Goal: Task Accomplishment & Management: Manage account settings

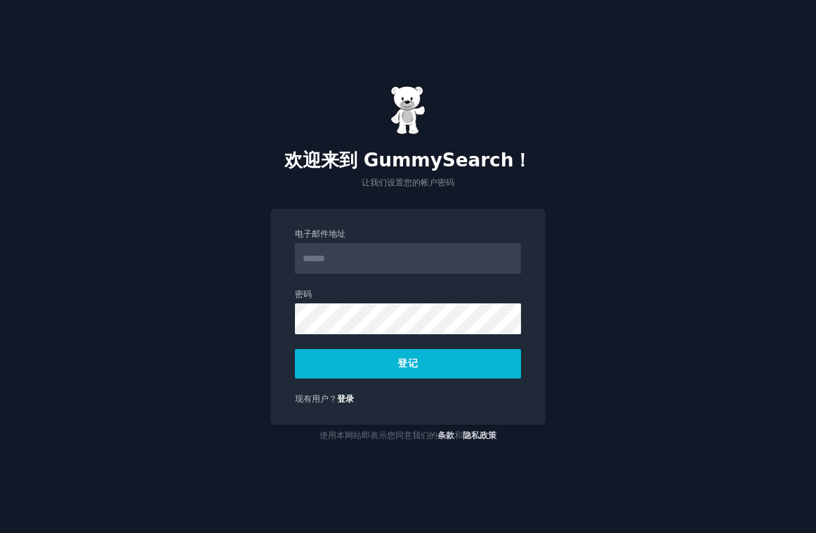
click at [373, 260] on input "电子邮件地址" at bounding box center [408, 258] width 226 height 31
type input "**********"
click at [439, 366] on button "登记" at bounding box center [408, 363] width 226 height 29
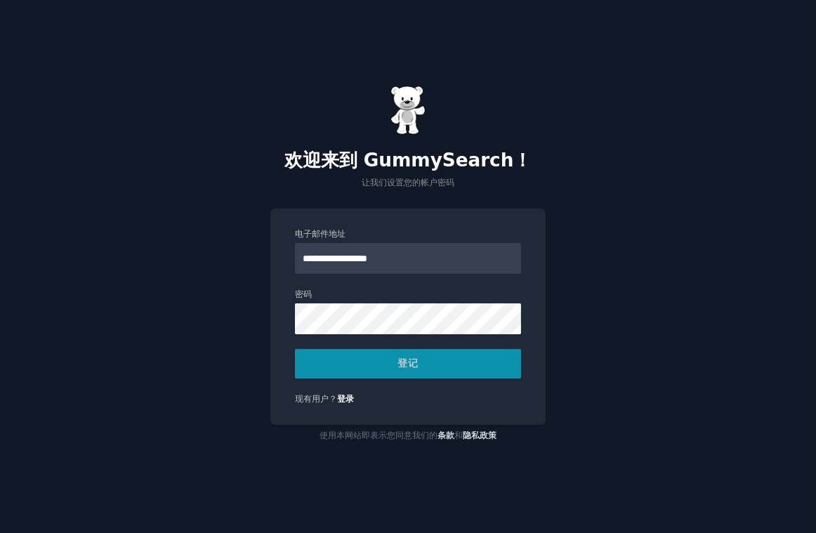
click at [389, 359] on div "登记" at bounding box center [408, 363] width 226 height 29
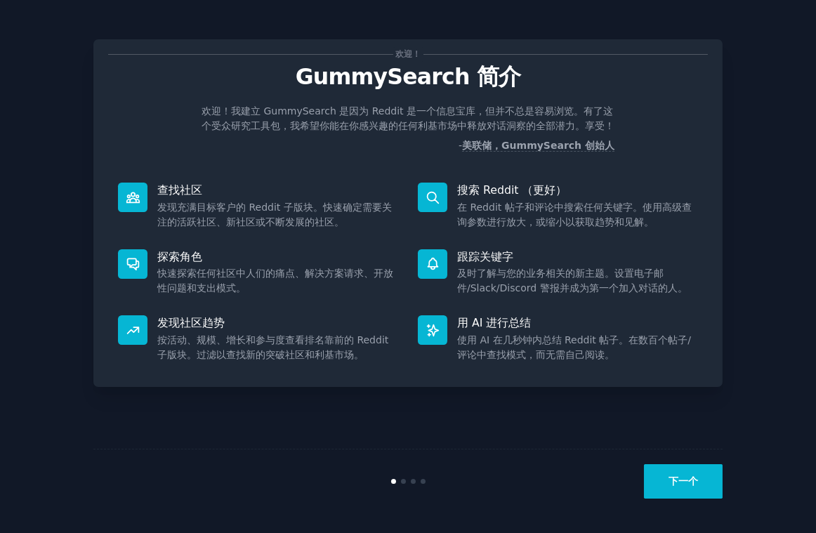
click at [700, 486] on button "下一个" at bounding box center [683, 481] width 79 height 34
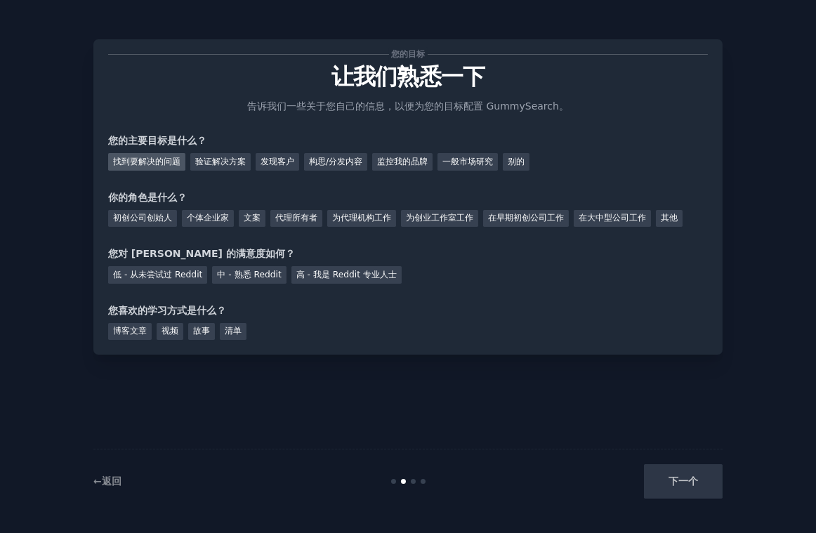
click at [142, 166] on div "找到要解决的问题" at bounding box center [146, 162] width 77 height 18
click at [418, 157] on div "监控我的品牌" at bounding box center [402, 162] width 60 height 18
click at [153, 159] on div "找到要解决的问题" at bounding box center [146, 162] width 77 height 18
click at [213, 220] on div "个体企业家" at bounding box center [208, 219] width 52 height 18
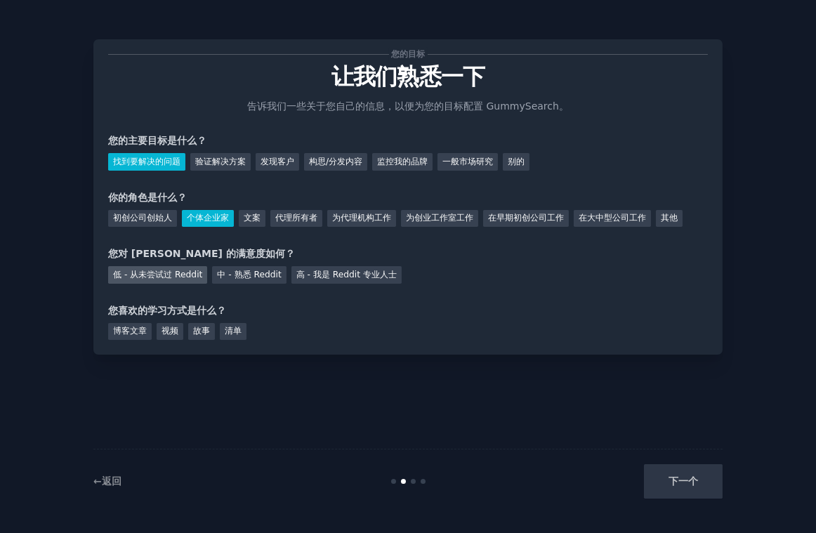
click at [182, 272] on div "低 - 从未尝试过 Reddit" at bounding box center [157, 275] width 99 height 18
click at [395, 331] on div "博客文章 视频 故事 清单" at bounding box center [407, 329] width 599 height 22
click at [142, 329] on div "博客文章" at bounding box center [130, 332] width 44 height 18
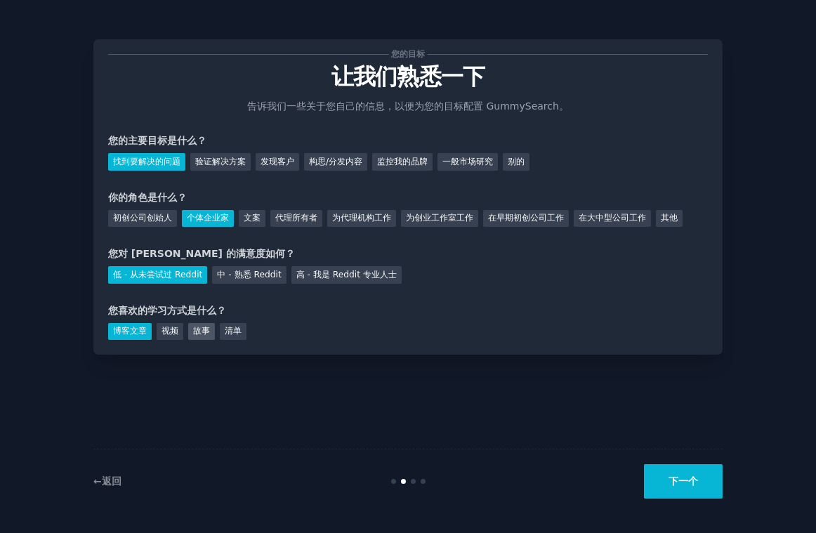
click at [206, 330] on div "故事" at bounding box center [201, 332] width 27 height 18
click at [125, 334] on div "博客文章" at bounding box center [130, 332] width 44 height 18
click at [678, 479] on button "下一个" at bounding box center [683, 481] width 79 height 34
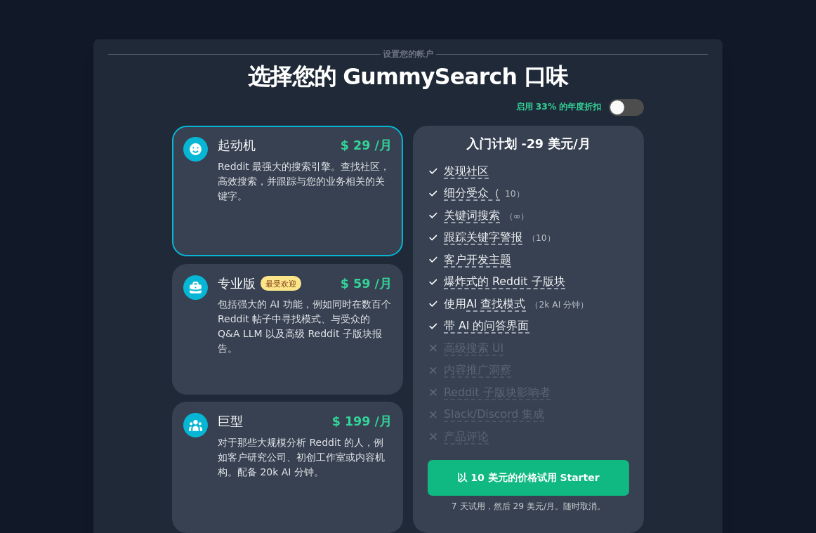
click at [332, 295] on div "专业版 最受欢迎 $ 59 /月 包括强大的 AI 功能，例如同时在数百个 Reddit 帖子中寻找模式、与受众的 Q&A LLM 以及高级 Reddit 子…" at bounding box center [305, 315] width 174 height 81
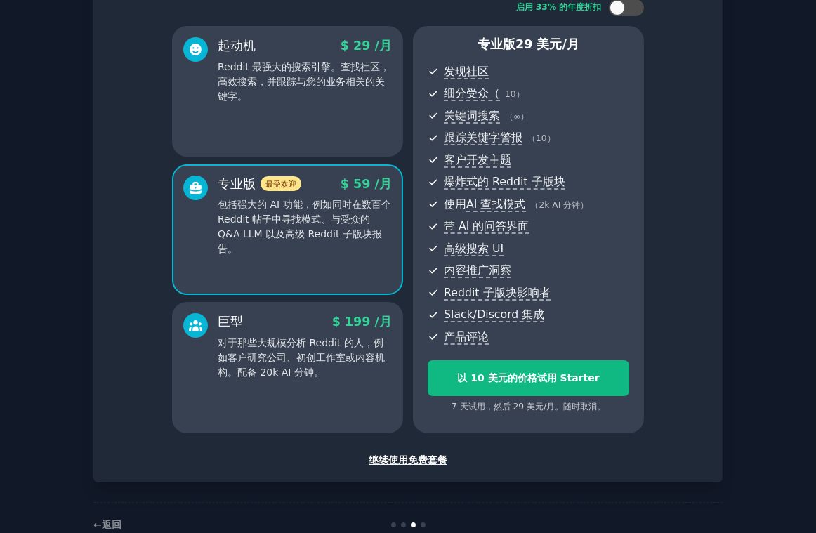
scroll to position [132, 0]
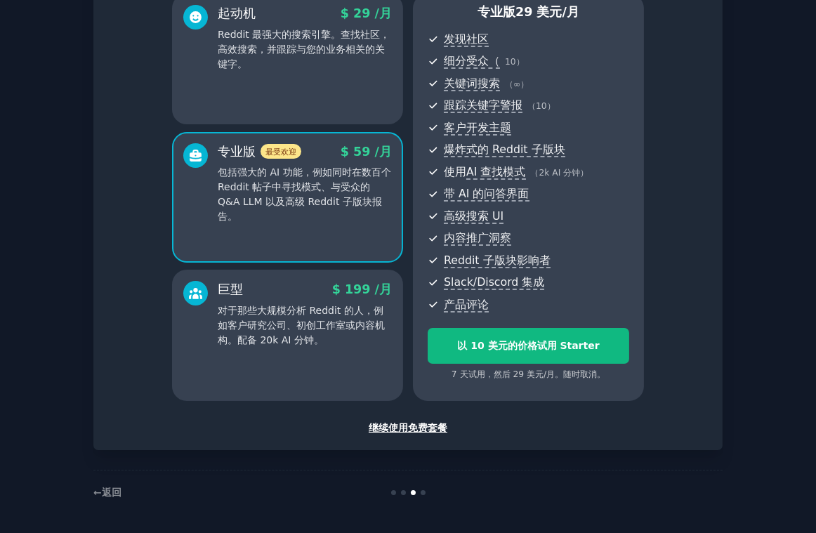
click at [345, 307] on p "对于那些大规模分析 Reddit 的人，例如客户研究公司、初创工作室或内容机构。配备 20k AI 分钟。" at bounding box center [305, 325] width 174 height 44
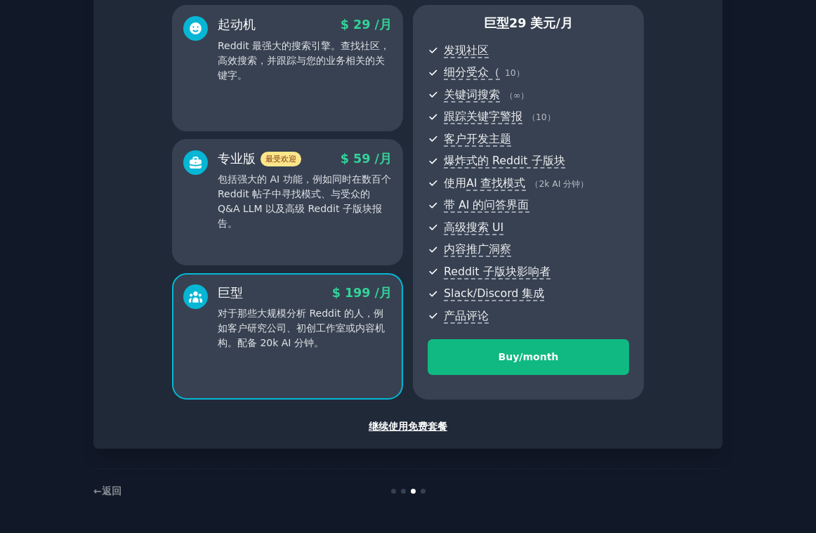
scroll to position [120, 0]
click at [363, 244] on div "专业版 最受欢迎 $ 59 /月 包括强大的 AI 功能，例如同时在数百个 Reddit 帖子中寻找模式、与受众的 Q&A LLM 以及高级 Reddit 子…" at bounding box center [287, 203] width 231 height 126
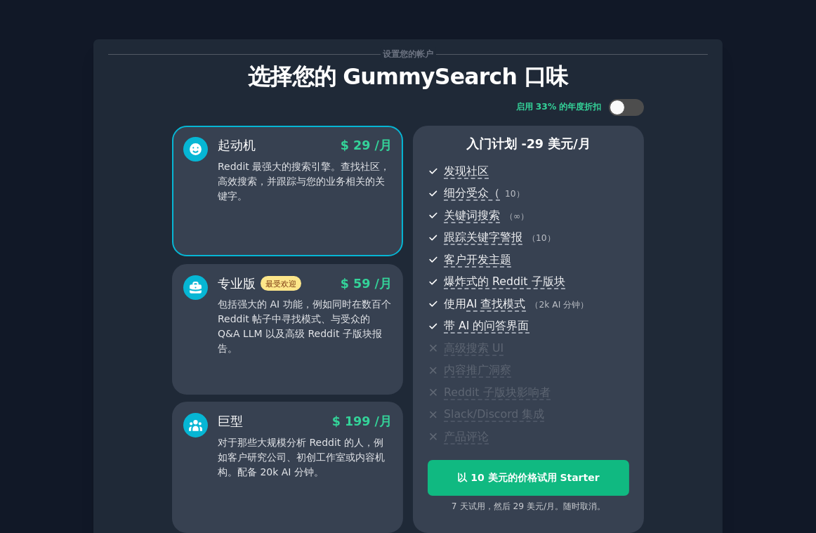
scroll to position [132, 0]
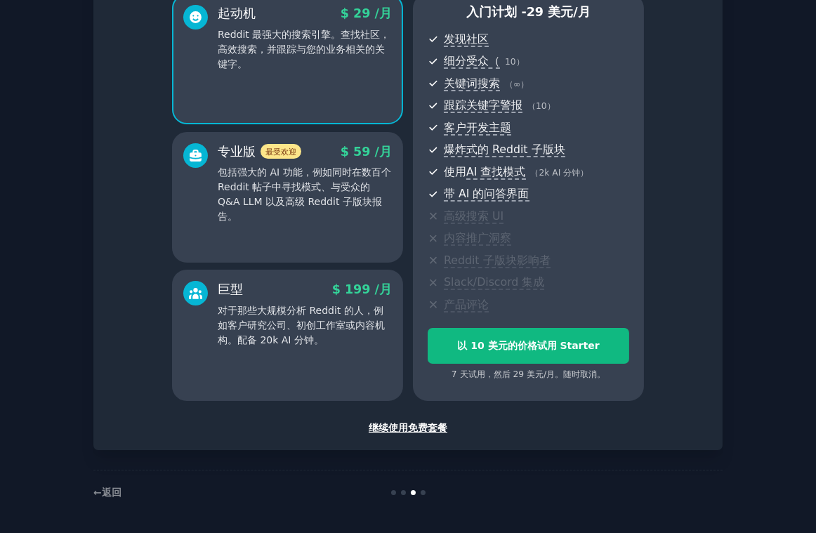
click at [315, 202] on p "包括强大的 AI 功能，例如同时在数百个 Reddit 帖子中寻找模式、与受众的 Q&A LLM 以及高级 Reddit 子版块报告。" at bounding box center [305, 194] width 174 height 59
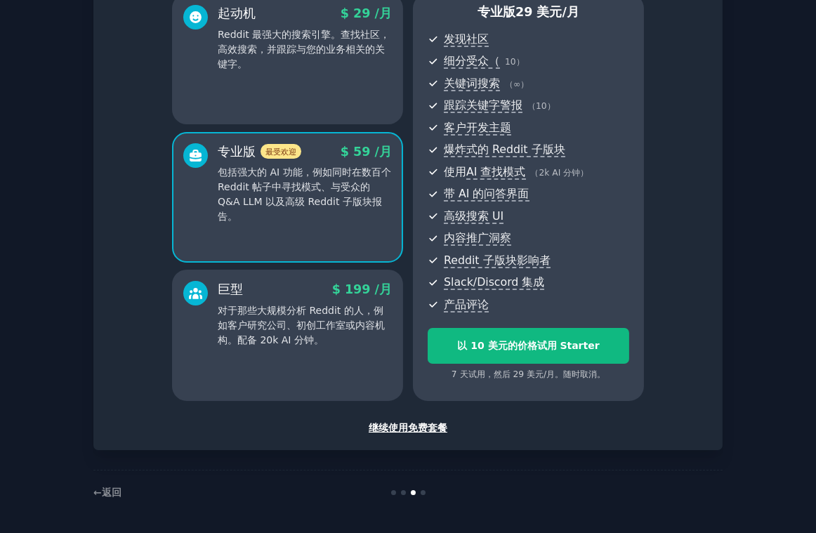
click at [434, 430] on div "继续使用免费套餐" at bounding box center [407, 427] width 599 height 15
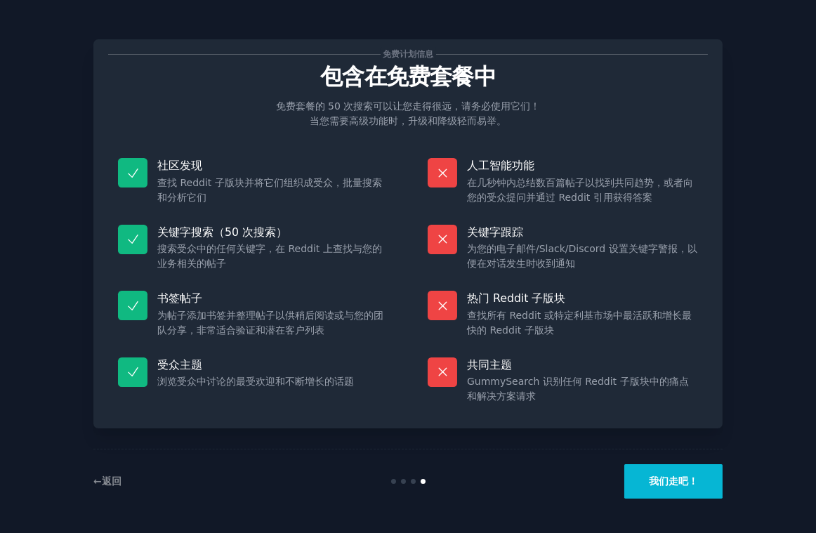
click at [693, 476] on button "我们走吧！" at bounding box center [673, 481] width 98 height 34
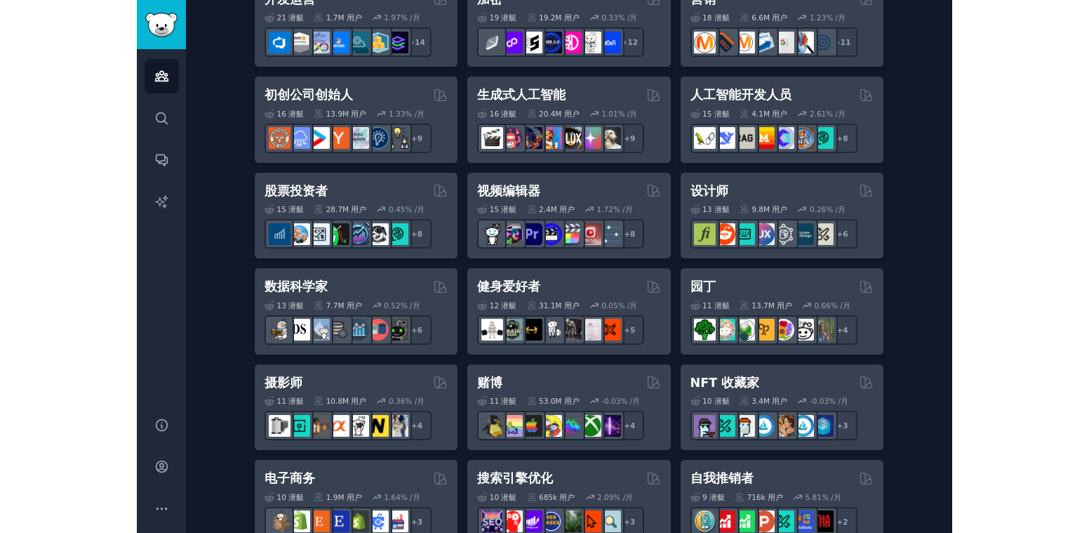
scroll to position [173, 0]
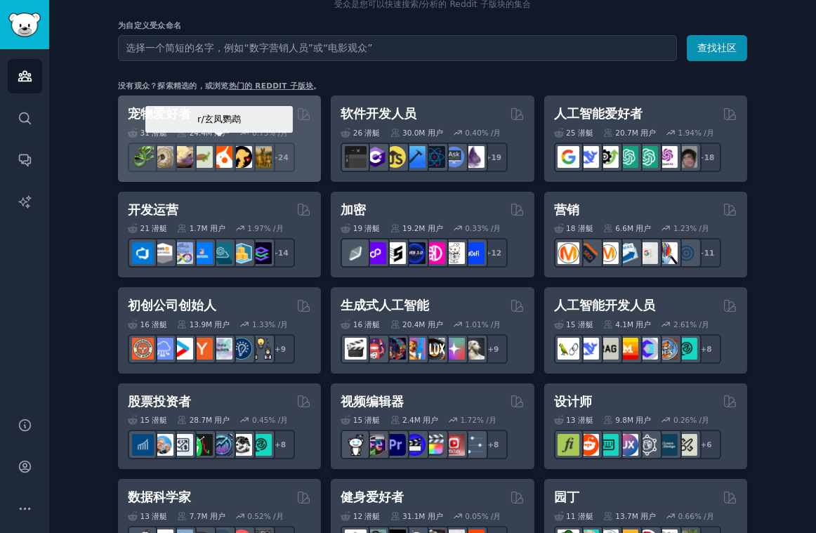
click at [231, 142] on div at bounding box center [220, 156] width 29 height 29
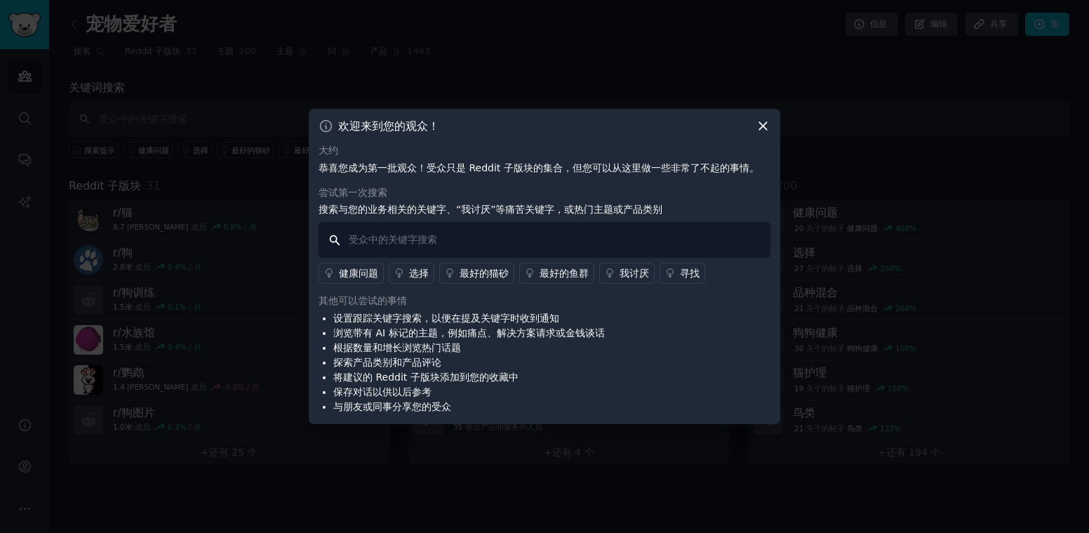
click at [437, 246] on input "text" at bounding box center [545, 240] width 452 height 36
click at [503, 281] on link "最好的猫砂" at bounding box center [476, 273] width 75 height 21
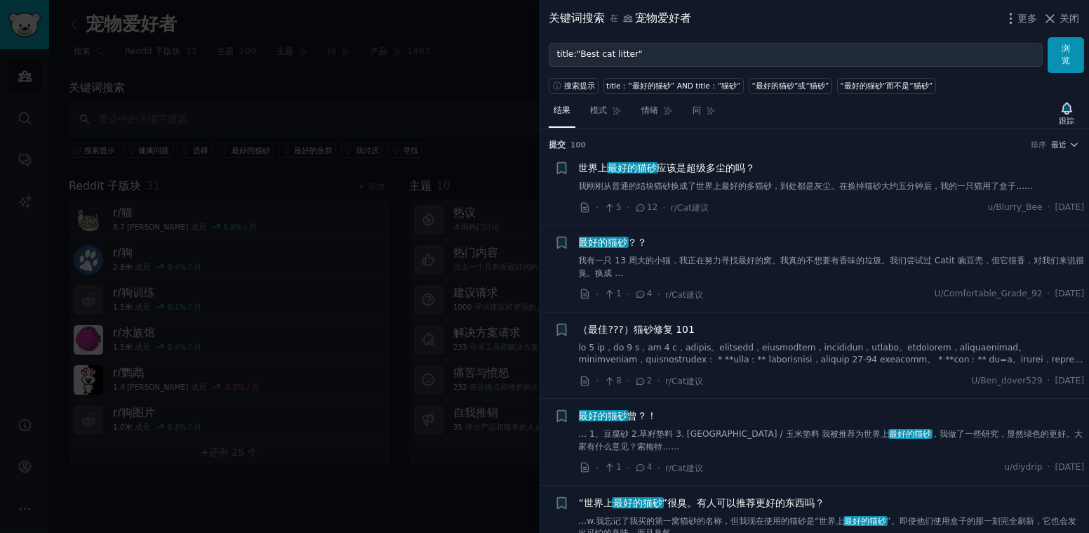
drag, startPoint x: 766, startPoint y: 242, endPoint x: 805, endPoint y: 133, distance: 116.3
click at [805, 133] on div "提交 100 排序 最近" at bounding box center [814, 140] width 531 height 22
click at [806, 188] on link "我刚刚从普通的结块猫砂换成了世界上最好的多猫砂，到处都是灰尘。在换掉猫砂大约五分钟后，我的一只猫用了盒子......" at bounding box center [832, 186] width 506 height 13
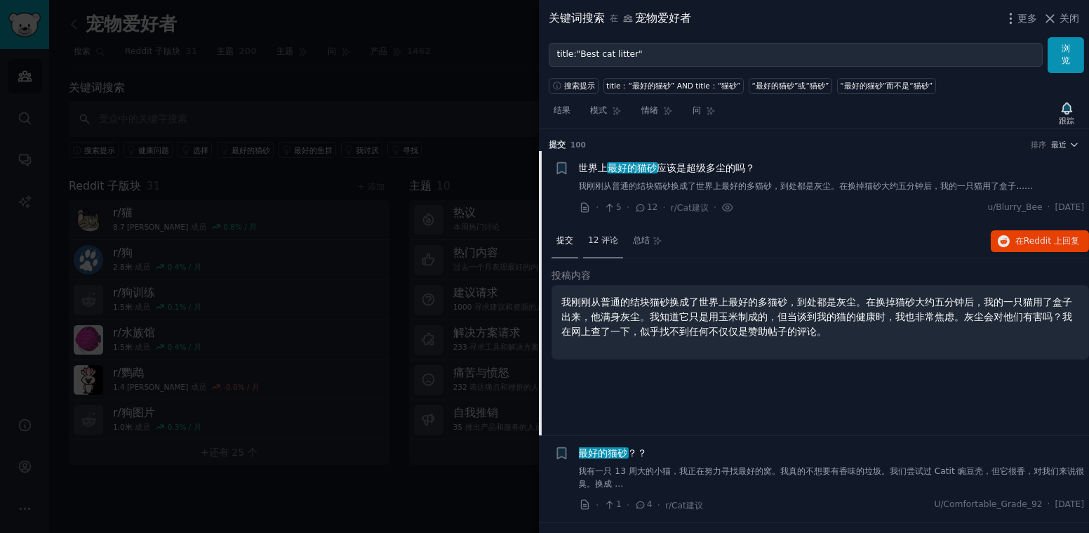
click at [598, 237] on font "12 评论" at bounding box center [603, 240] width 30 height 10
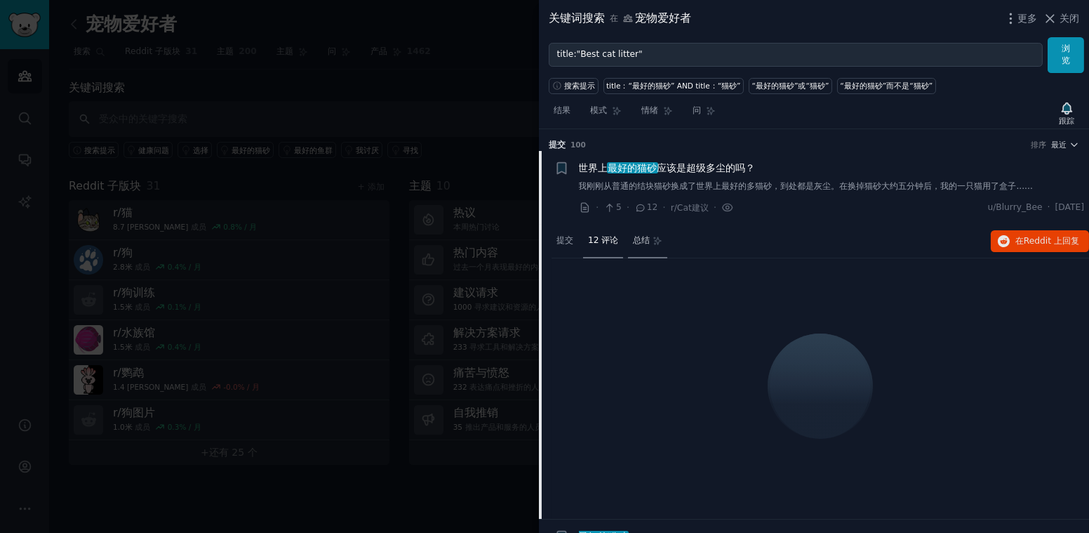
click at [663, 246] on div "总结" at bounding box center [647, 242] width 39 height 34
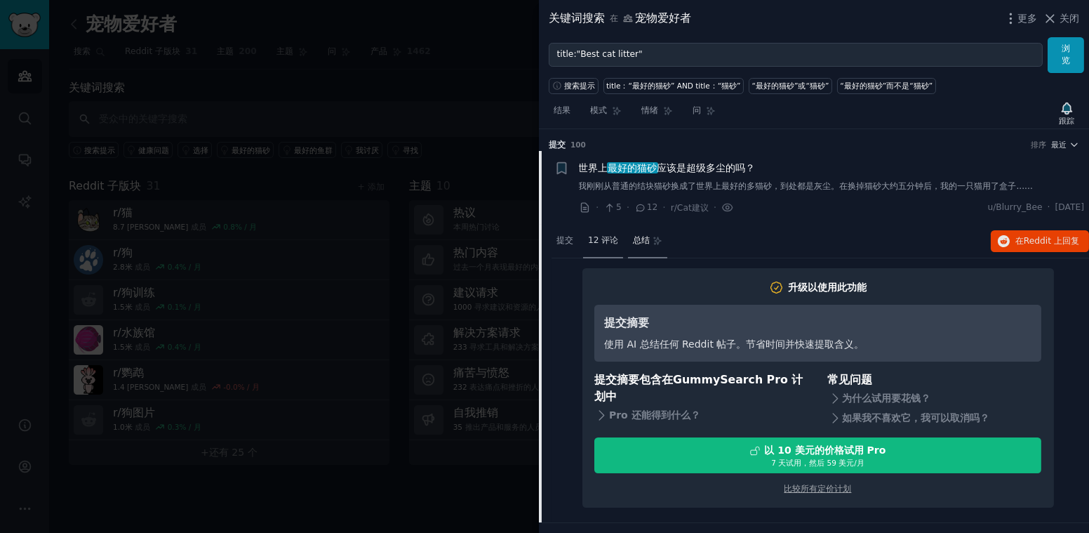
click at [602, 237] on font "12 评论" at bounding box center [603, 240] width 30 height 10
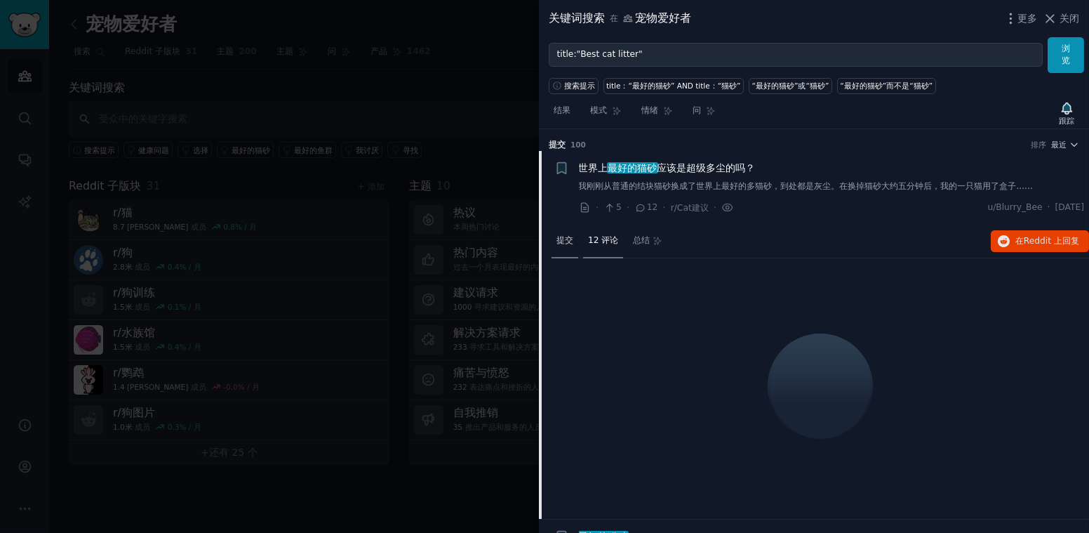
click at [566, 238] on font "提交" at bounding box center [565, 240] width 17 height 10
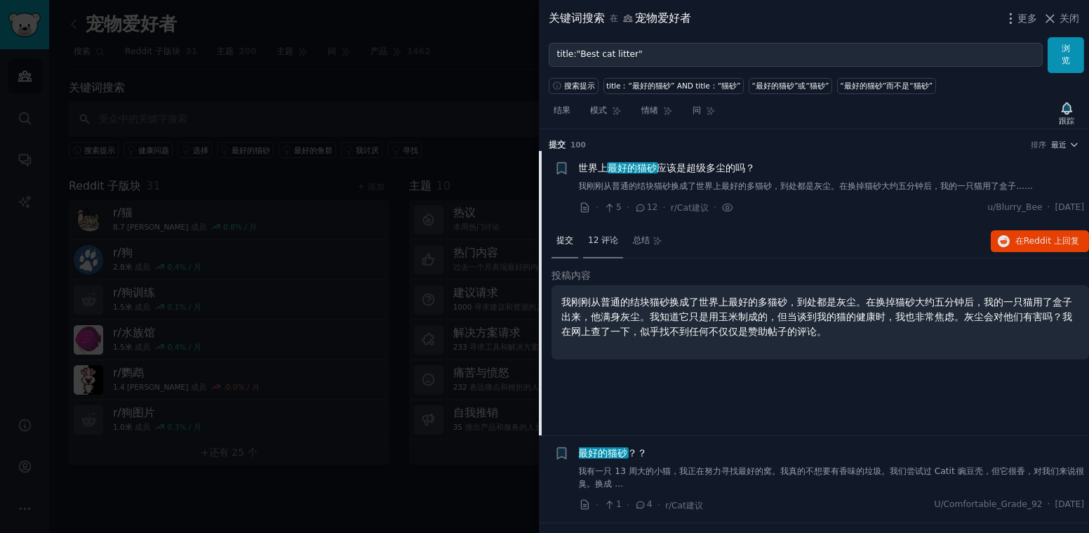
click at [609, 238] on font "12 评论" at bounding box center [603, 240] width 30 height 10
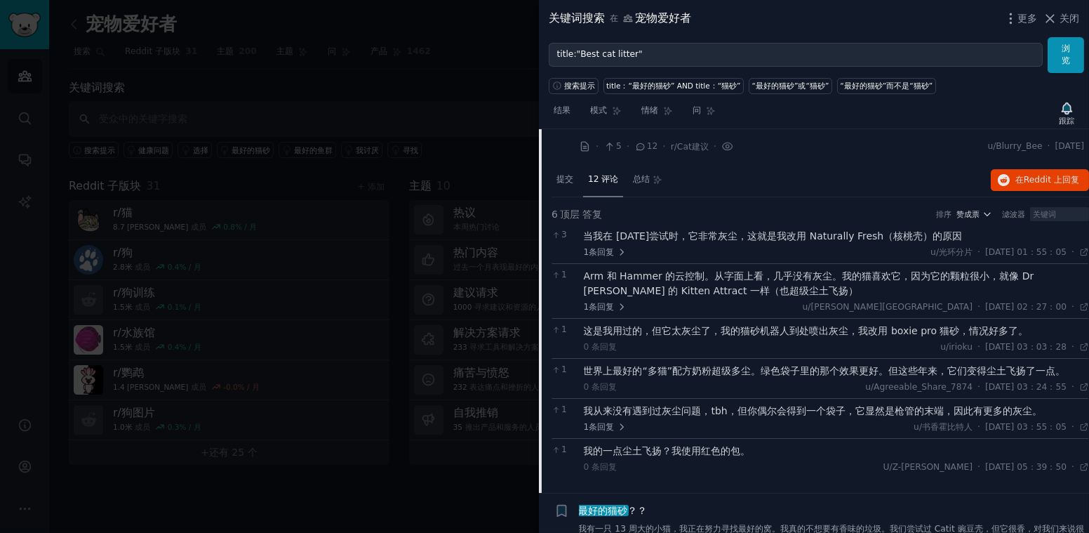
scroll to position [69, 0]
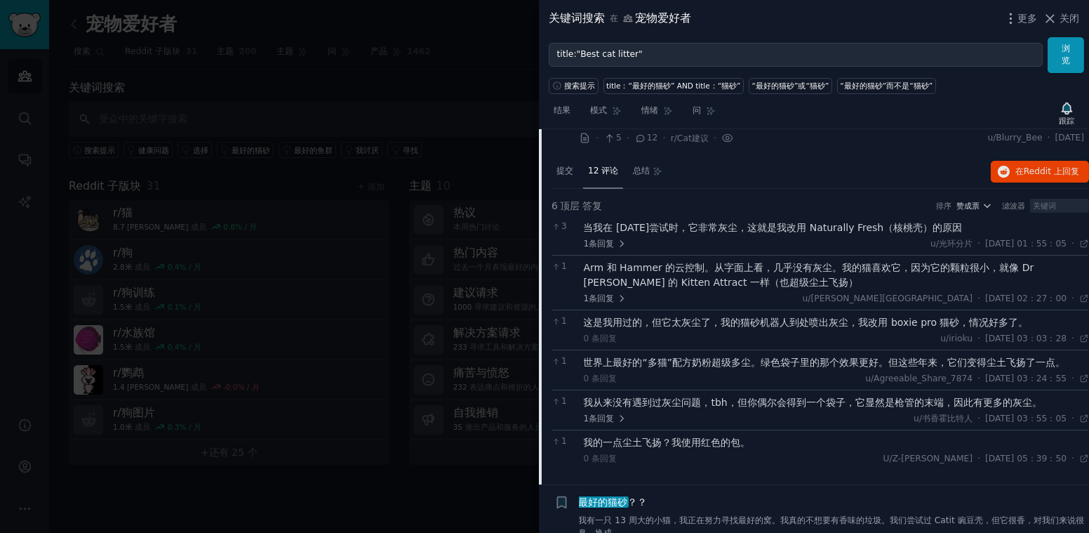
click at [815, 18] on span "关闭" at bounding box center [1070, 18] width 20 height 15
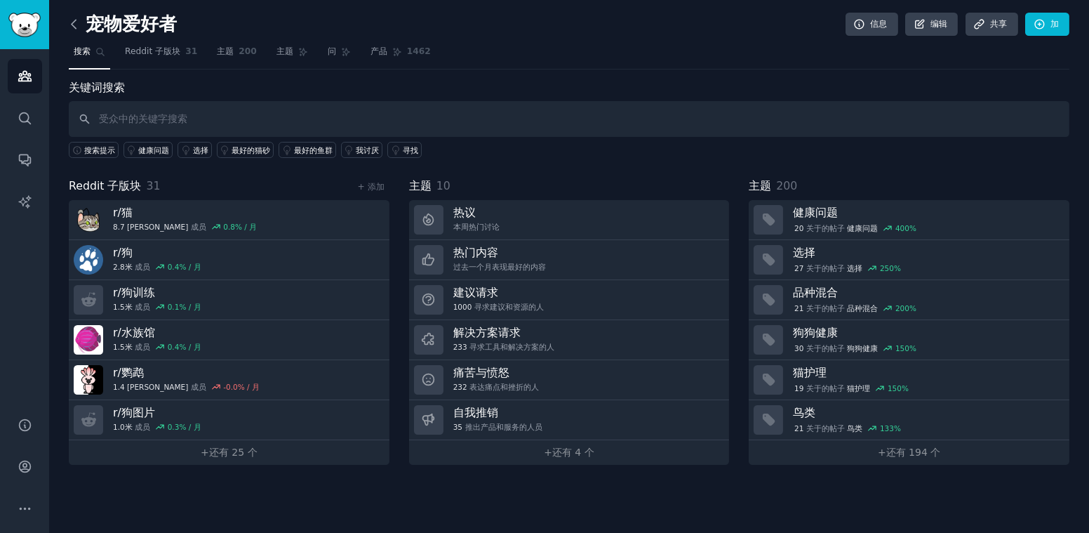
click at [76, 28] on icon at bounding box center [74, 24] width 4 height 8
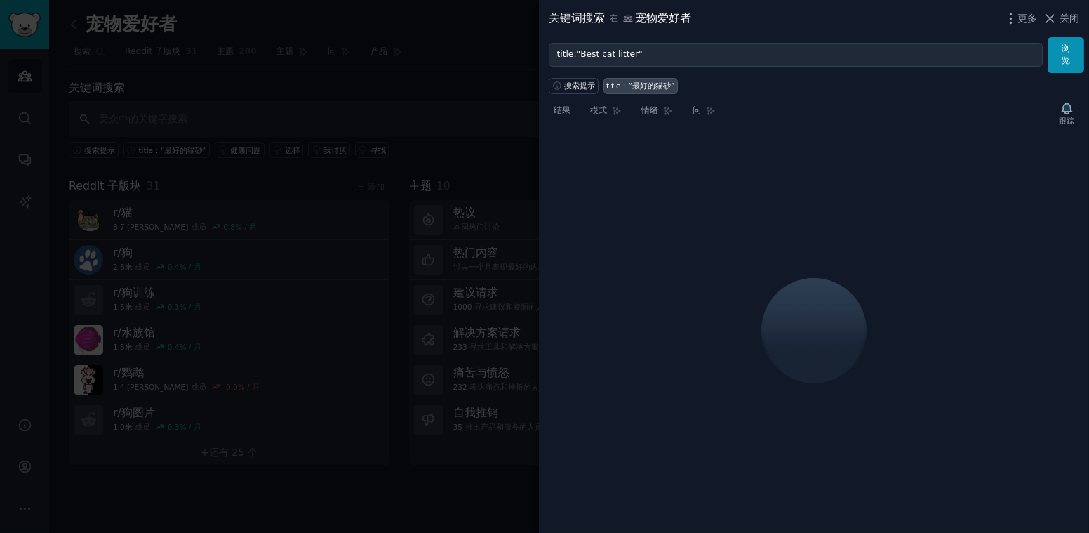
click at [260, 88] on div at bounding box center [544, 266] width 1089 height 533
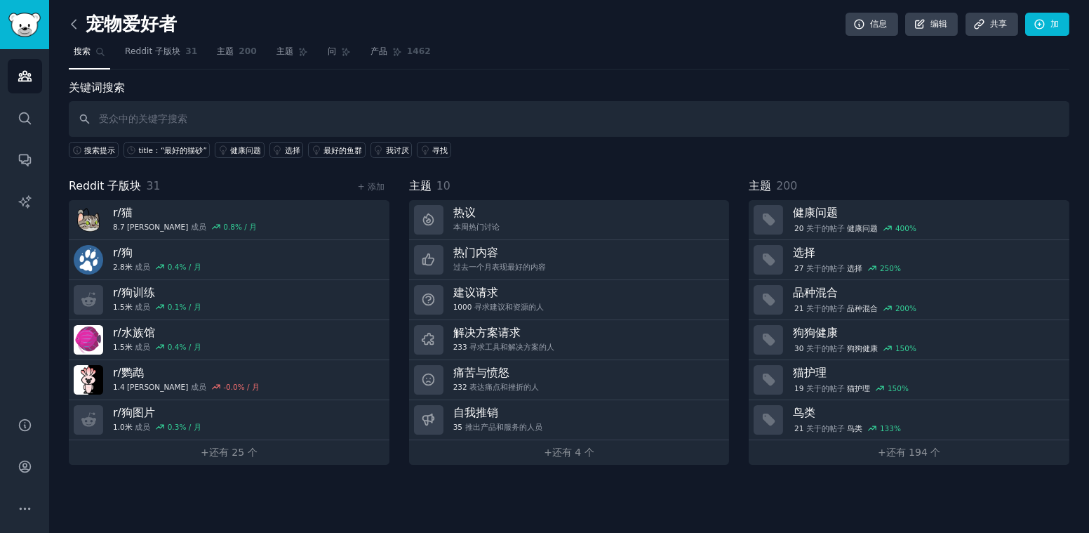
click at [70, 25] on icon at bounding box center [74, 24] width 15 height 15
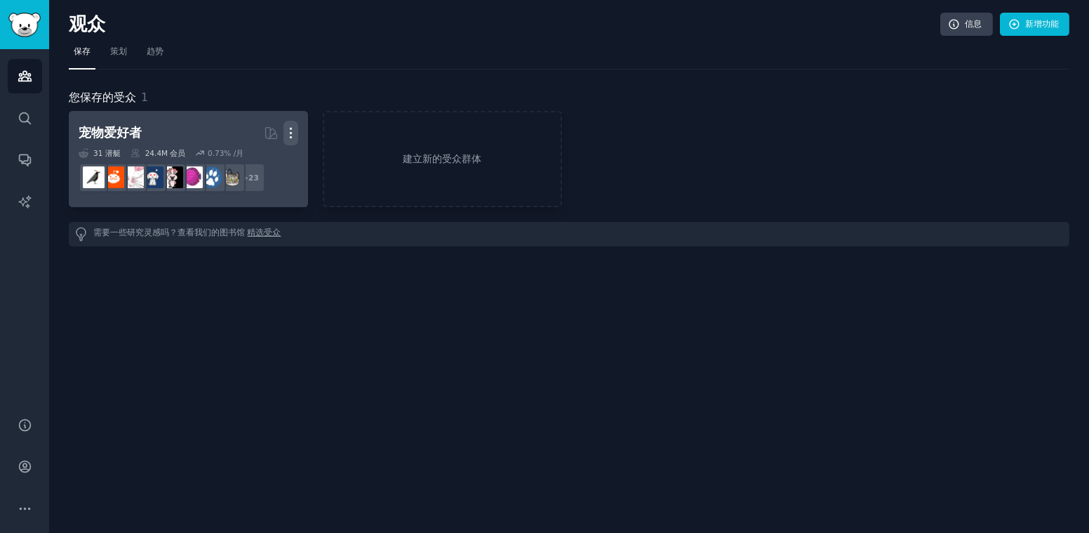
click at [289, 131] on icon "button" at bounding box center [291, 133] width 15 height 15
click at [260, 177] on p "删除" at bounding box center [262, 184] width 14 height 29
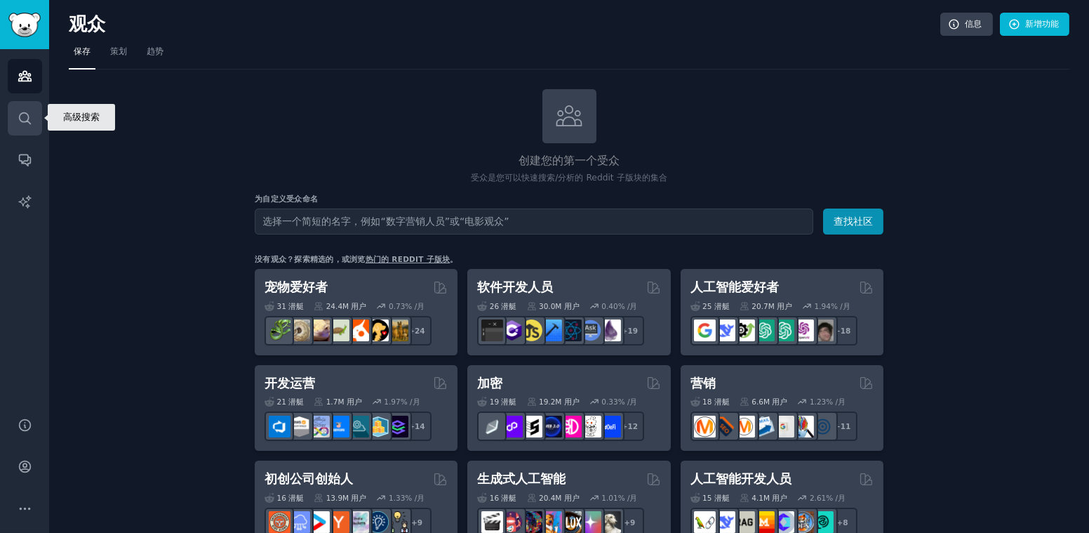
click at [25, 113] on icon "侧 栏" at bounding box center [24, 117] width 11 height 11
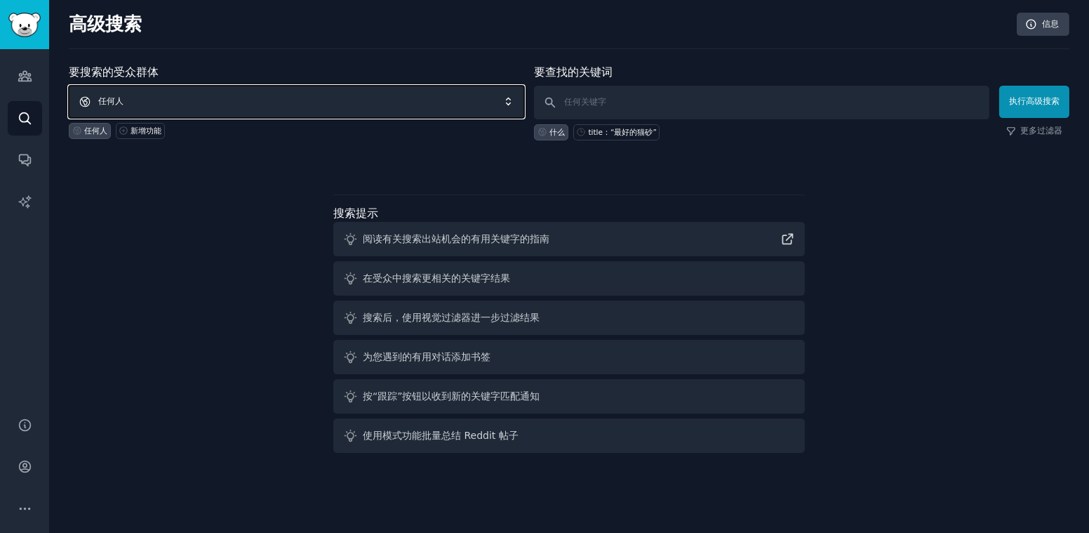
click at [167, 100] on span "任何人" at bounding box center [297, 102] width 456 height 32
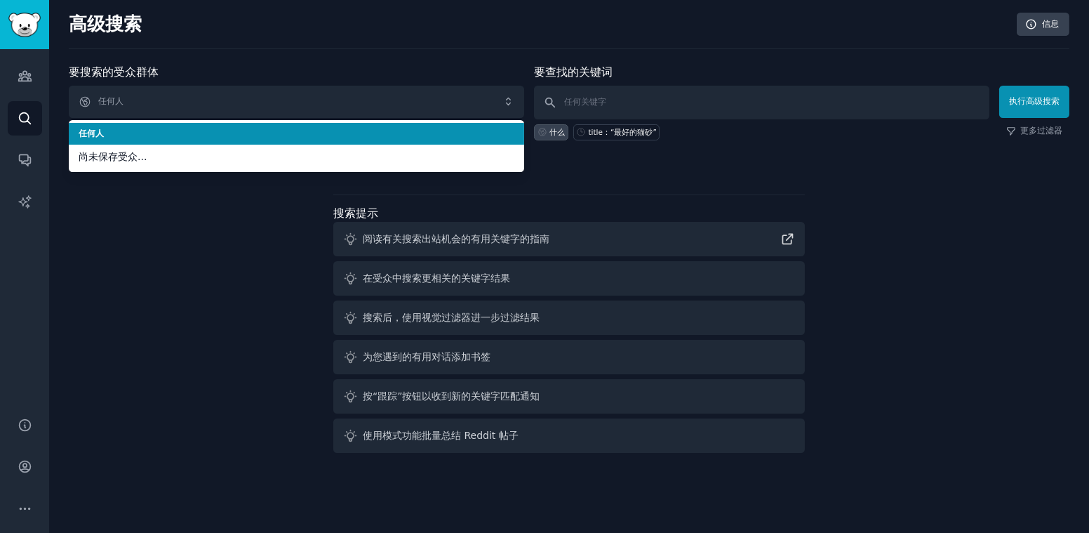
click at [286, 65] on div "要搜索的受众群体 任何人 任何人 尚未保存受众... 任何人 新增功能" at bounding box center [297, 102] width 456 height 77
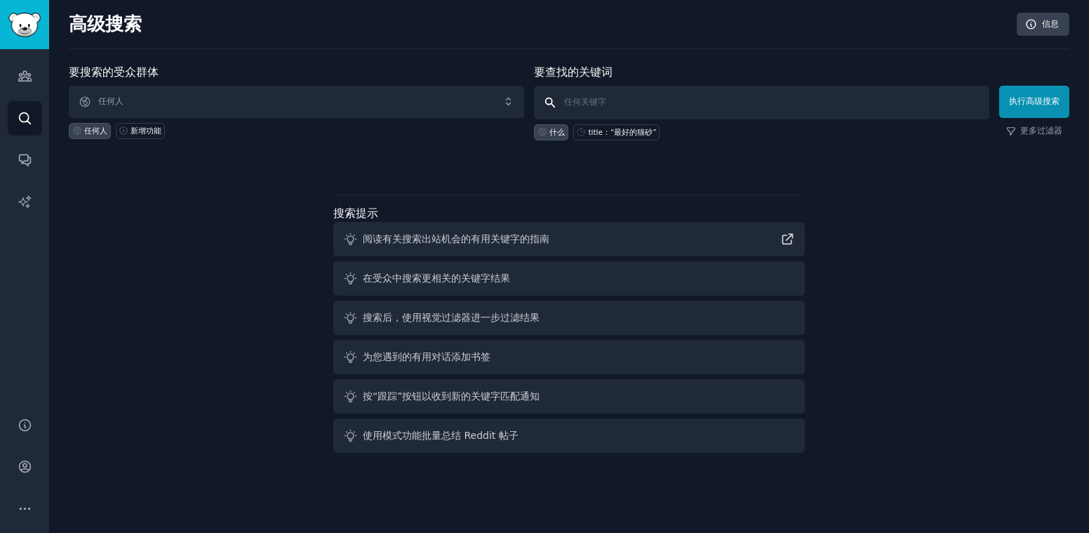
click at [660, 112] on input "text" at bounding box center [762, 103] width 456 height 34
click at [815, 131] on font "更多过滤器" at bounding box center [1042, 131] width 42 height 13
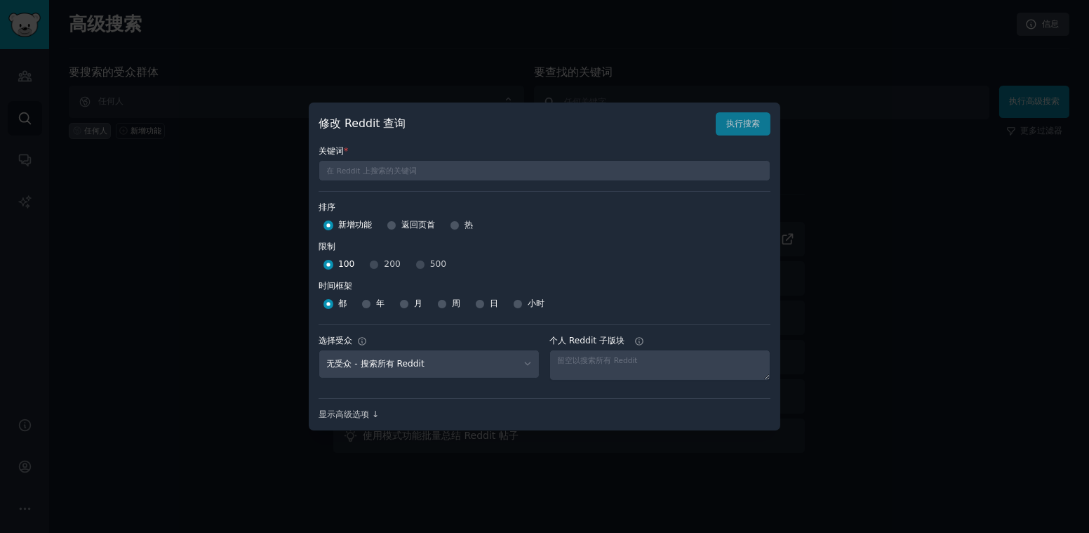
click at [815, 215] on div at bounding box center [544, 266] width 1089 height 533
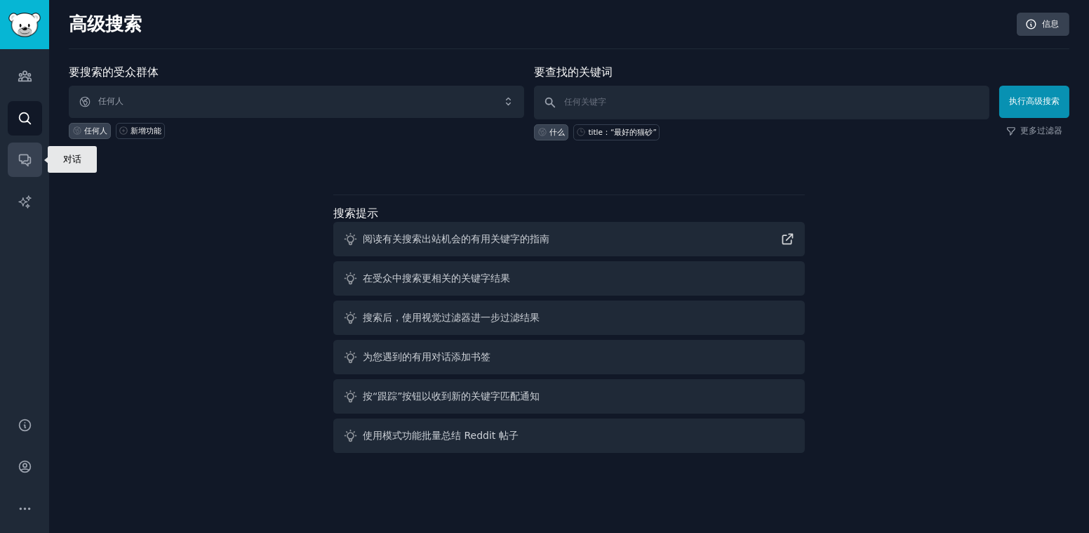
click at [24, 158] on icon "侧 栏" at bounding box center [25, 159] width 15 height 15
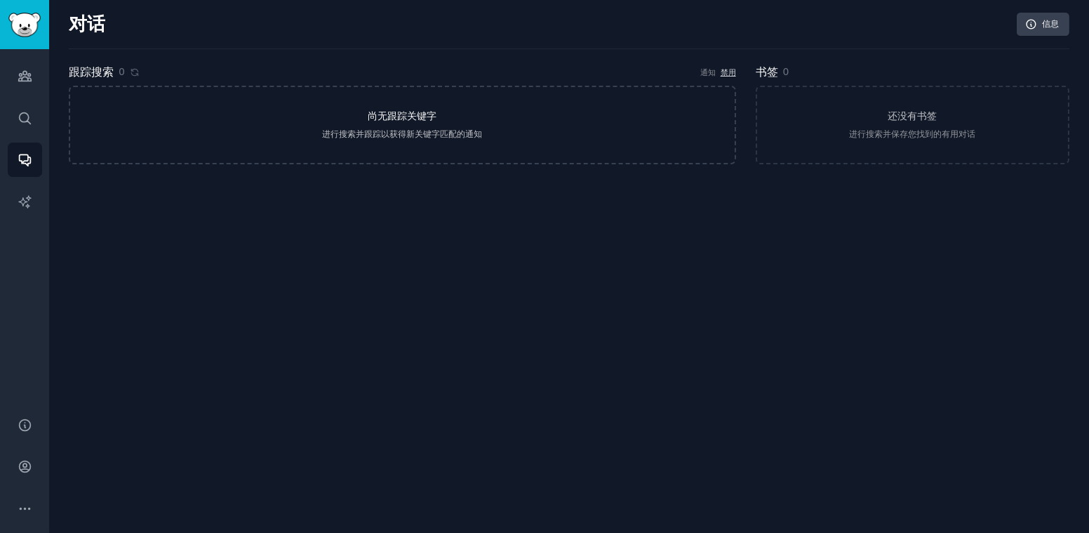
click at [458, 137] on div "进行搜索并跟踪以获得新关键字匹配的通知" at bounding box center [402, 134] width 160 height 13
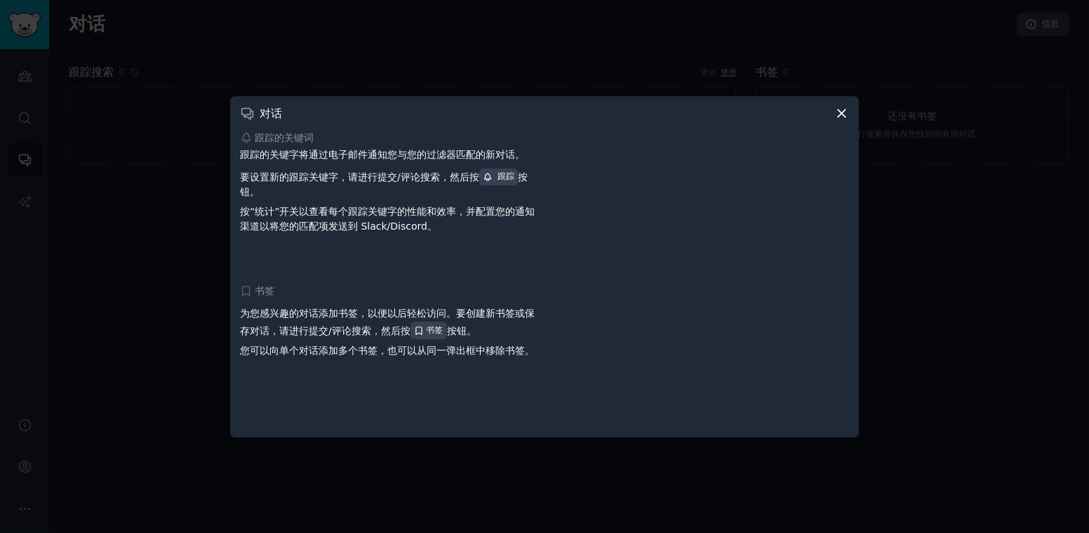
click at [815, 106] on div "对话 跟踪的关键词 跟踪的关键字将通过电子邮件通知您与您的过滤器匹配的新对话。 要设置新的跟踪关键字，请进行提交/评论搜索，然后按 跟踪 按钮。 按“统计”开…" at bounding box center [544, 266] width 629 height 341
click at [815, 110] on div "对话 跟踪的关键词 跟踪的关键字将通过电子邮件通知您与您的过滤器匹配的新对话。 要设置新的跟踪关键字，请进行提交/评论搜索，然后按 跟踪 按钮。 按“统计”开…" at bounding box center [544, 266] width 629 height 341
click at [815, 114] on icon at bounding box center [842, 113] width 8 height 8
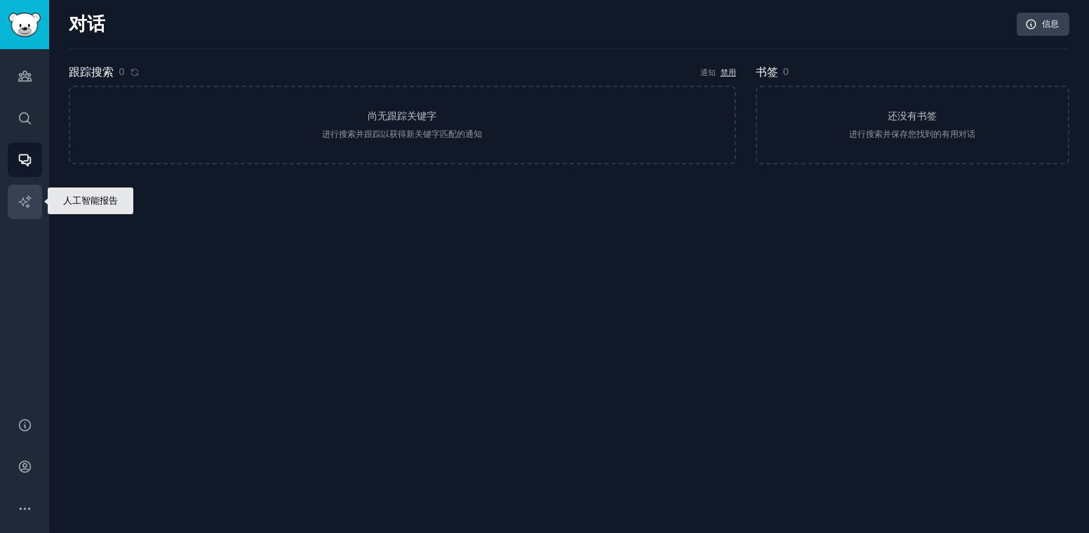
click at [25, 204] on icon "侧 栏" at bounding box center [25, 201] width 15 height 15
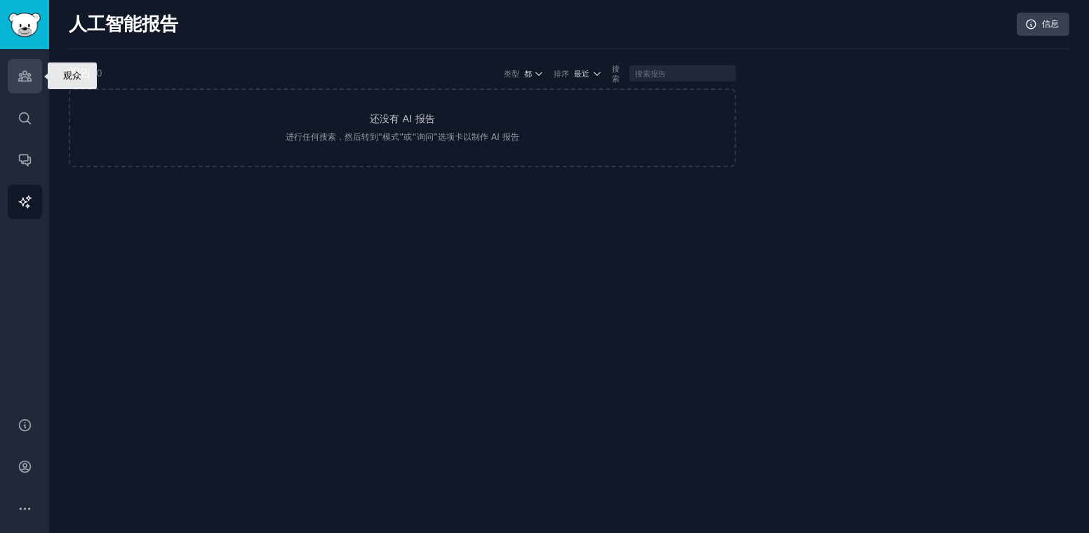
click at [13, 73] on link "观众" at bounding box center [25, 76] width 34 height 34
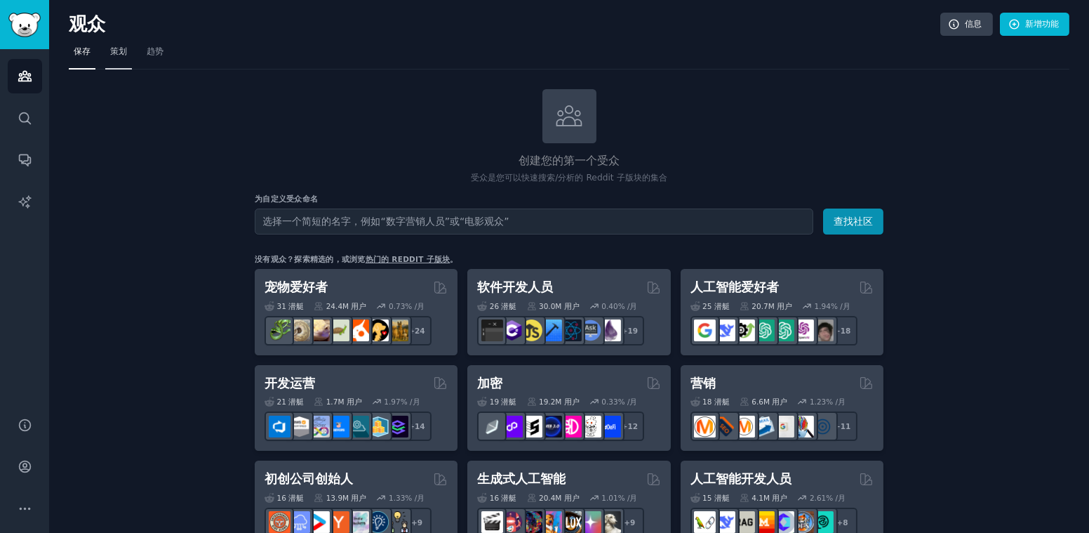
click at [121, 53] on span "策划" at bounding box center [118, 52] width 17 height 13
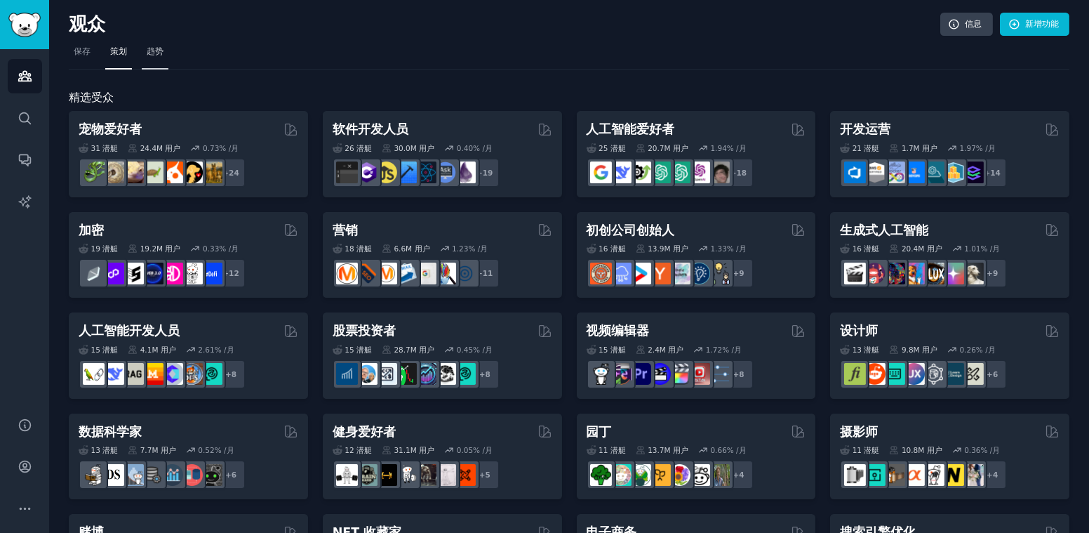
click at [153, 50] on span "趋势" at bounding box center [155, 52] width 17 height 13
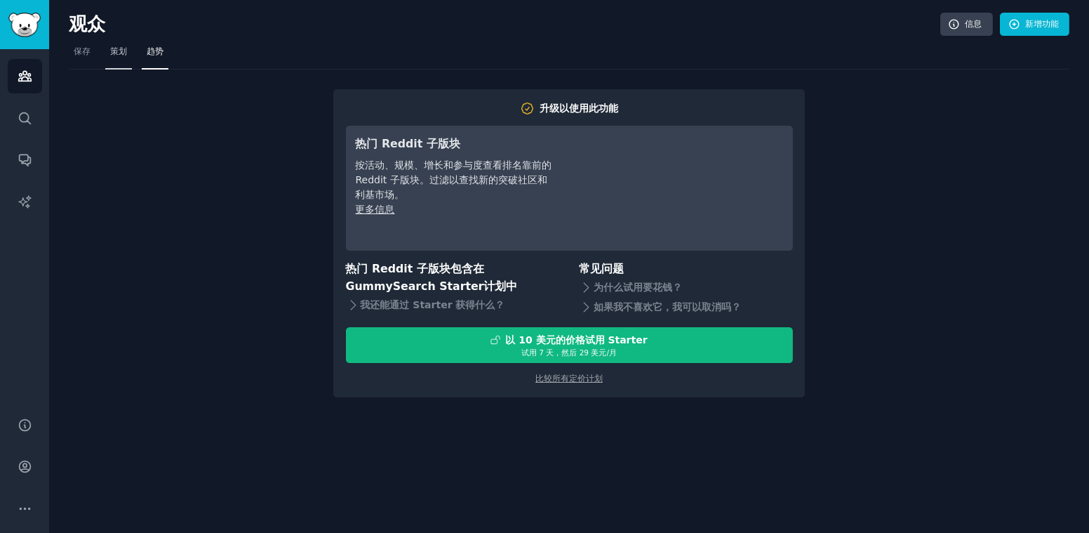
click at [127, 60] on link "策划" at bounding box center [118, 55] width 27 height 29
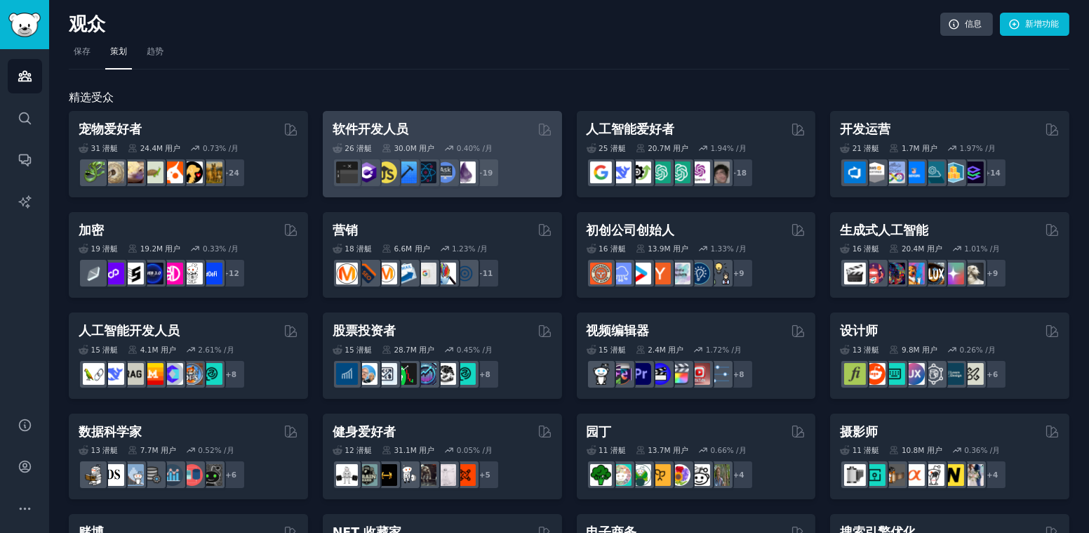
click at [453, 126] on div "软件开发人员" at bounding box center [443, 130] width 220 height 18
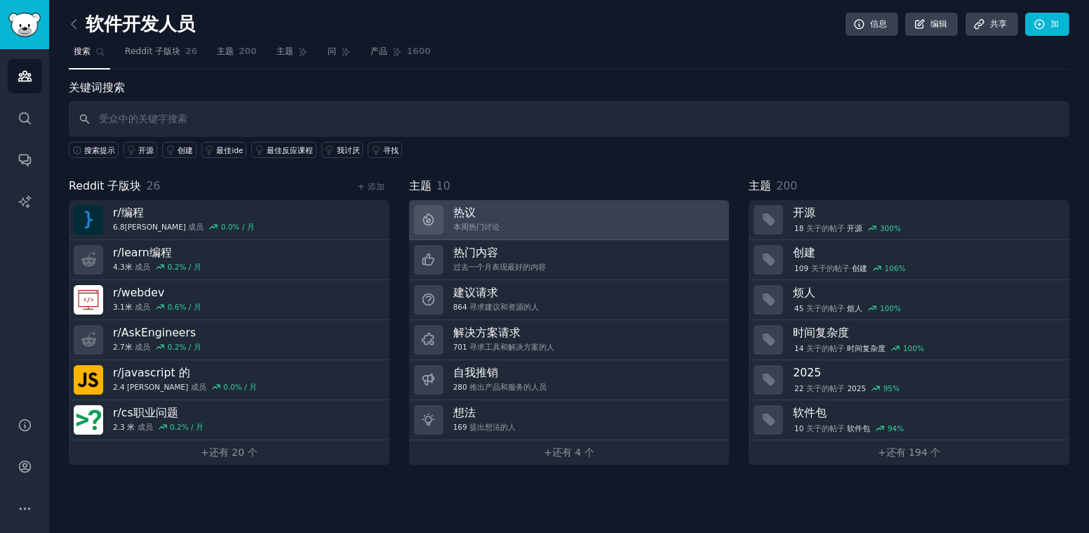
click at [512, 222] on link "热议 本周热门讨论" at bounding box center [569, 220] width 321 height 40
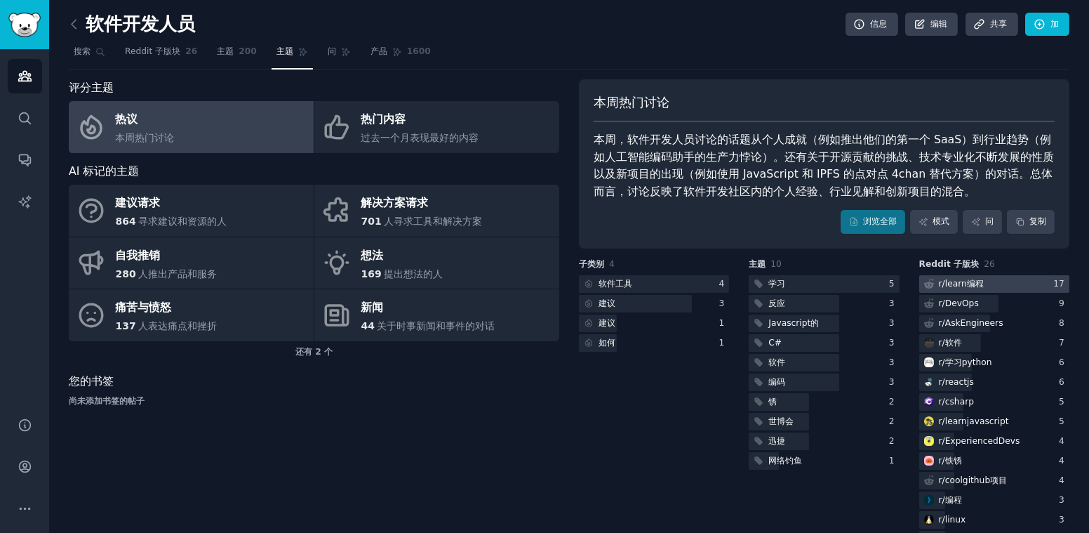
click at [815, 288] on div "r/learn编程" at bounding box center [961, 284] width 45 height 13
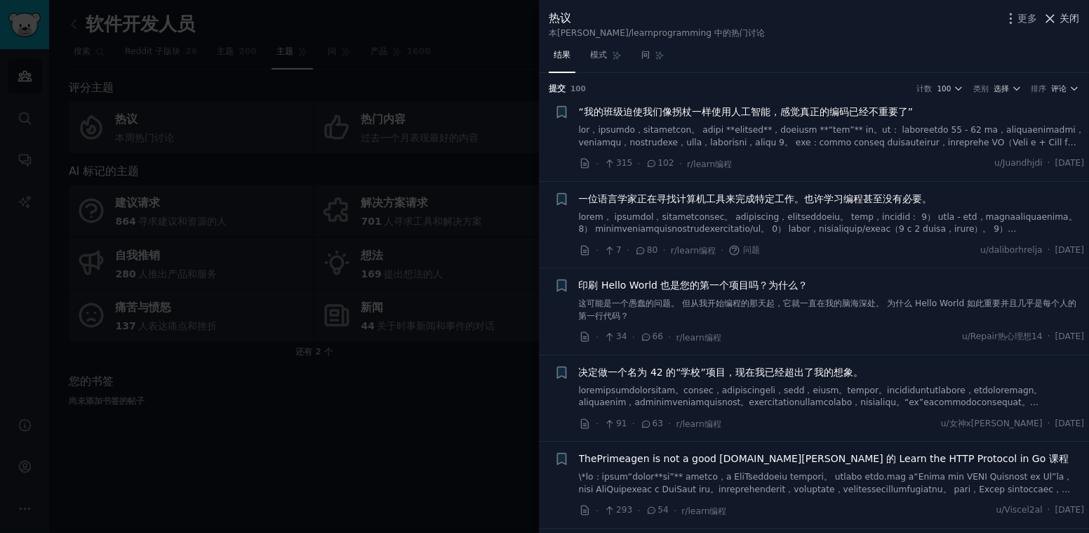
click at [815, 24] on span "关闭" at bounding box center [1070, 18] width 20 height 15
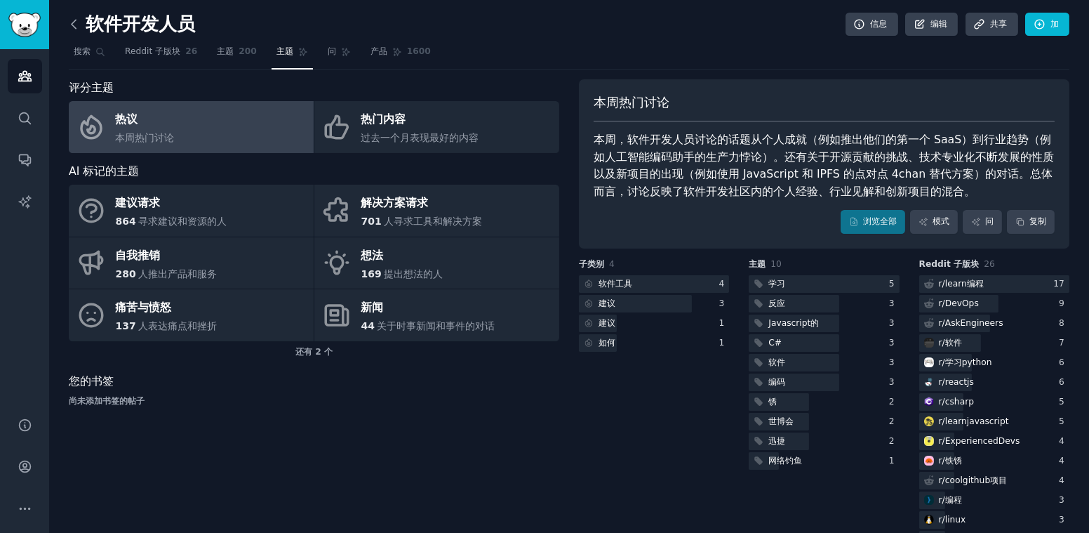
click at [75, 27] on icon at bounding box center [74, 24] width 4 height 8
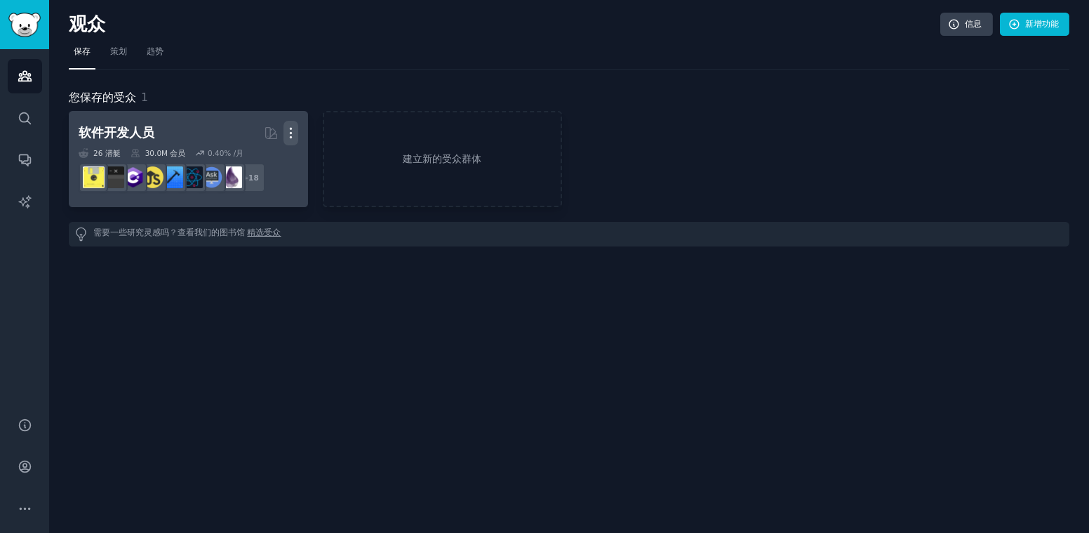
click at [293, 138] on icon "button" at bounding box center [291, 133] width 15 height 15
click at [267, 185] on p "删除" at bounding box center [262, 184] width 14 height 29
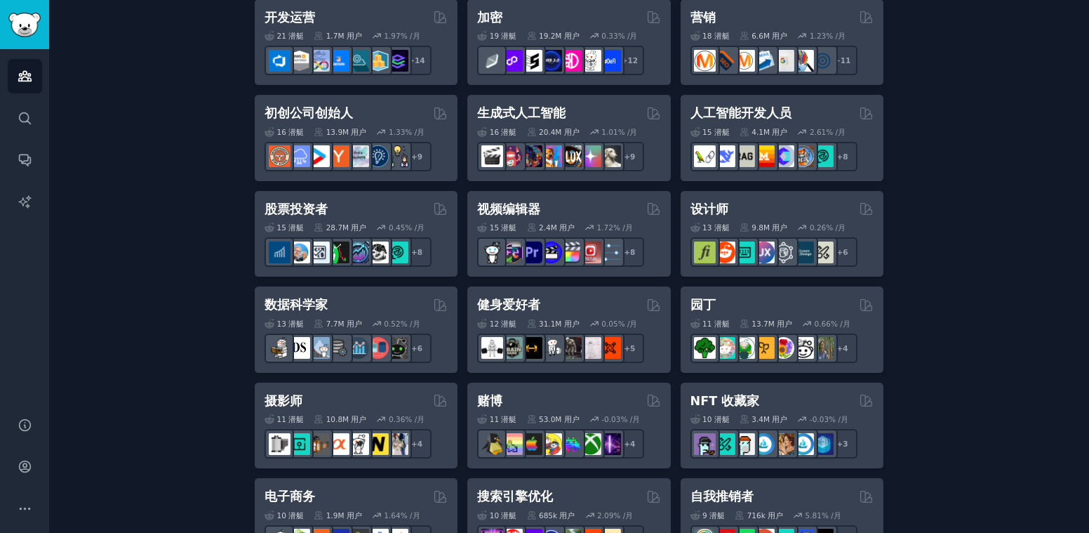
scroll to position [491, 0]
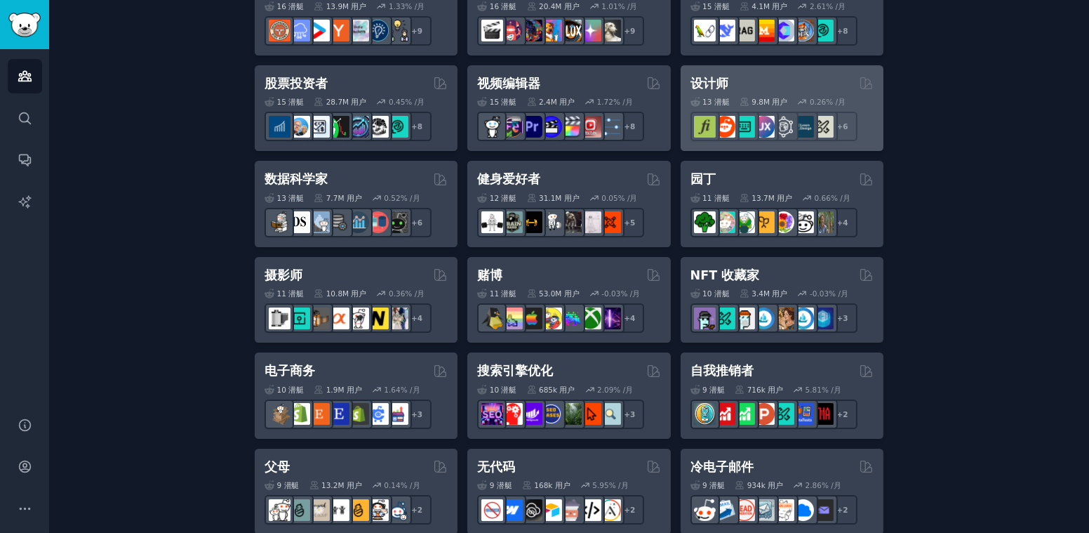
click at [765, 95] on div "13 潜艇 9.8M 用户 0.26% /月 r/UX设计 + 6" at bounding box center [782, 116] width 183 height 49
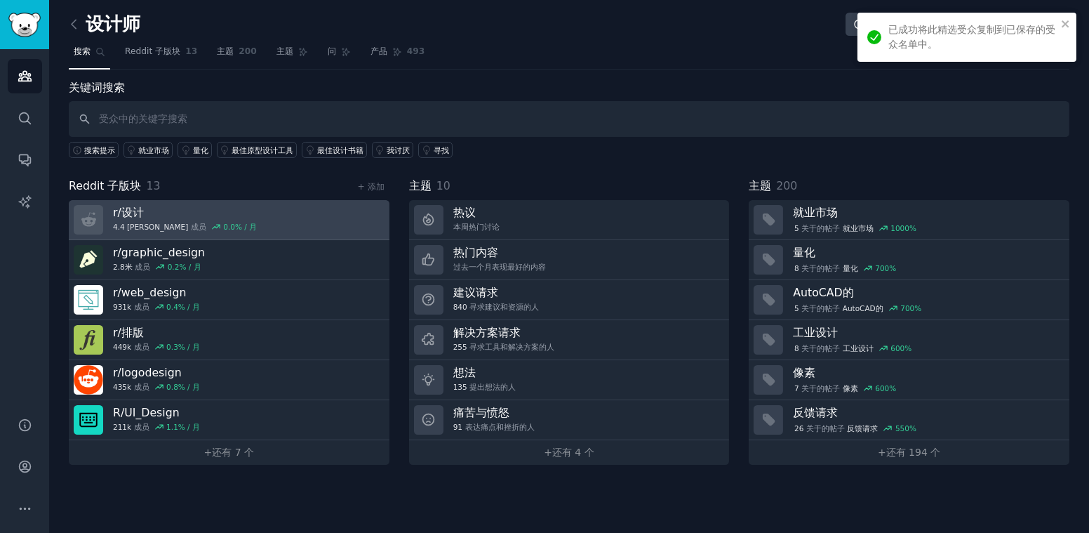
click at [211, 215] on link "r/设计 4.4 米 成员 0.0% / 月" at bounding box center [229, 220] width 321 height 40
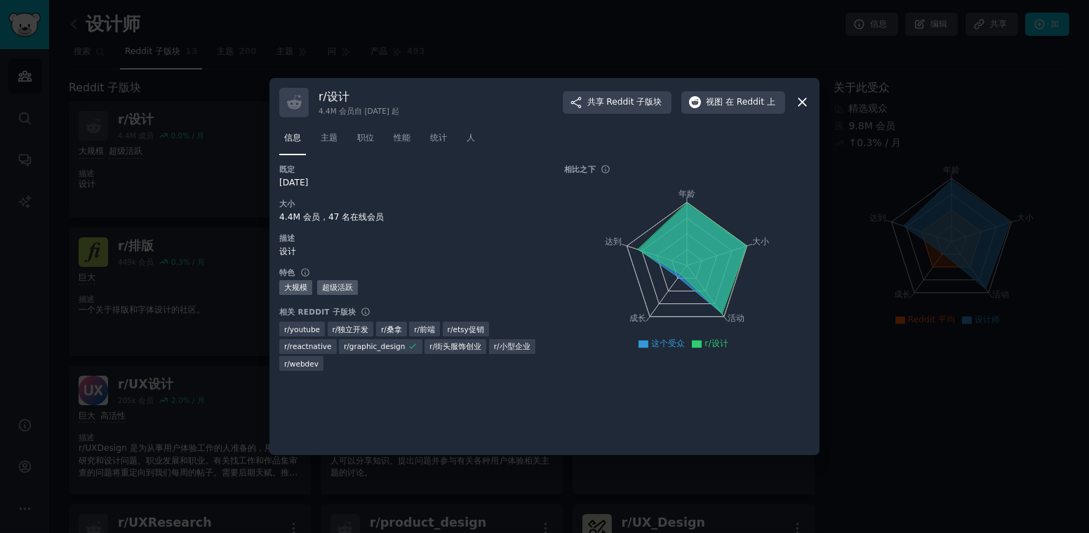
click at [808, 104] on icon at bounding box center [802, 102] width 15 height 15
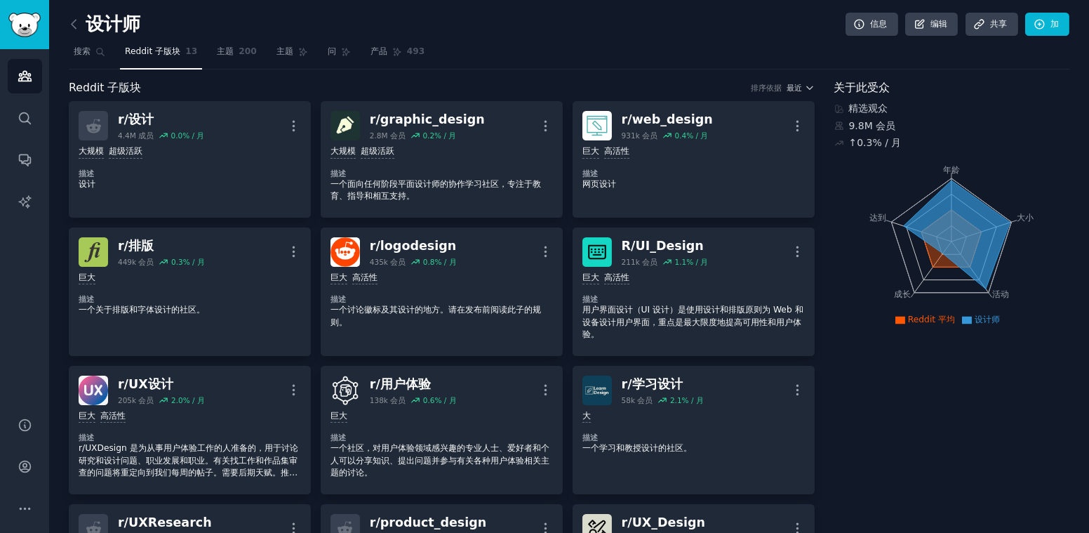
click at [165, 51] on span "Reddit 子版块" at bounding box center [152, 52] width 55 height 13
click at [234, 52] on link "主题 200" at bounding box center [237, 55] width 50 height 29
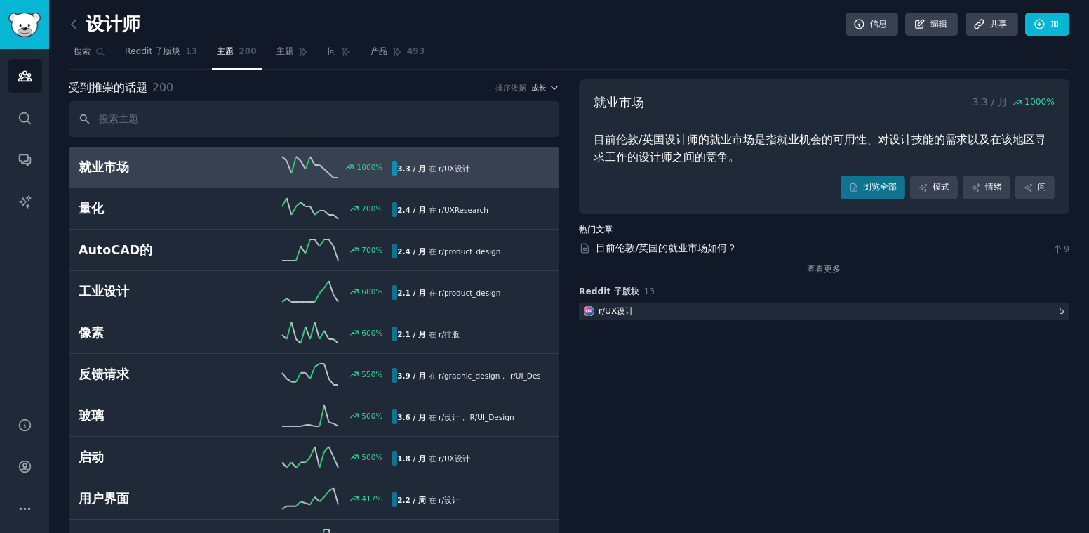
click at [182, 173] on h2 "就业市场" at bounding box center [157, 168] width 157 height 18
click at [815, 188] on icon at bounding box center [854, 187] width 10 height 10
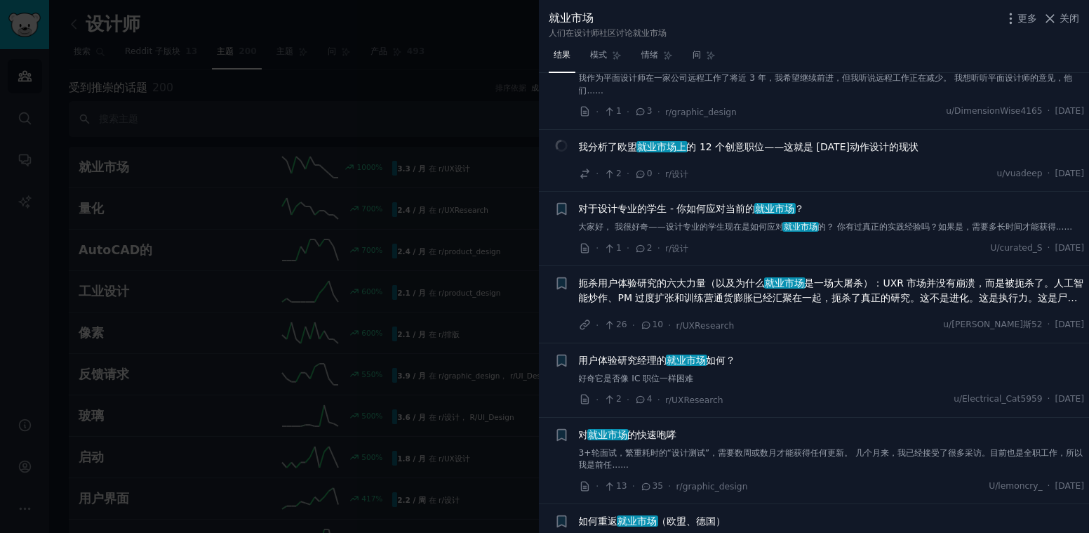
scroll to position [1825, 0]
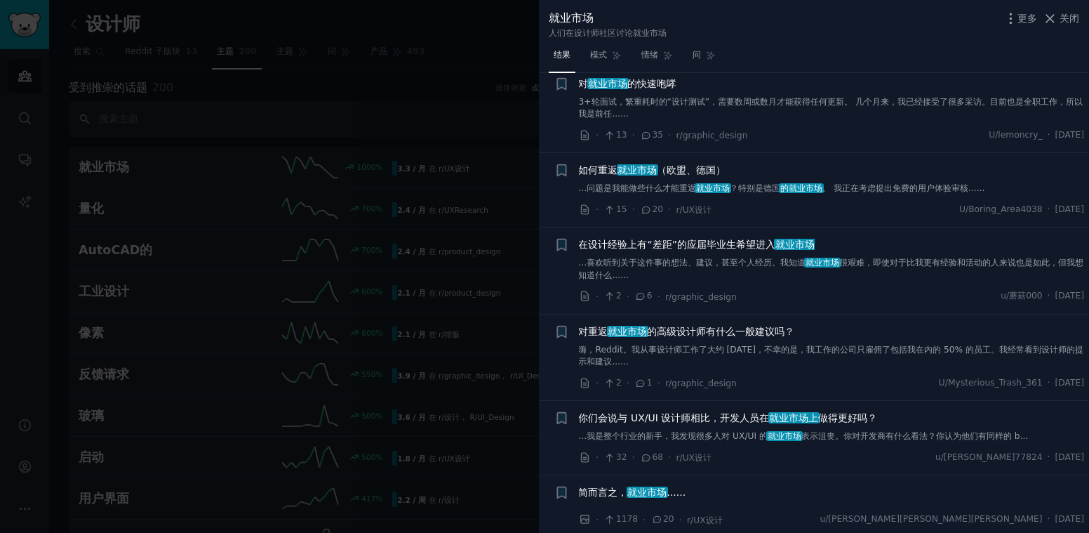
drag, startPoint x: 1058, startPoint y: 15, endPoint x: 1087, endPoint y: 31, distance: 32.7
click at [815, 15] on button "关闭" at bounding box center [1061, 18] width 37 height 15
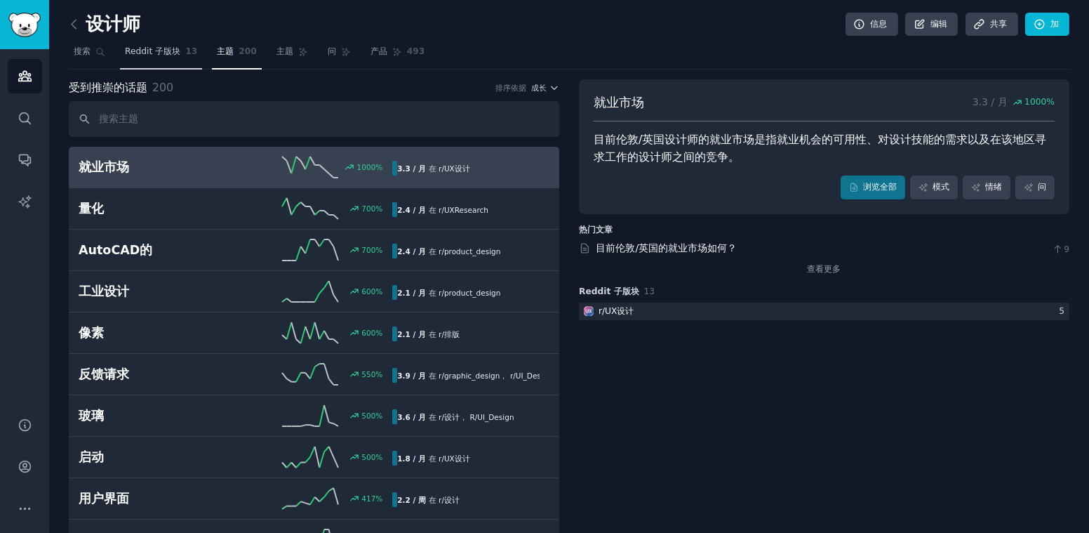
click at [171, 58] on link "Reddit 子版块 13" at bounding box center [161, 55] width 82 height 29
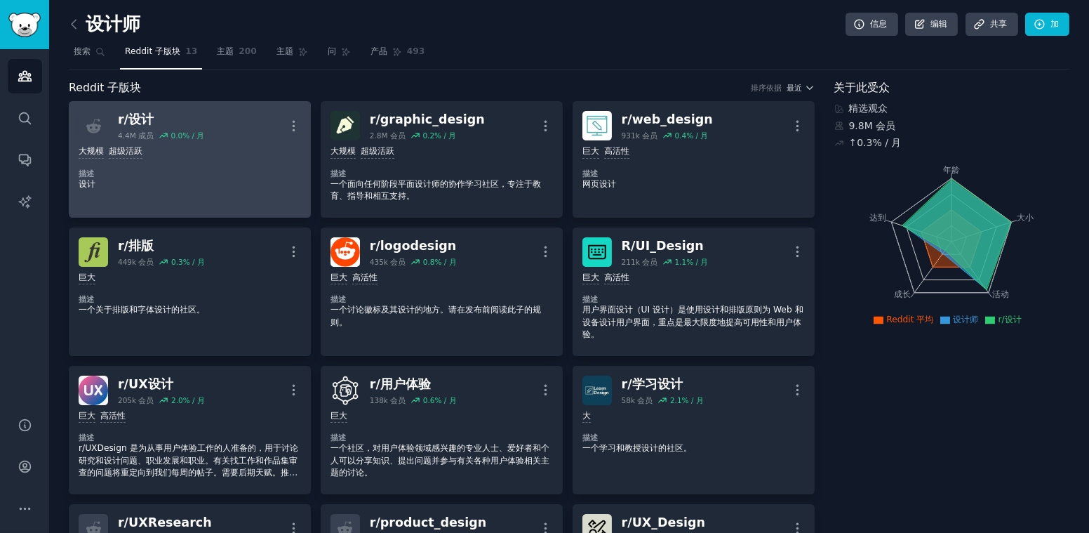
click at [189, 155] on div "大规模 超级活跃" at bounding box center [190, 151] width 223 height 13
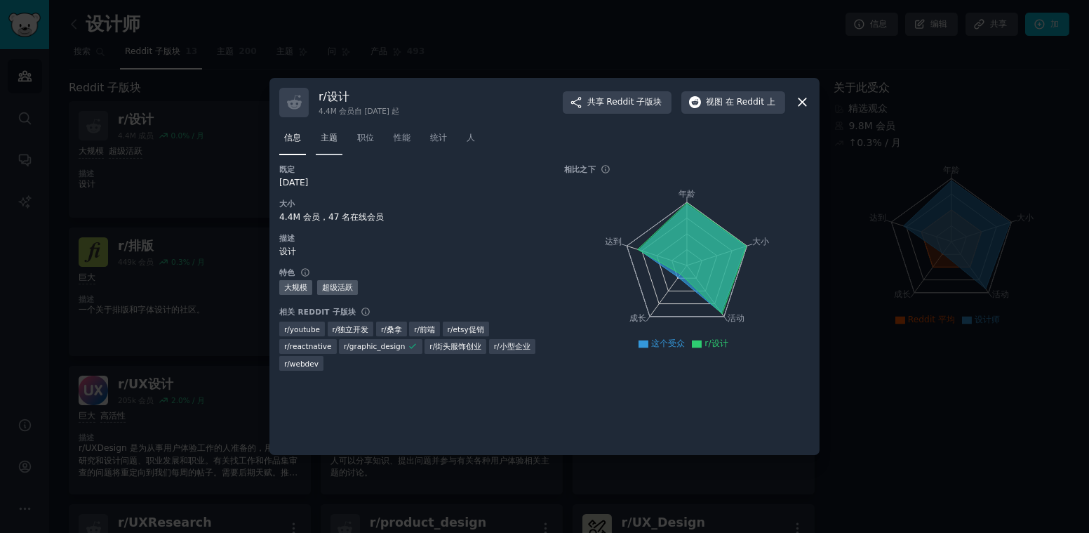
click at [318, 133] on link "主题" at bounding box center [329, 141] width 27 height 29
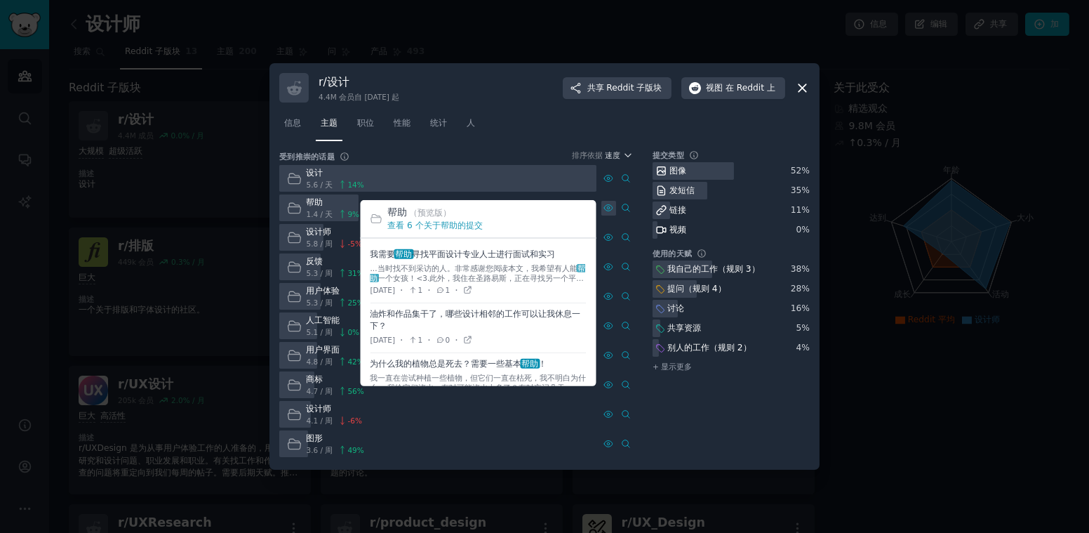
click at [610, 210] on icon at bounding box center [608, 208] width 8 height 6
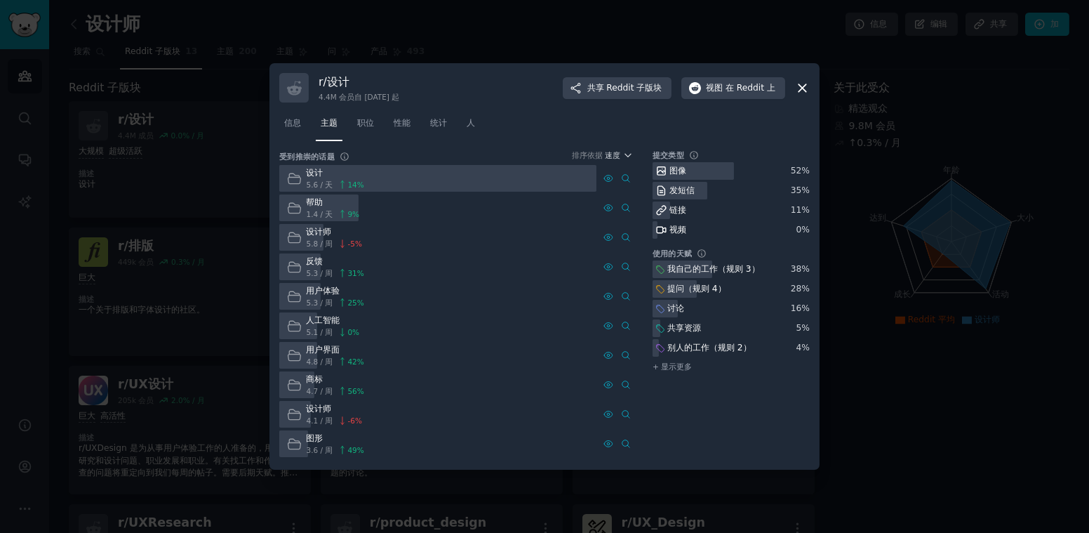
click at [312, 206] on div "帮助" at bounding box center [333, 203] width 53 height 13
click at [287, 208] on icon at bounding box center [294, 208] width 15 height 15
click at [623, 205] on icon at bounding box center [626, 208] width 10 height 10
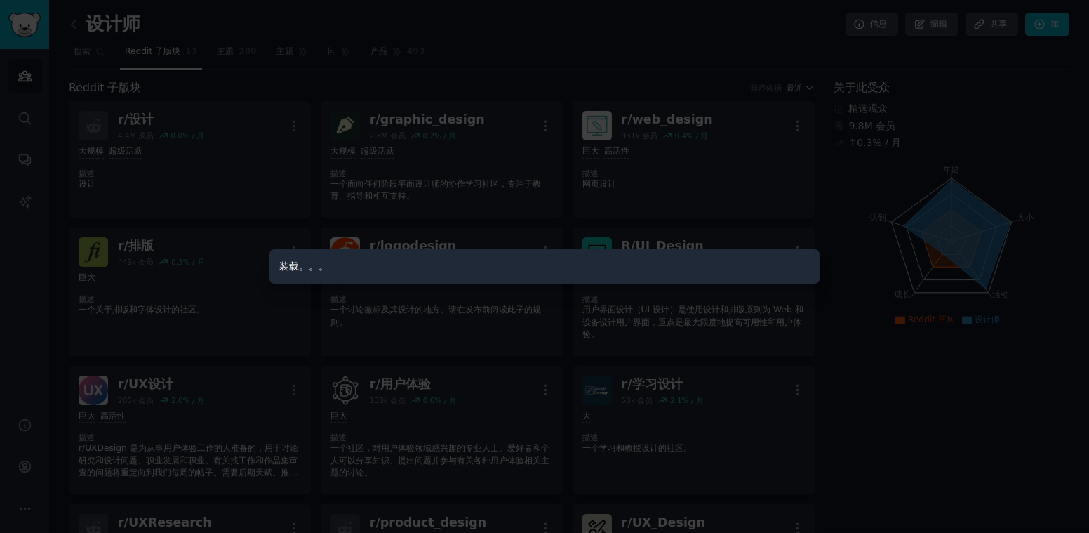
click at [815, 230] on div at bounding box center [544, 266] width 1089 height 533
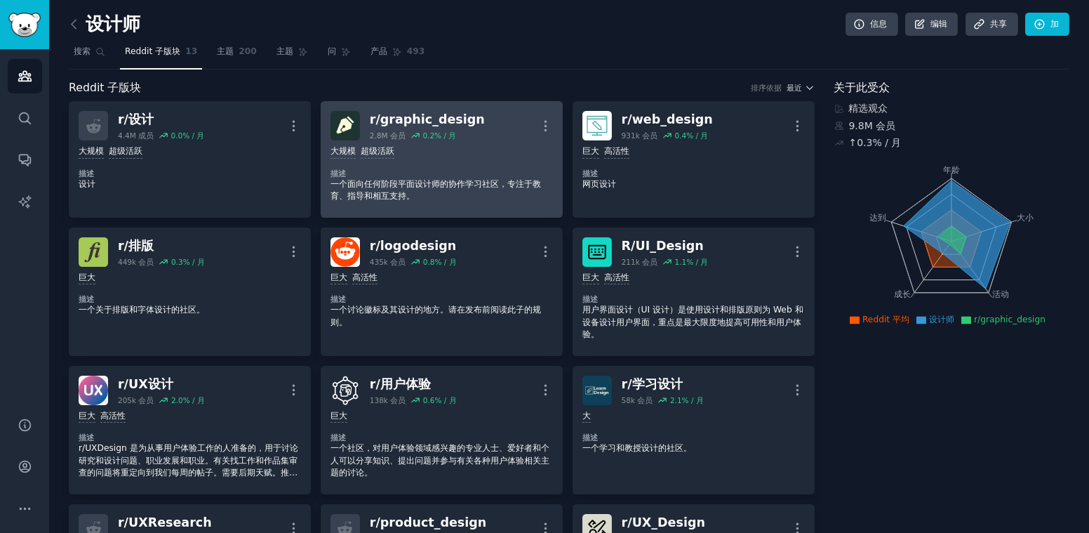
click at [442, 171] on dt "描述" at bounding box center [442, 173] width 223 height 10
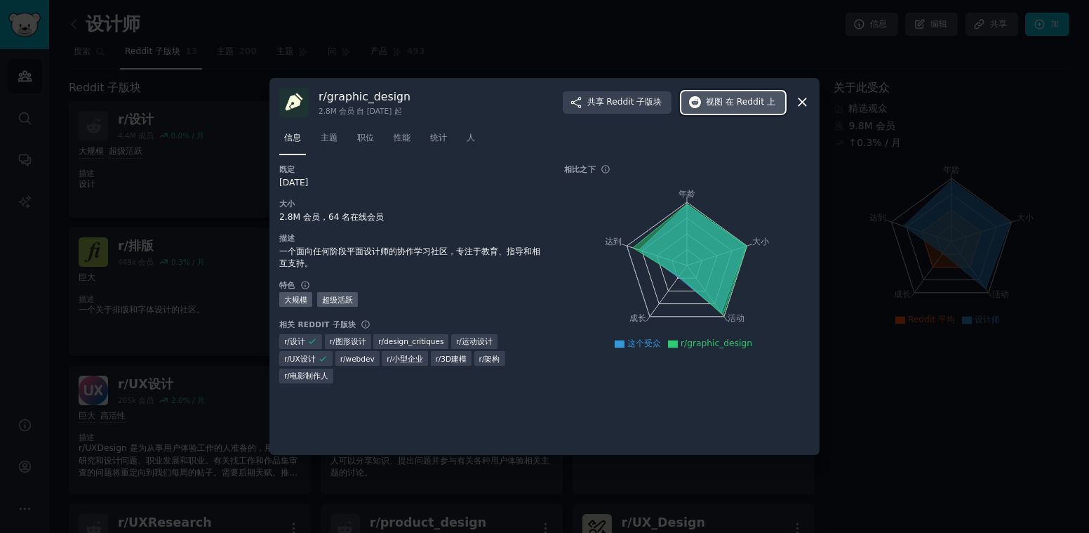
click at [751, 101] on span "在 Reddit 上" at bounding box center [751, 102] width 50 height 13
click at [331, 139] on span "主题" at bounding box center [329, 138] width 17 height 13
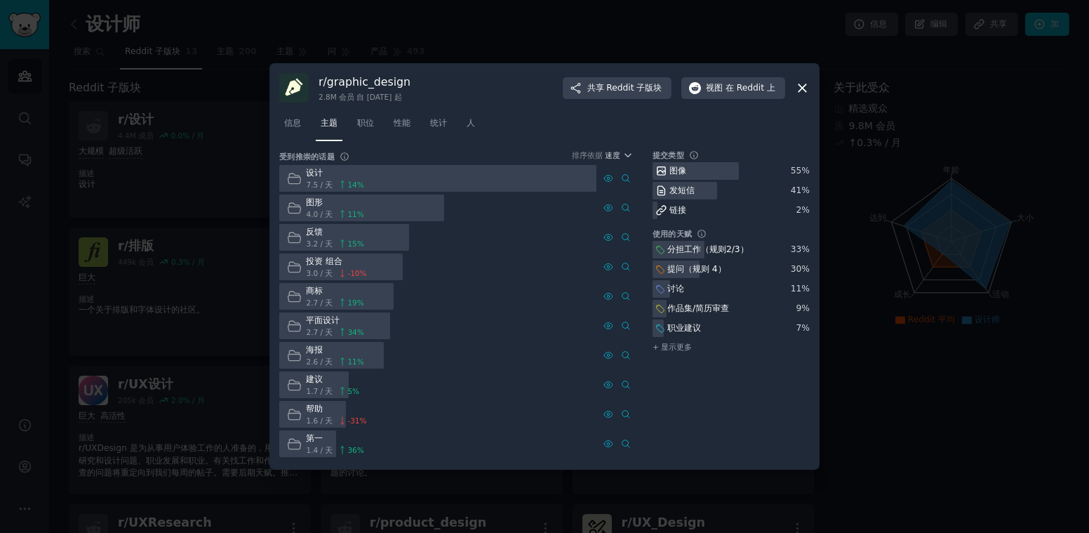
click at [806, 85] on icon at bounding box center [802, 88] width 15 height 15
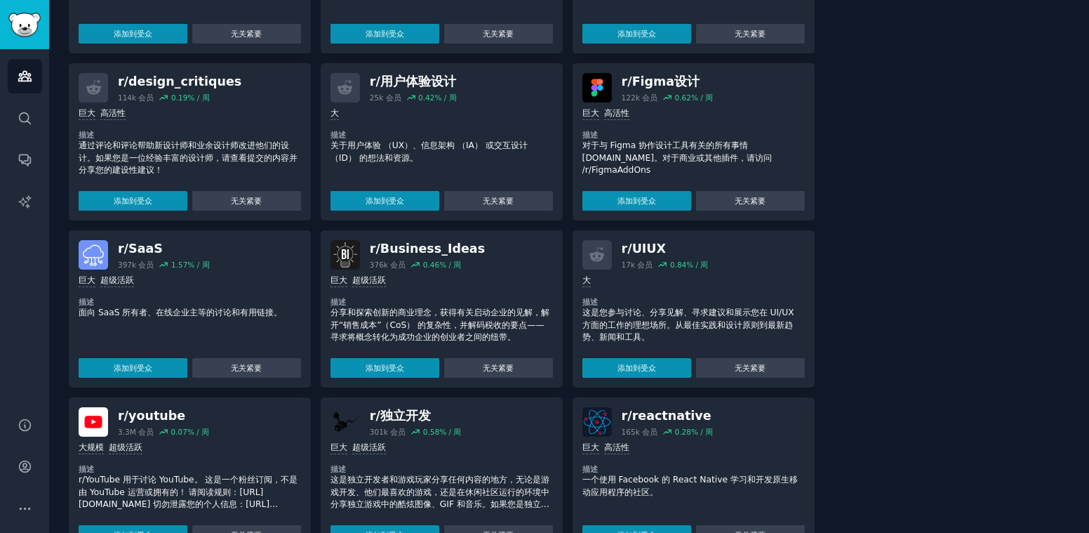
scroll to position [894, 0]
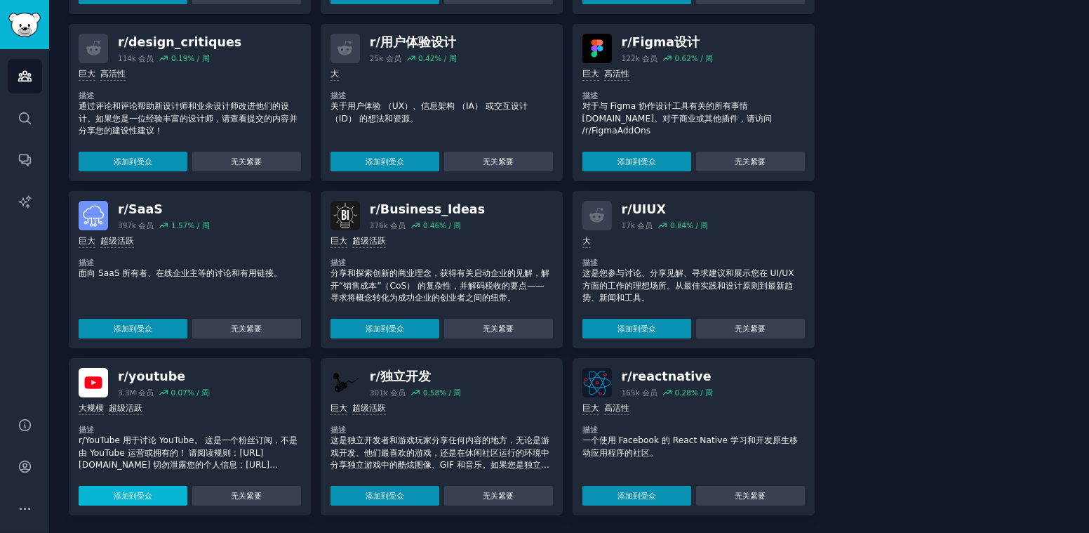
click at [156, 491] on button "添加到受众" at bounding box center [133, 496] width 109 height 20
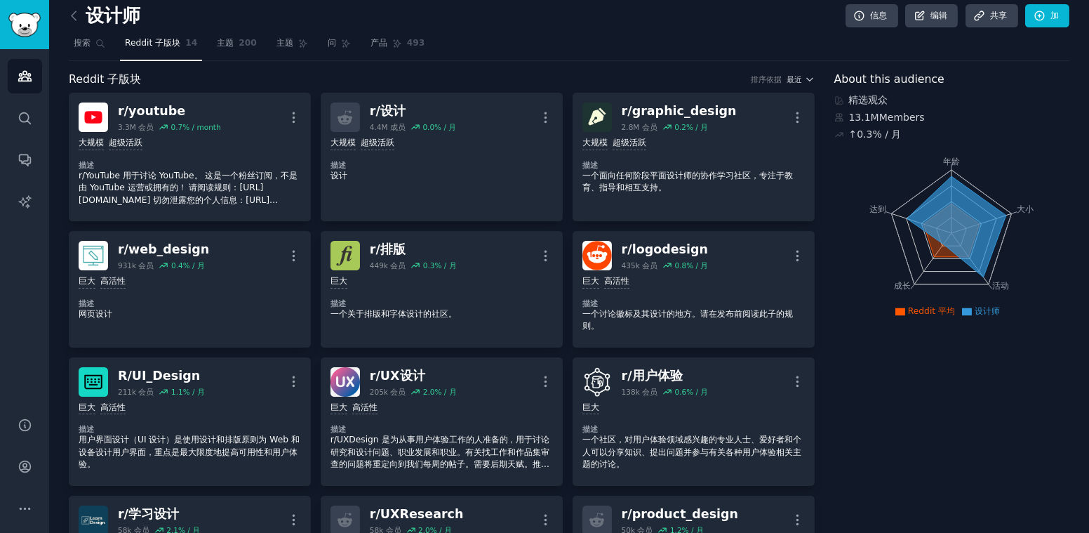
scroll to position [0, 0]
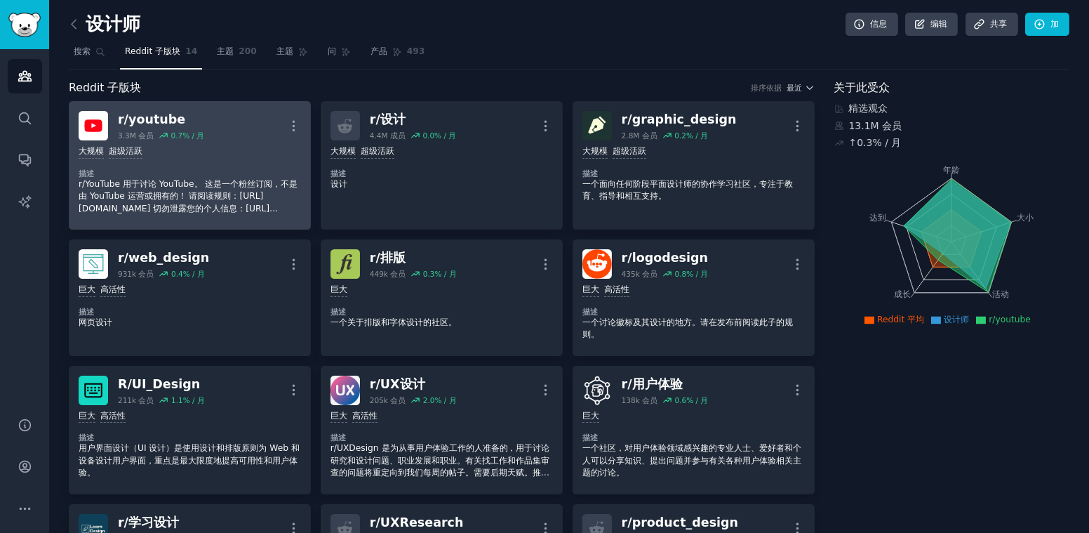
click at [206, 194] on p "r/YouTube 用于讨论 YouTube。 这是一个粉丝订阅，不是由 YouTube 运营或拥有的！ 请阅读规则：https://www.reddit.c…" at bounding box center [190, 196] width 223 height 37
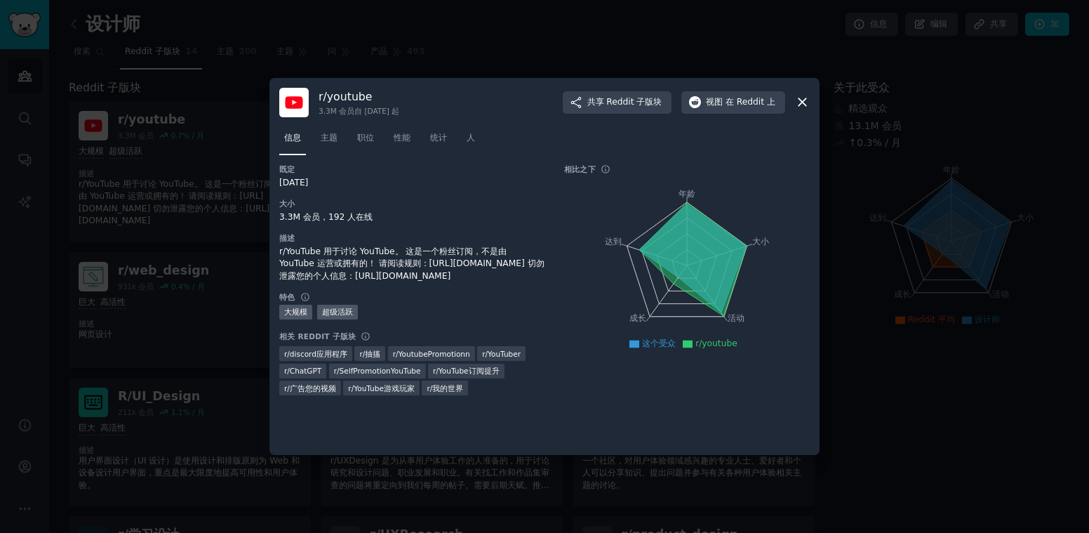
click at [801, 100] on icon at bounding box center [803, 103] width 8 height 8
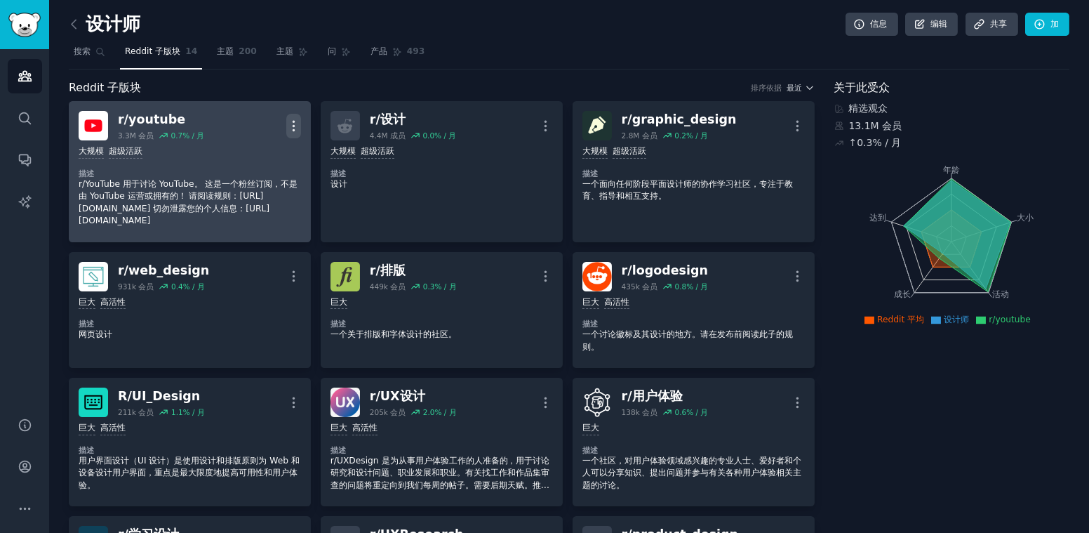
click at [298, 121] on icon "button" at bounding box center [293, 126] width 15 height 15
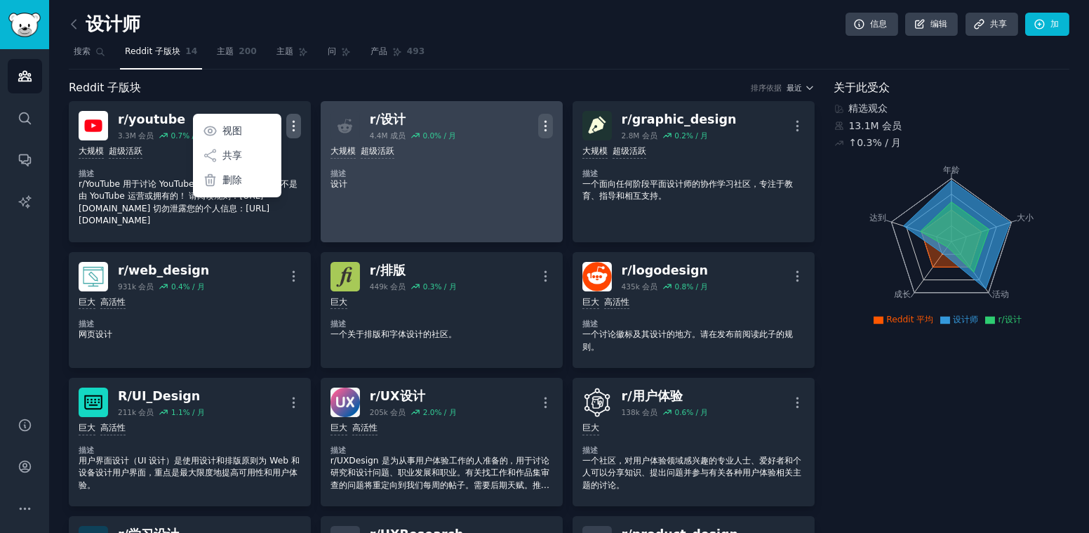
click at [540, 132] on icon "button" at bounding box center [545, 126] width 15 height 15
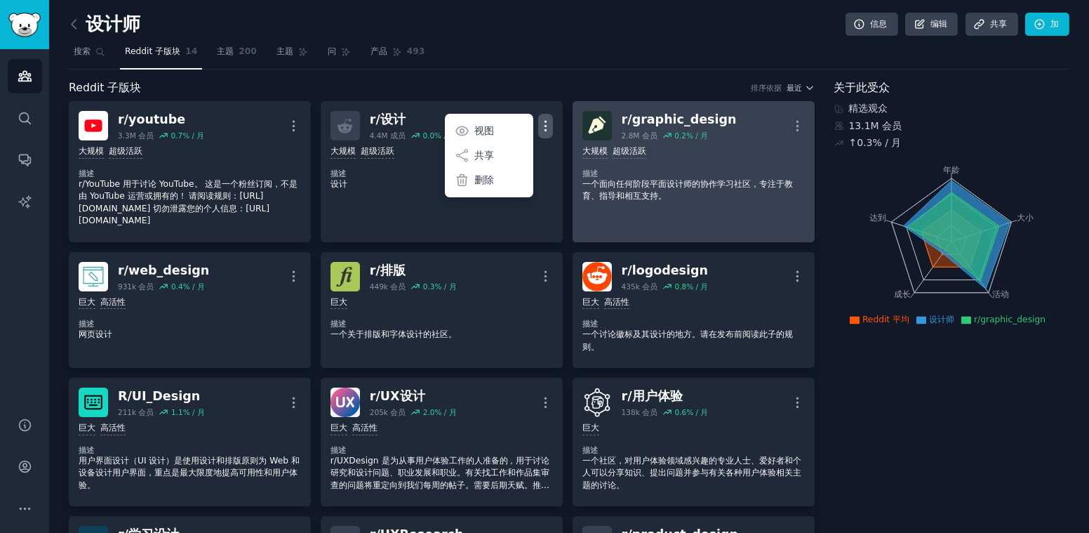
click at [790, 127] on icon "button" at bounding box center [797, 126] width 15 height 15
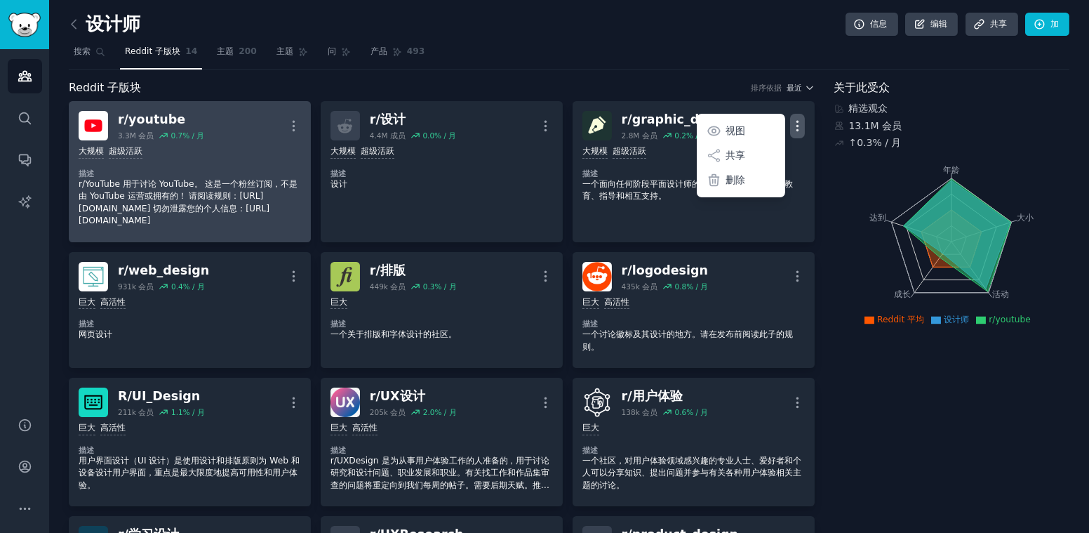
click at [155, 170] on dt "描述" at bounding box center [190, 173] width 223 height 10
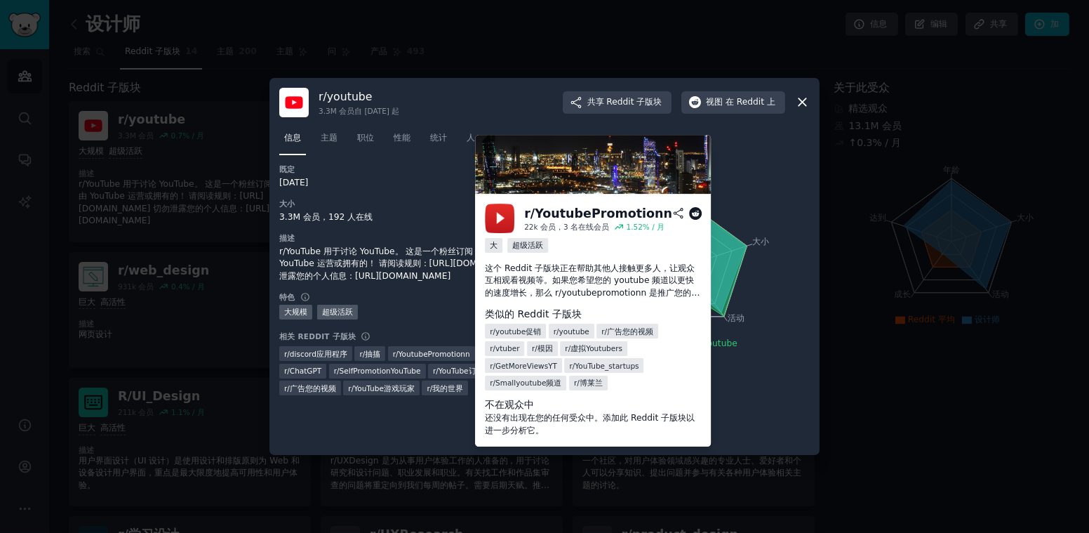
click at [699, 211] on icon at bounding box center [696, 213] width 13 height 13
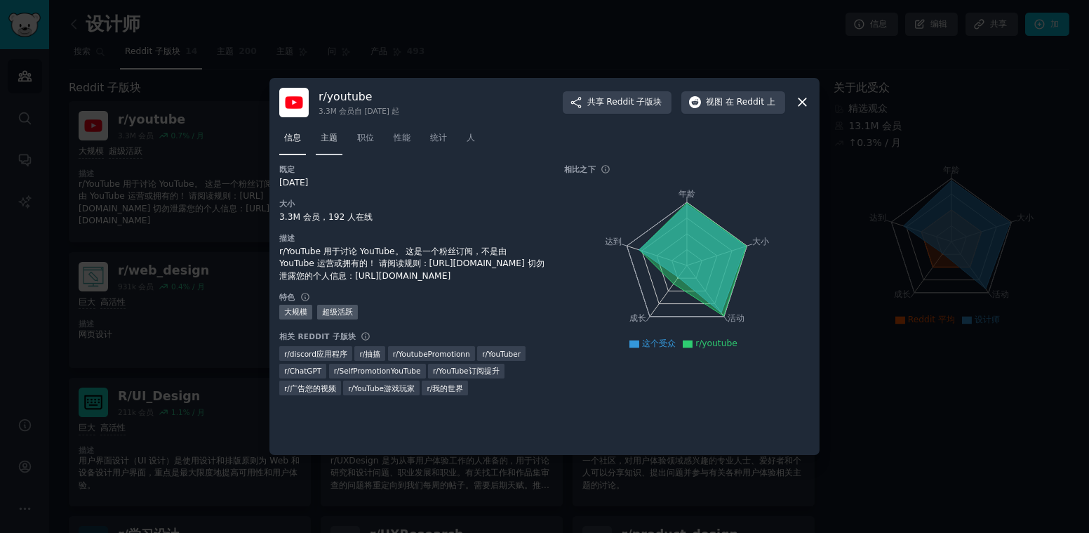
click at [338, 146] on link "主题" at bounding box center [329, 141] width 27 height 29
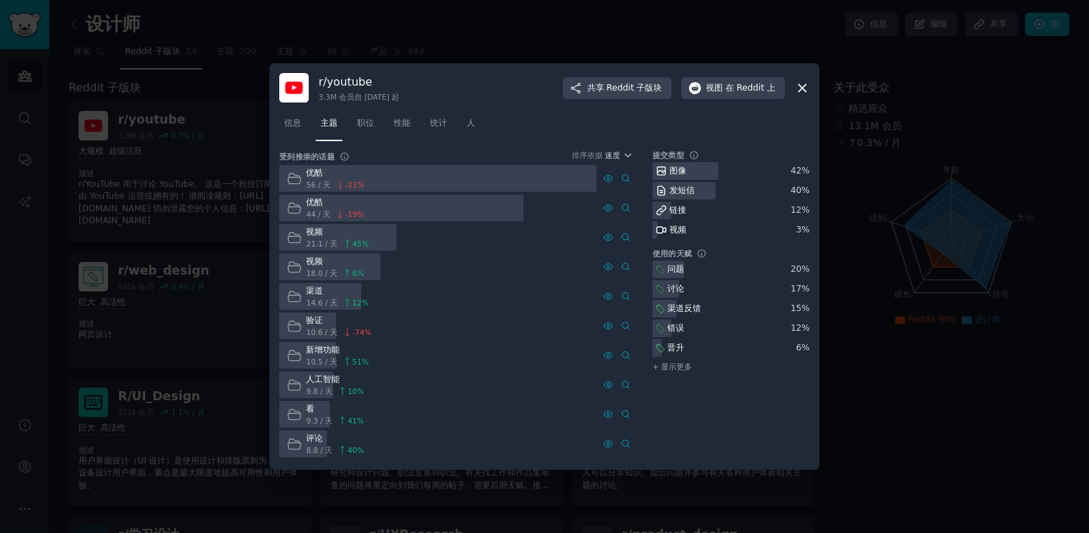
click at [800, 86] on icon at bounding box center [803, 88] width 8 height 8
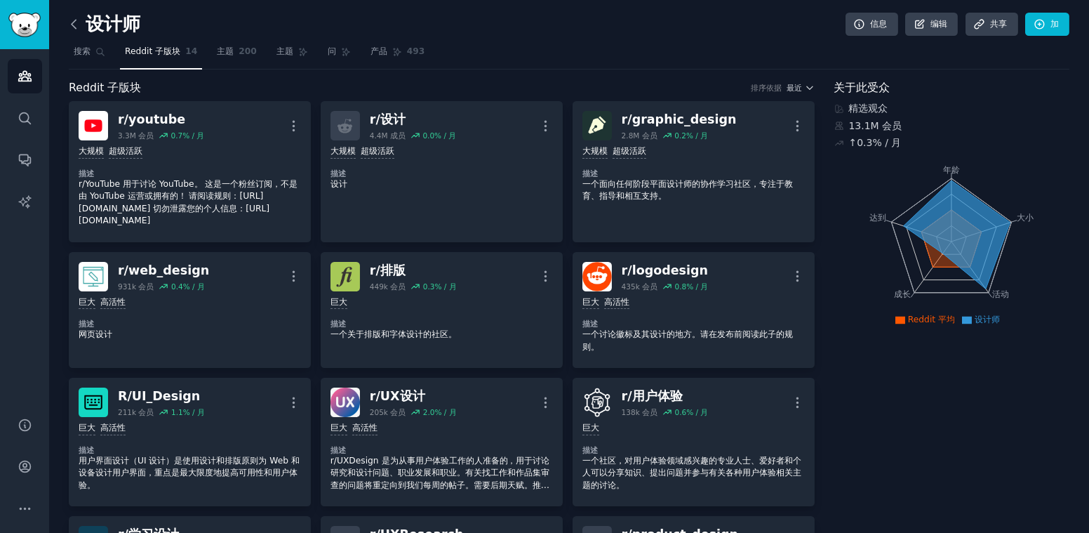
click at [71, 25] on icon at bounding box center [74, 24] width 15 height 15
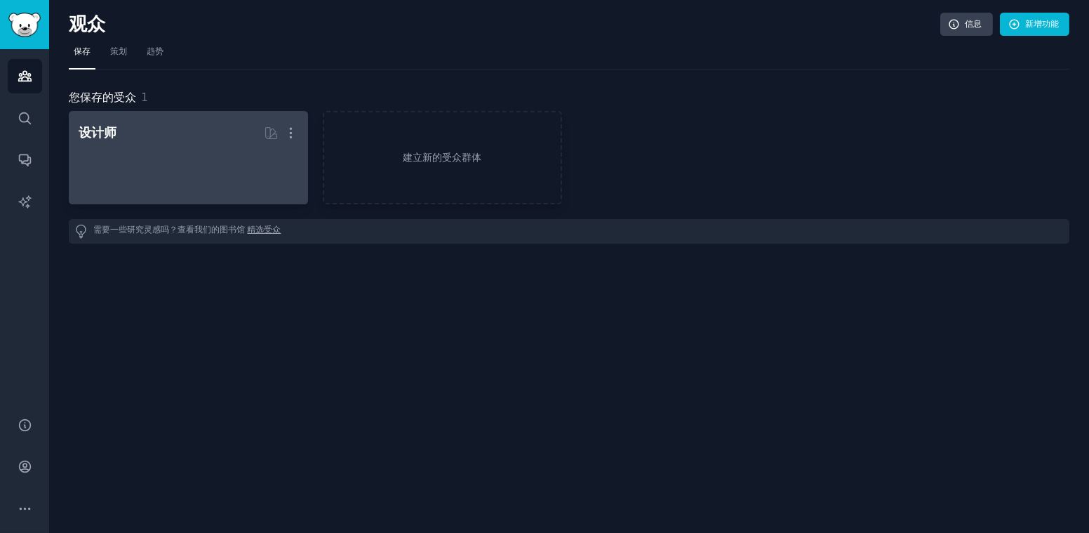
click at [159, 139] on h2 "设计师 由 GummySearch 策划 更多" at bounding box center [189, 133] width 220 height 25
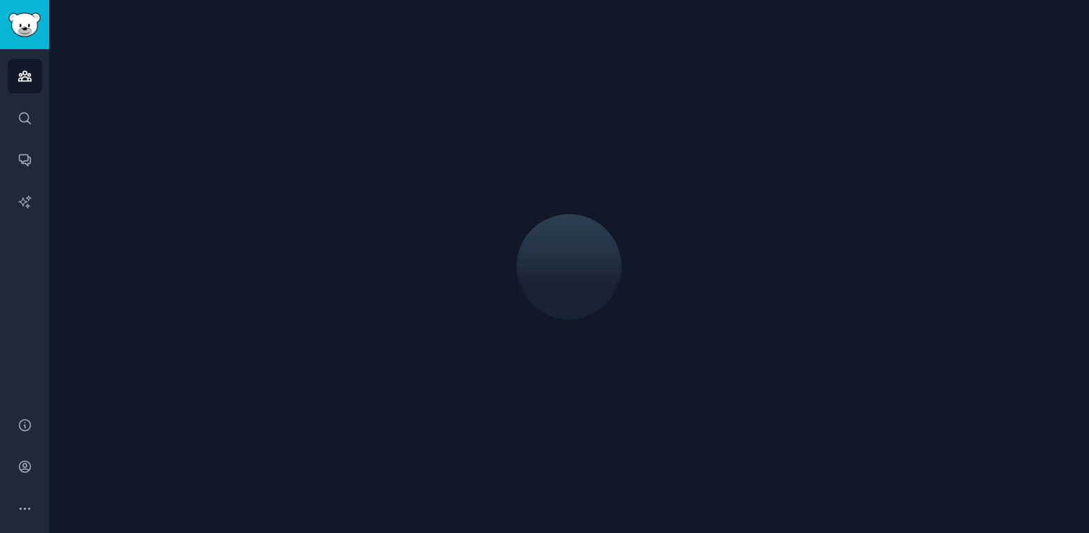
click at [651, 449] on div at bounding box center [569, 266] width 1001 height 493
click at [529, 378] on div at bounding box center [569, 266] width 1001 height 493
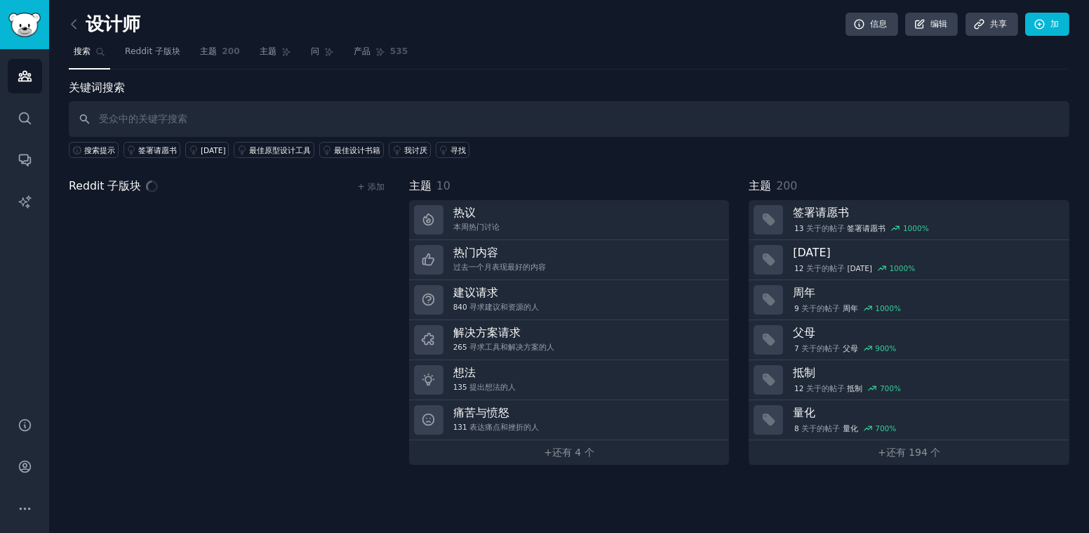
click at [161, 124] on input "text" at bounding box center [569, 119] width 1001 height 36
click at [175, 131] on input "text" at bounding box center [569, 119] width 1001 height 36
paste input "post-[DATE] recovery"
click at [313, 123] on input "post-[DATE] recovery" at bounding box center [569, 119] width 1001 height 36
type input "post-[DATE] recovery"
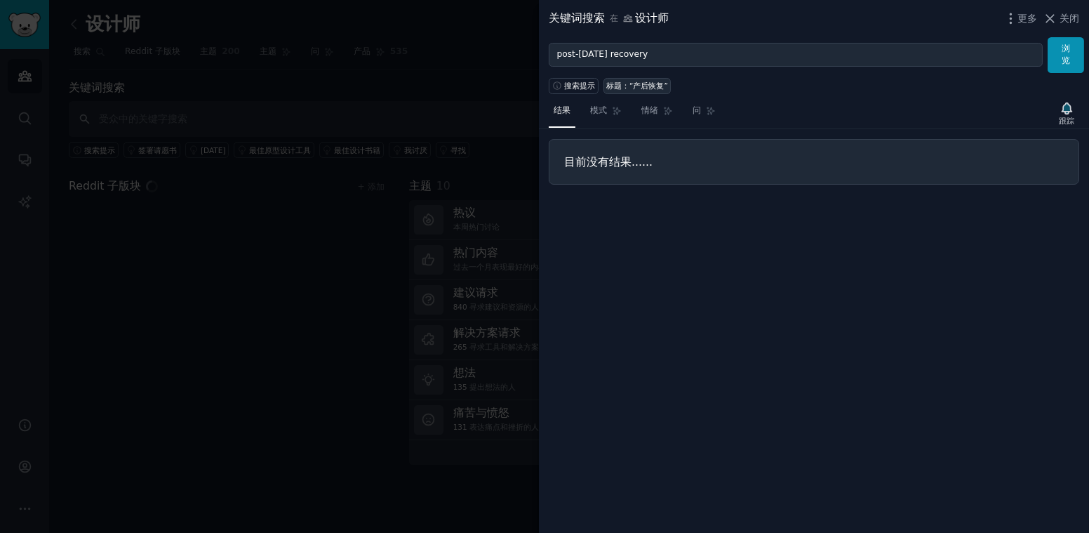
click at [642, 88] on div "标题：“产后恢复”" at bounding box center [637, 86] width 62 height 10
type input "title:"post-[DATE] recovery""
click at [72, 26] on div at bounding box center [544, 266] width 1089 height 533
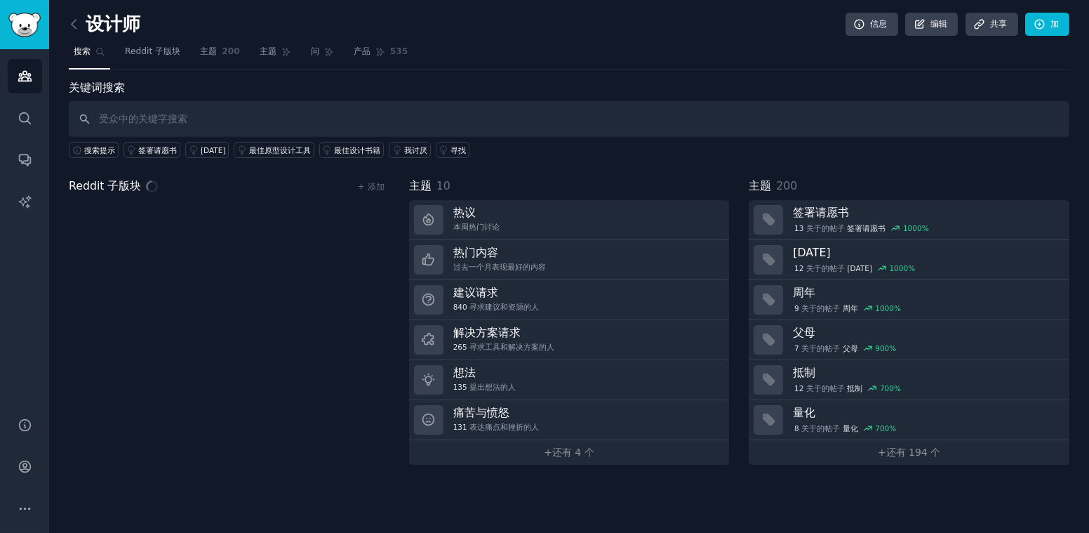
click at [72, 26] on icon at bounding box center [74, 24] width 15 height 15
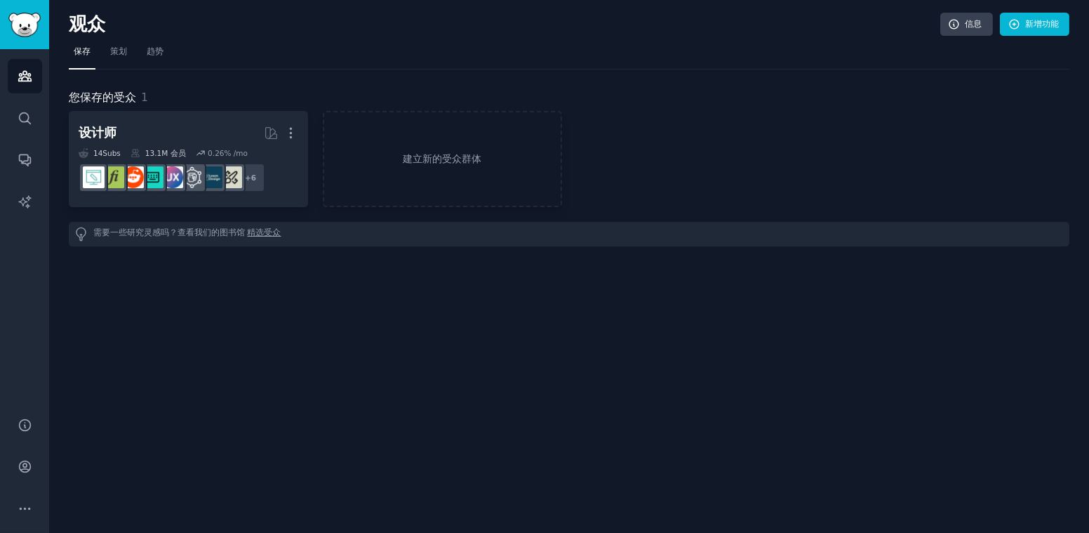
click at [72, 26] on h2 "观众" at bounding box center [505, 24] width 872 height 22
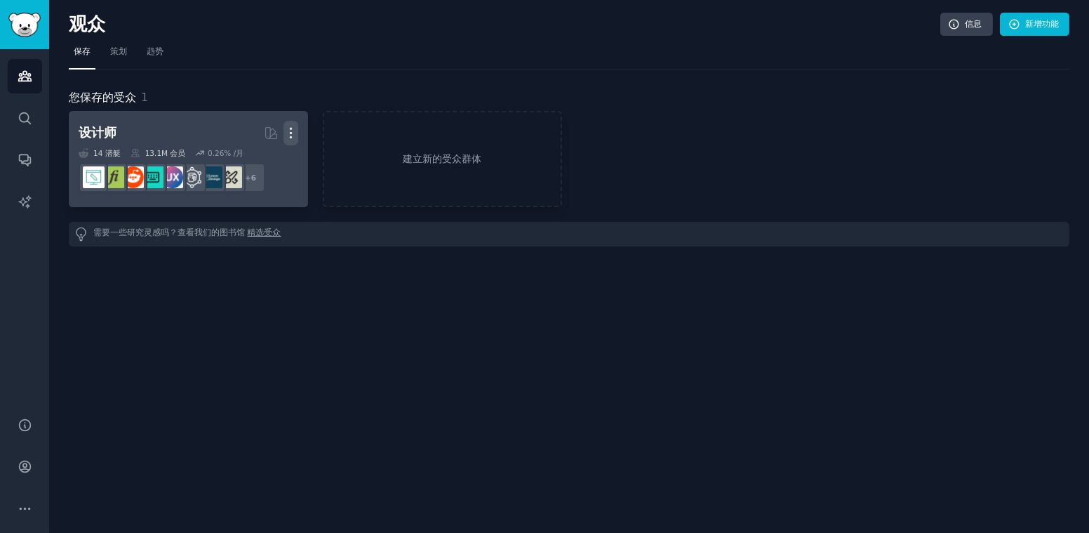
click at [289, 134] on icon "button" at bounding box center [291, 133] width 15 height 15
click at [260, 181] on p "删除" at bounding box center [262, 184] width 14 height 29
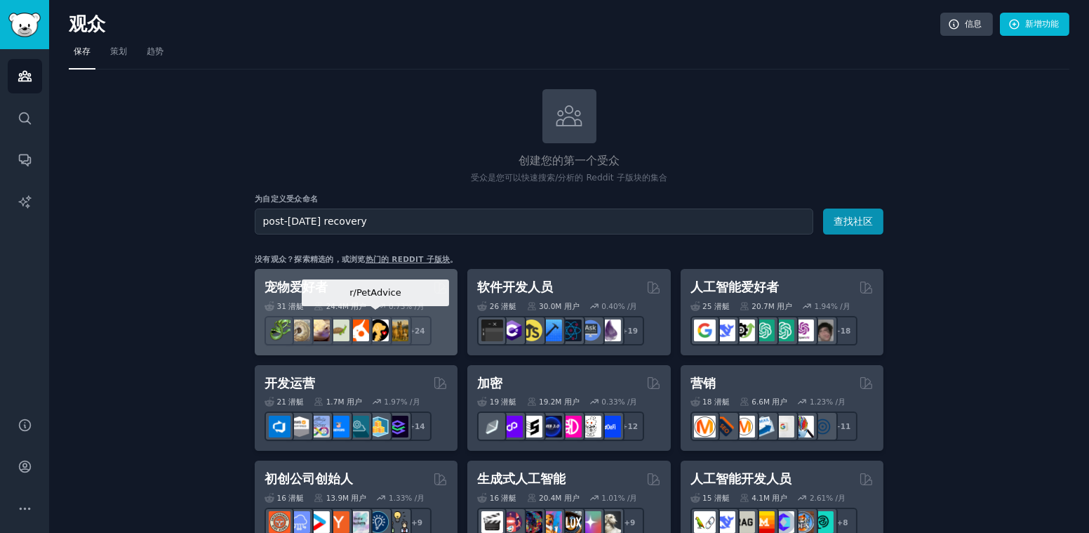
type input "post-[DATE] recovery"
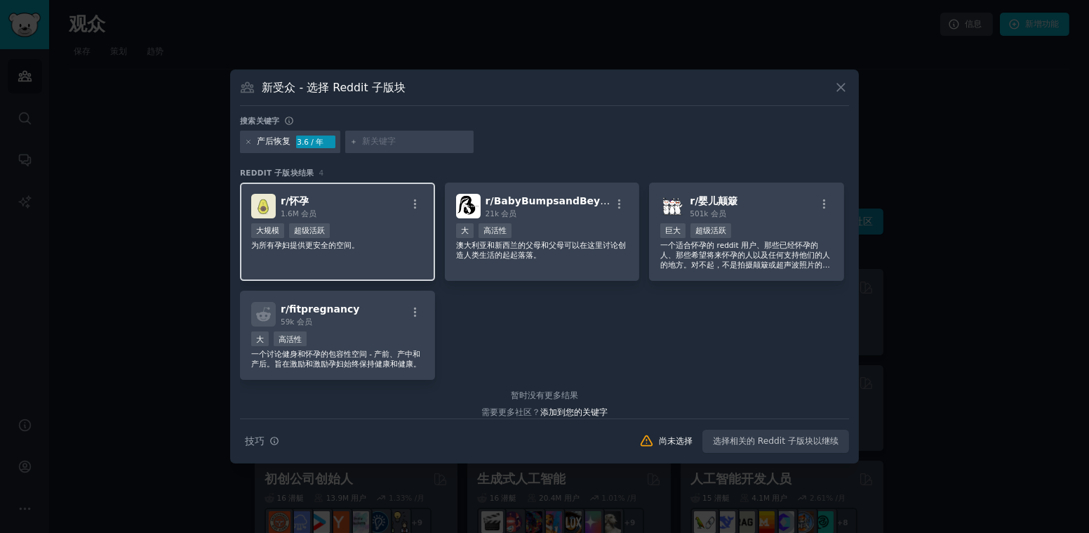
click at [371, 233] on div "大规模 超级活跃" at bounding box center [337, 232] width 173 height 18
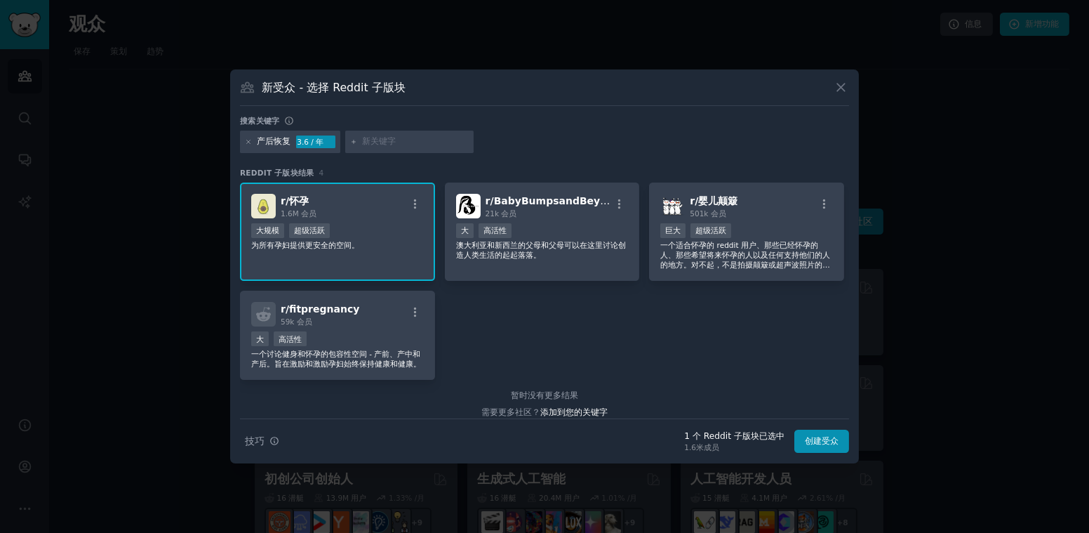
click at [285, 206] on span "r/怀孕" at bounding box center [295, 200] width 28 height 11
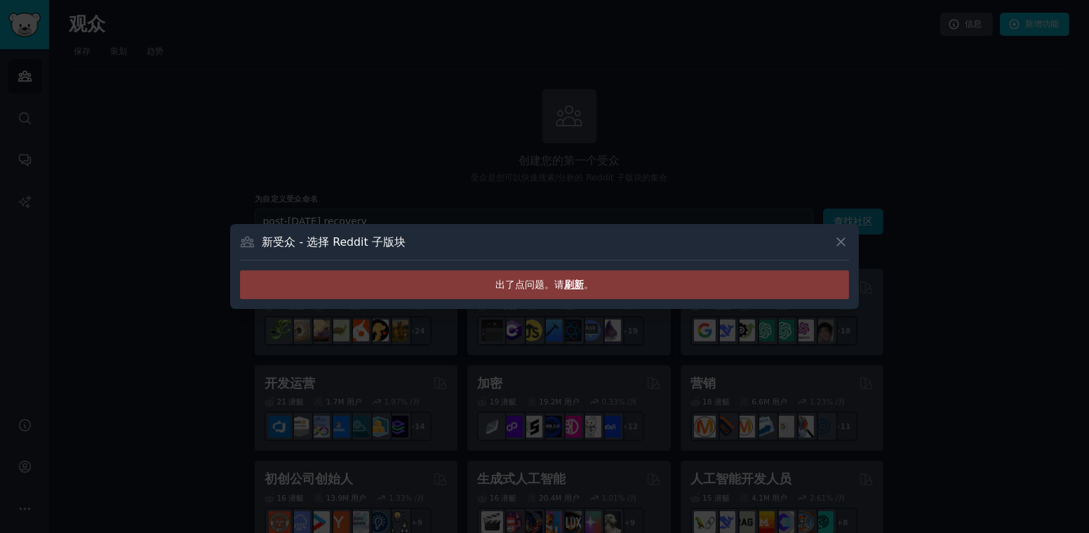
click at [575, 285] on span "刷新" at bounding box center [574, 284] width 20 height 11
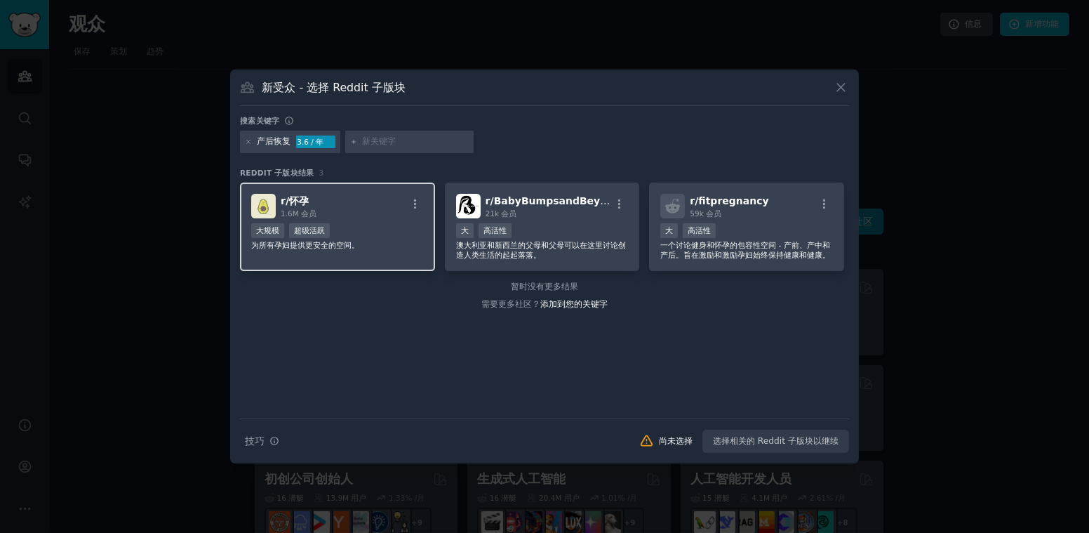
click at [328, 218] on div "r/怀孕 1.6M 会员 >= 提交的第 95 个百分位数/天 大规模 超级活跃 为所有孕妇提供更安全的空间。" at bounding box center [337, 226] width 195 height 89
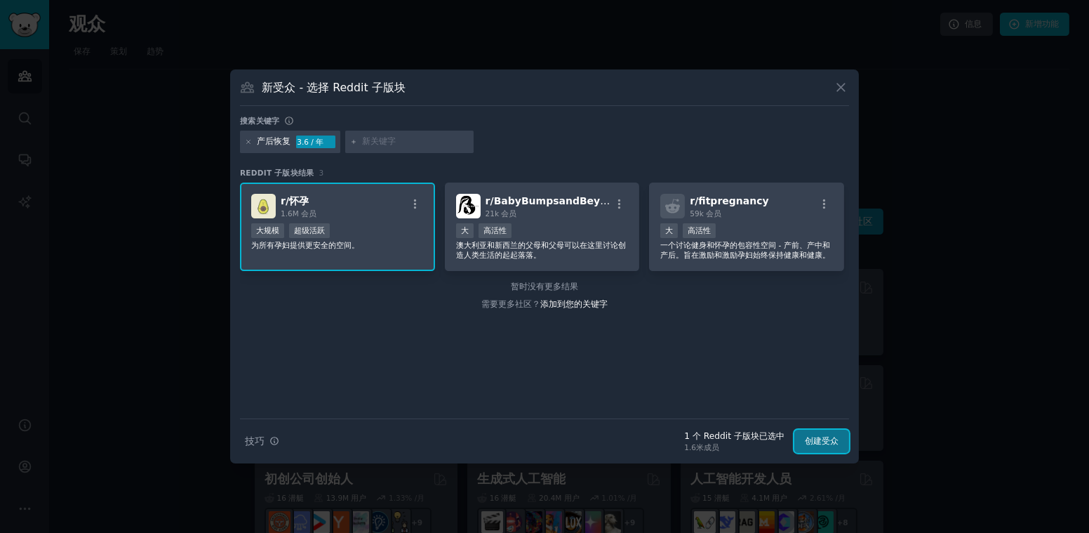
click at [822, 439] on button "创建受众" at bounding box center [822, 442] width 55 height 24
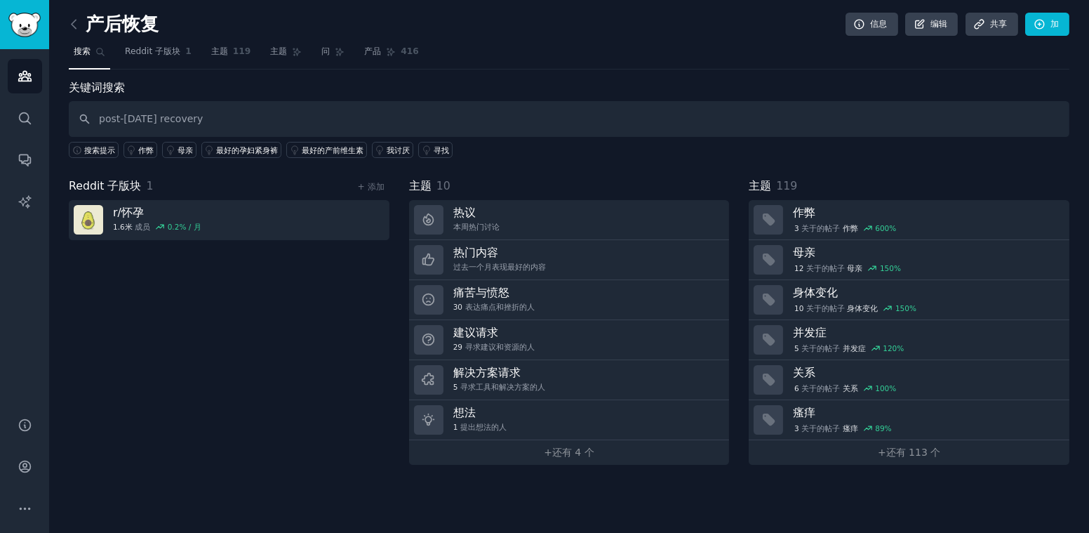
type input "post-[DATE] recovery"
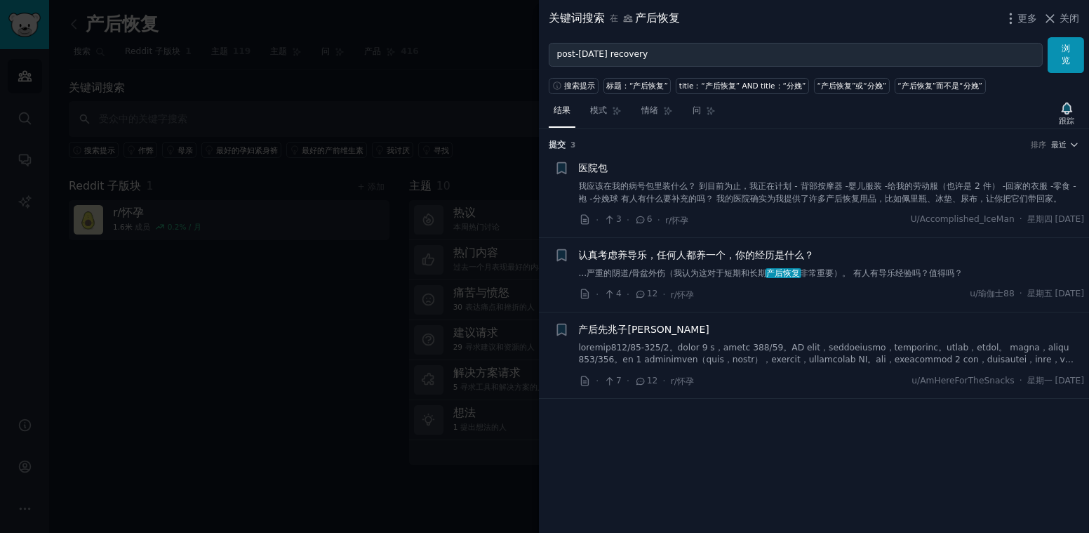
click at [289, 283] on div at bounding box center [544, 266] width 1089 height 533
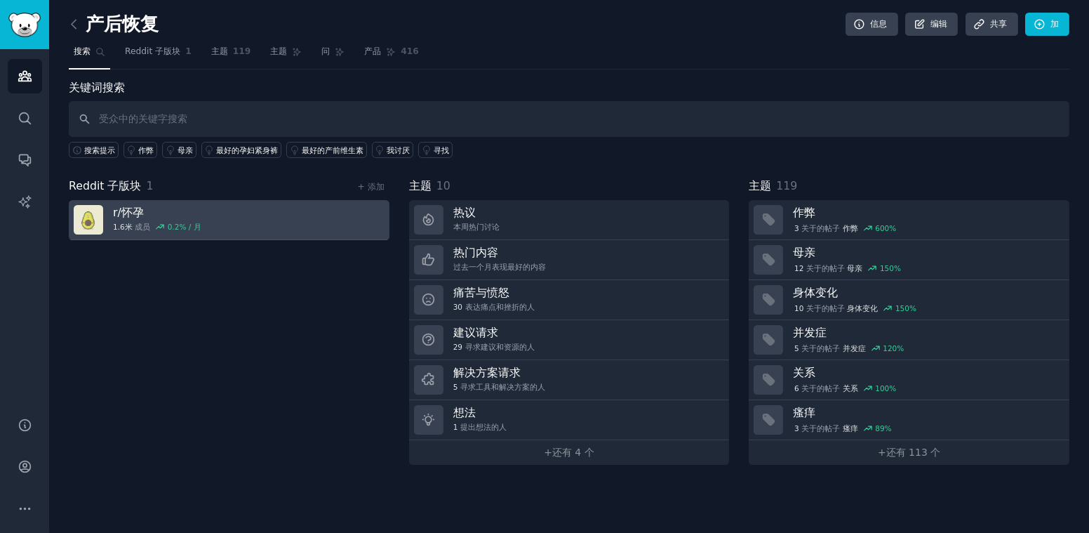
click at [271, 231] on link "r/怀孕 1.6米 成员 0.2% / 月" at bounding box center [229, 220] width 321 height 40
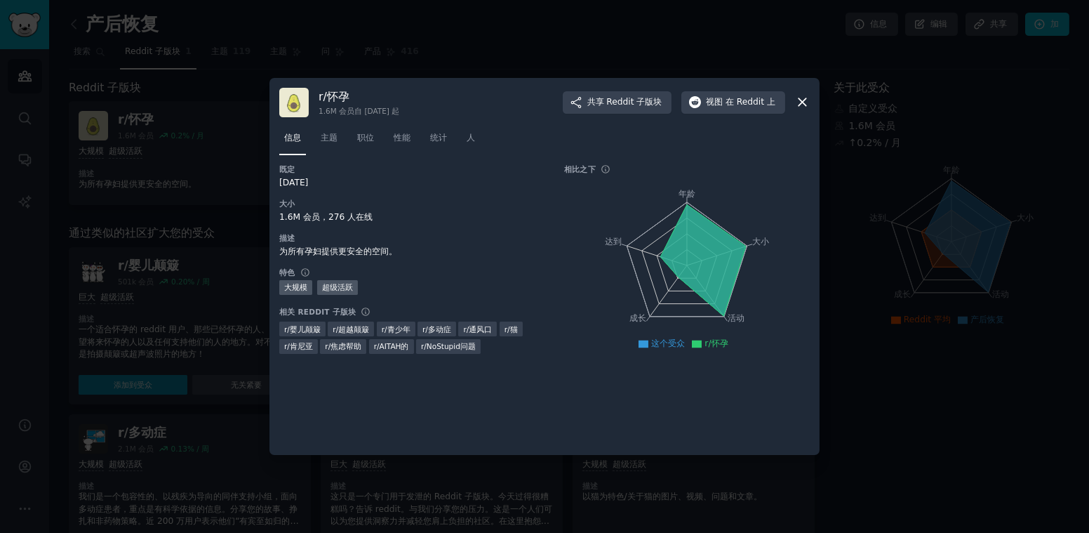
click at [801, 100] on icon at bounding box center [802, 102] width 15 height 15
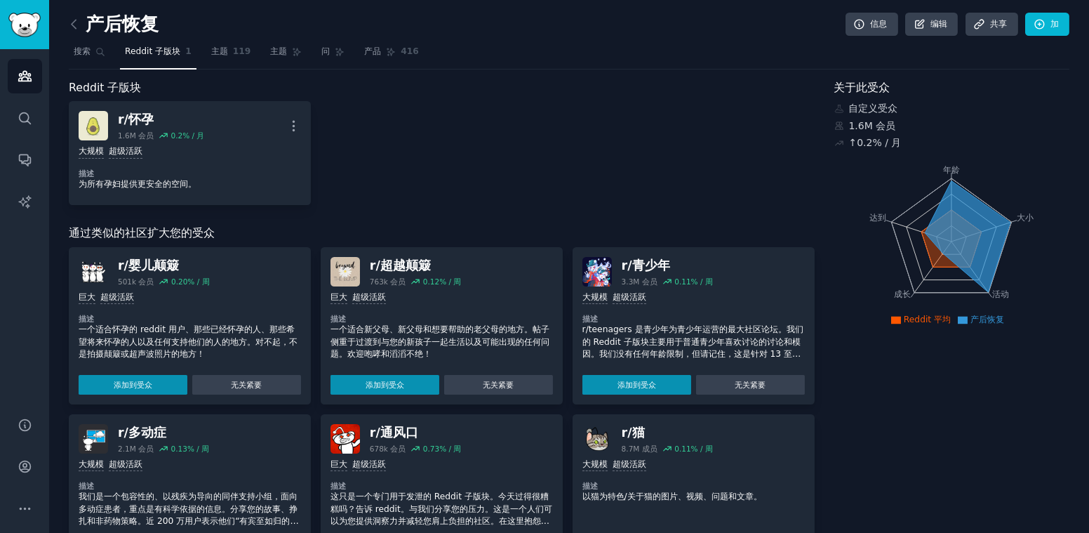
scroll to position [69, 0]
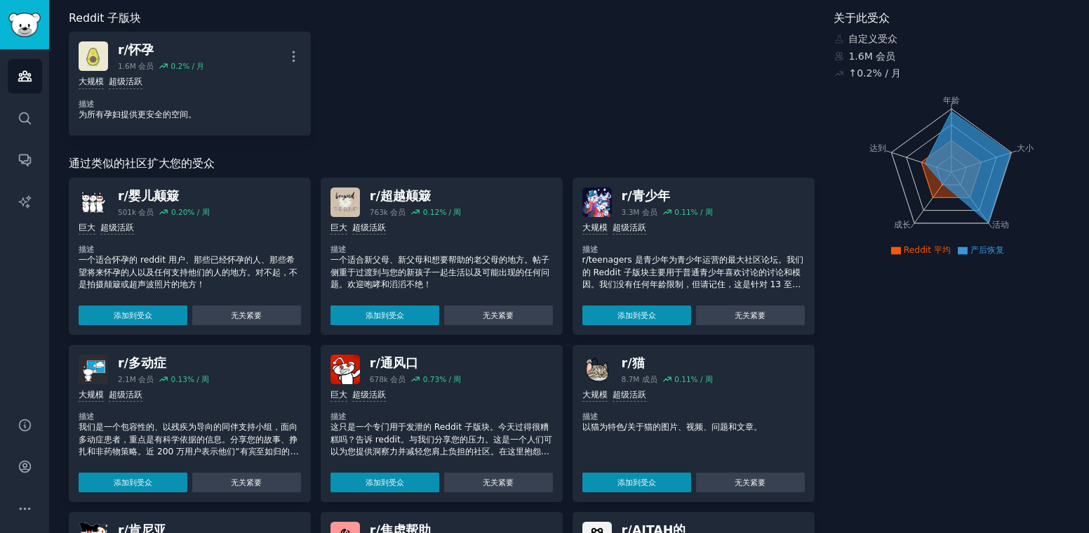
click at [504, 272] on p "一个适合新父母、新父母和想要帮助的老父母的地方。帖子侧重于过渡到与您的新孩子一起生活以及可能出现的任何问题。欢迎咆哮和滔滔不绝！" at bounding box center [442, 272] width 223 height 37
click at [395, 279] on p "一个适合新父母、新父母和想要帮助的老父母的地方。帖子侧重于过渡到与您的新孩子一起生活以及可能出现的任何问题。欢迎咆哮和滔滔不绝！" at bounding box center [442, 272] width 223 height 37
click at [482, 271] on p "一个适合新父母、新父母和想要帮助的老父母的地方。帖子侧重于过渡到与您的新孩子一起生活以及可能出现的任何问题。欢迎咆哮和滔滔不绝！" at bounding box center [442, 272] width 223 height 37
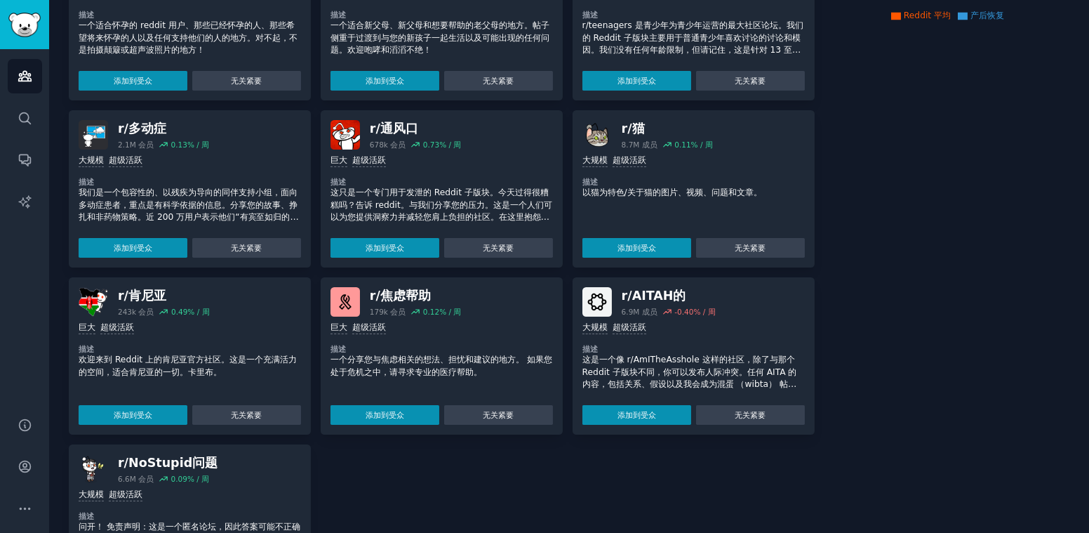
scroll to position [391, 0]
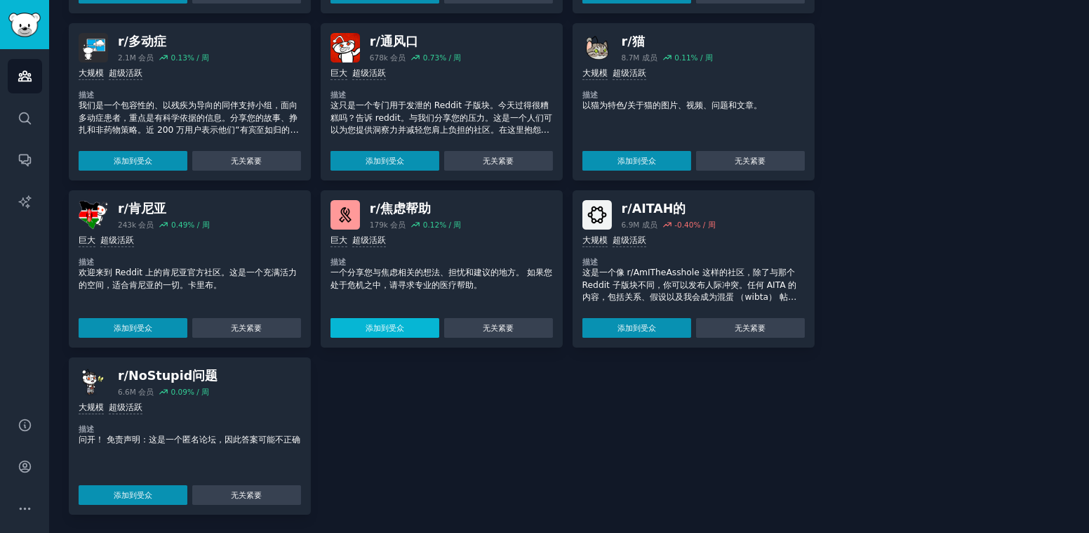
click at [415, 333] on button "添加到受众" at bounding box center [385, 328] width 109 height 20
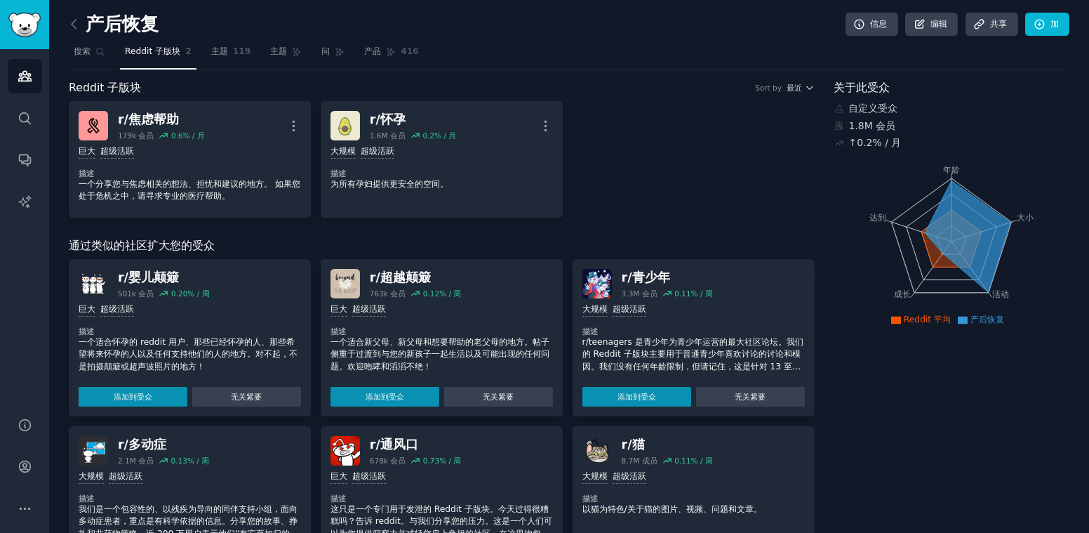
scroll to position [211, 0]
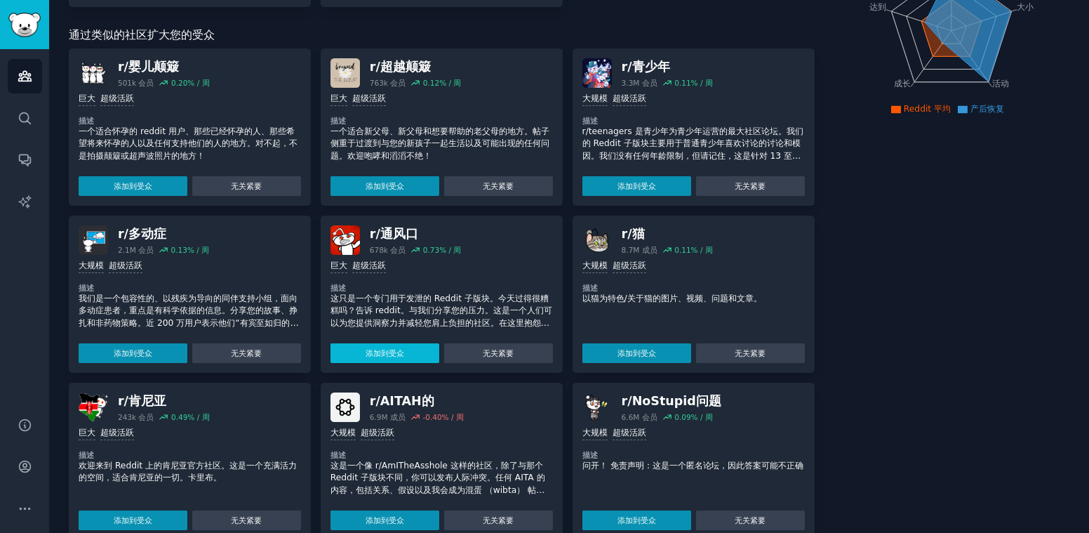
click at [398, 355] on button "添加到受众" at bounding box center [385, 353] width 109 height 20
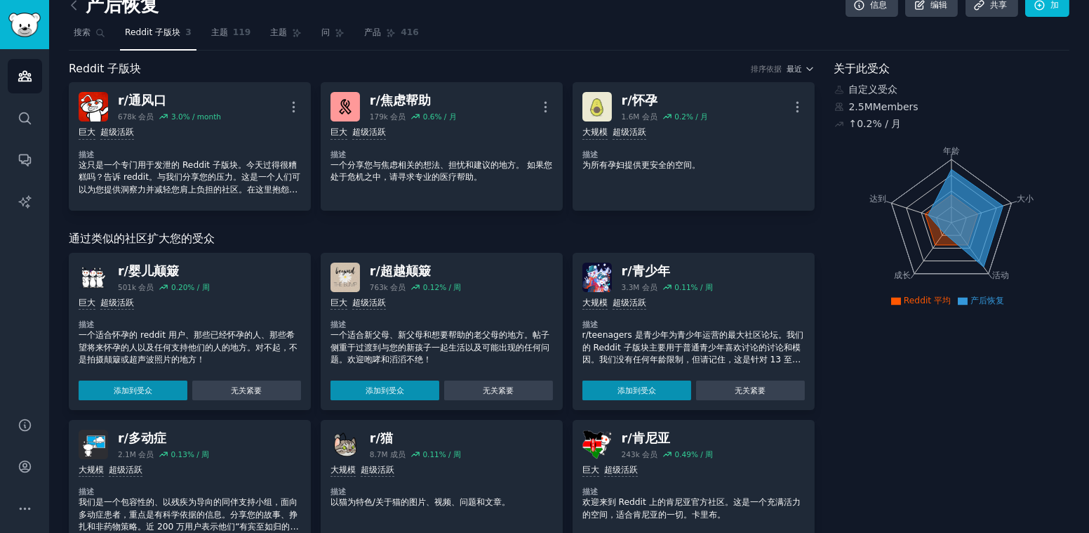
scroll to position [0, 0]
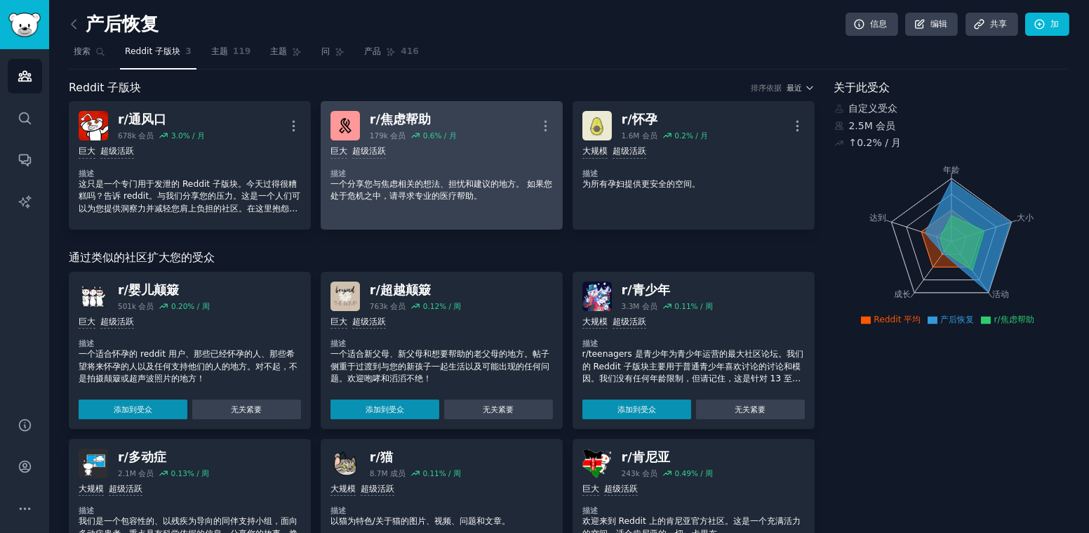
click at [455, 192] on p "一个分享您与焦虑相关的想法、担忧和建议的地方。 如果您处于危机之中，请寻求专业的医疗帮助。" at bounding box center [442, 190] width 223 height 25
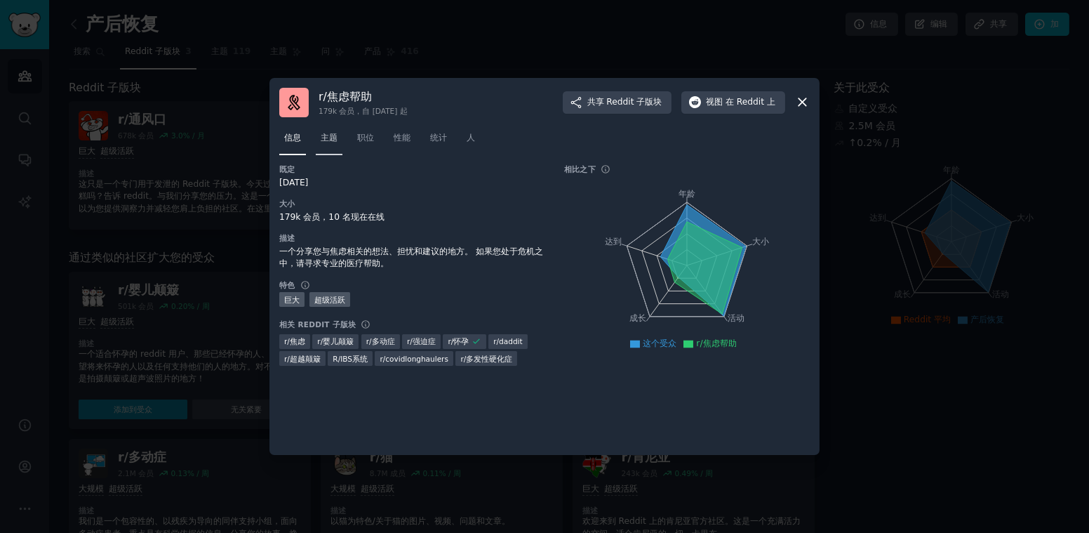
click at [335, 140] on span "主题" at bounding box center [329, 138] width 17 height 13
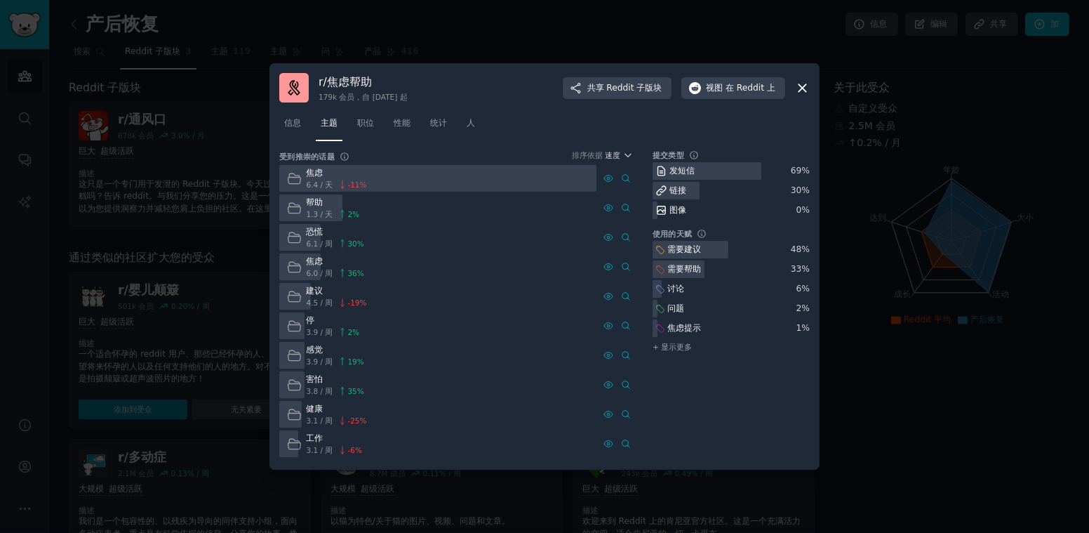
click at [314, 176] on div "焦虑" at bounding box center [337, 173] width 60 height 13
click at [369, 122] on span "职位" at bounding box center [365, 123] width 17 height 13
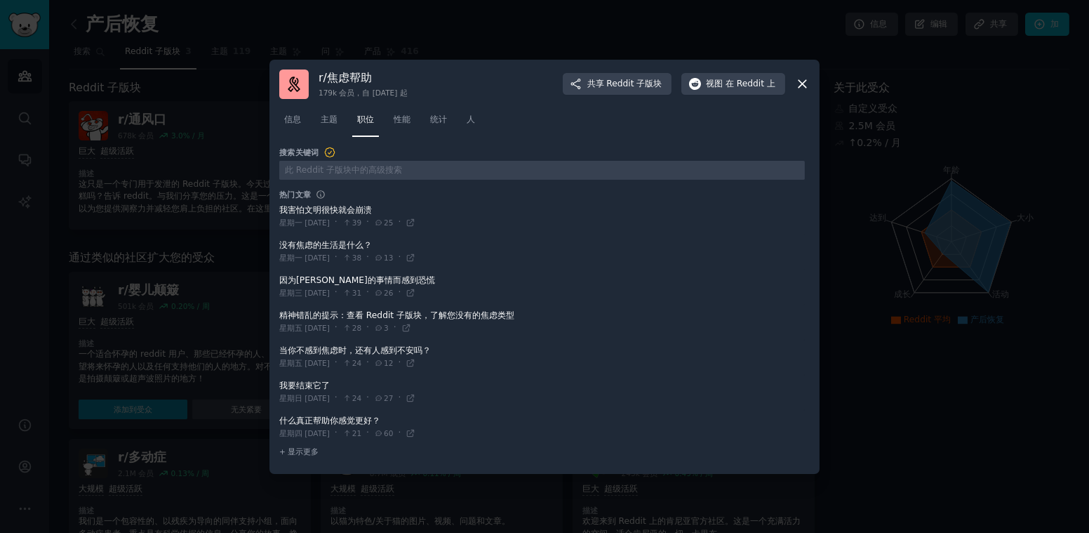
click at [357, 208] on span at bounding box center [542, 216] width 526 height 34
click at [313, 208] on span at bounding box center [542, 216] width 526 height 34
click at [343, 213] on span at bounding box center [542, 216] width 526 height 34
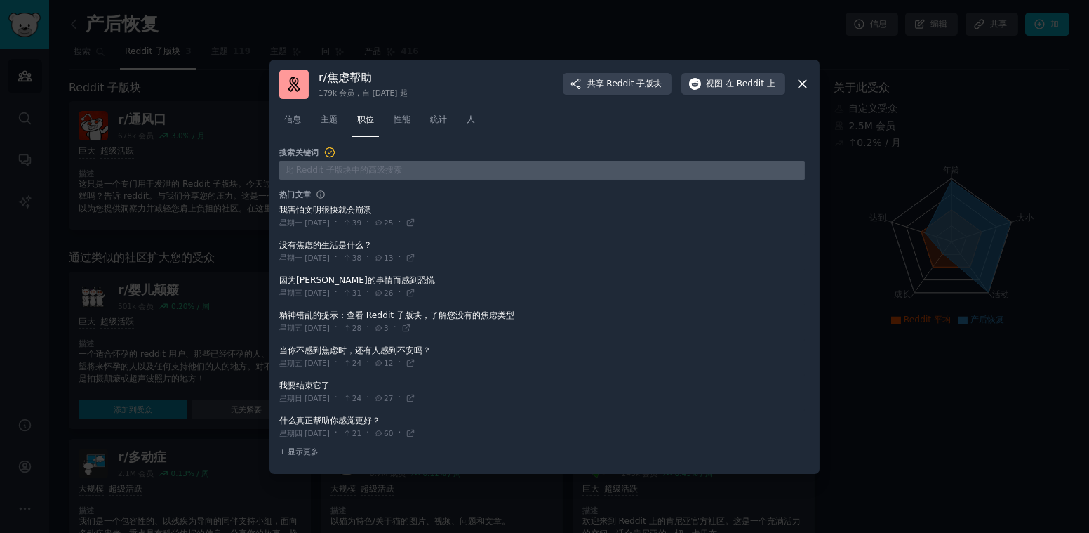
click at [375, 167] on input "text" at bounding box center [542, 170] width 526 height 19
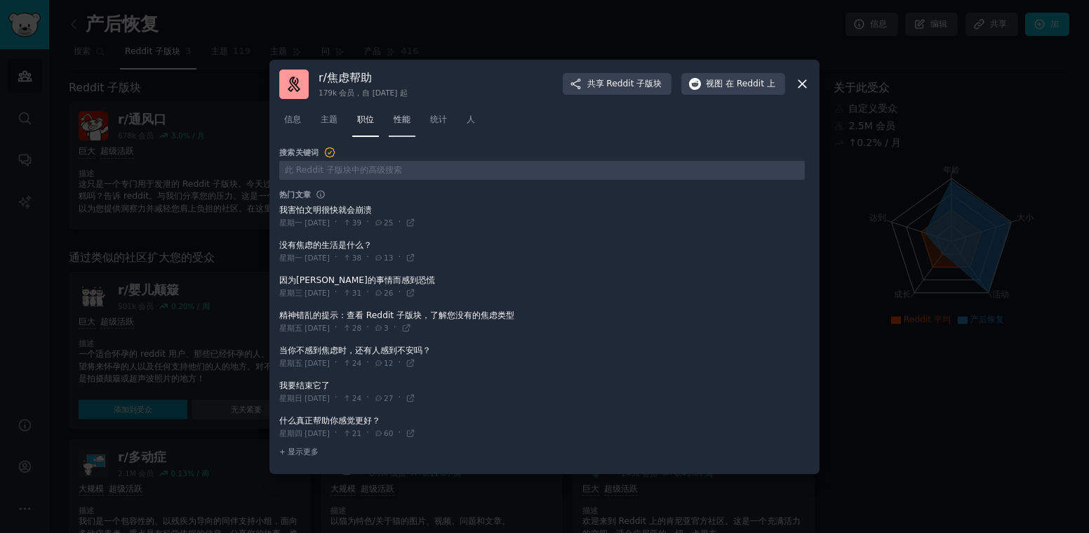
click at [408, 121] on span "性能" at bounding box center [402, 120] width 17 height 13
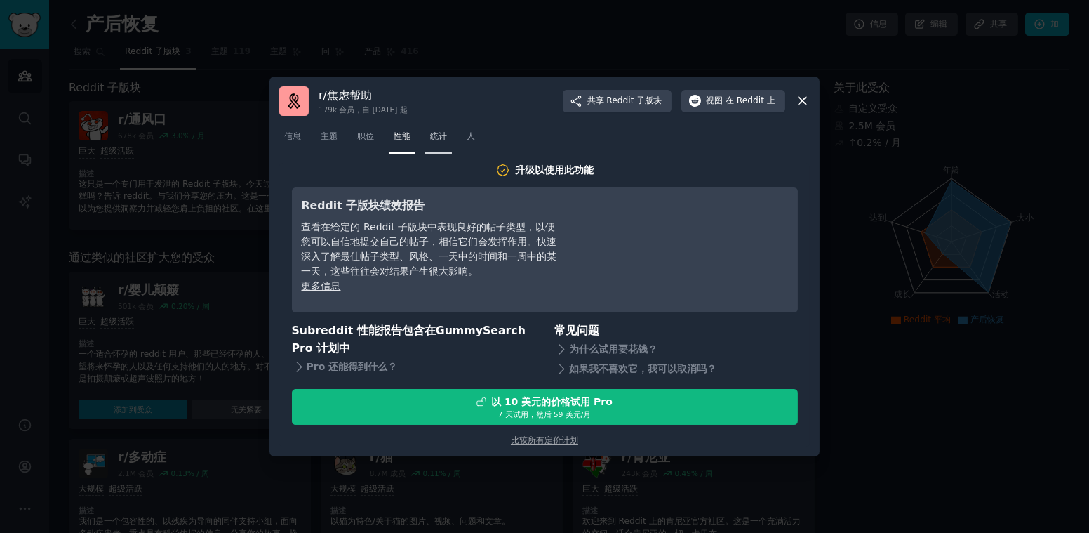
click at [437, 139] on span "统计" at bounding box center [438, 137] width 17 height 13
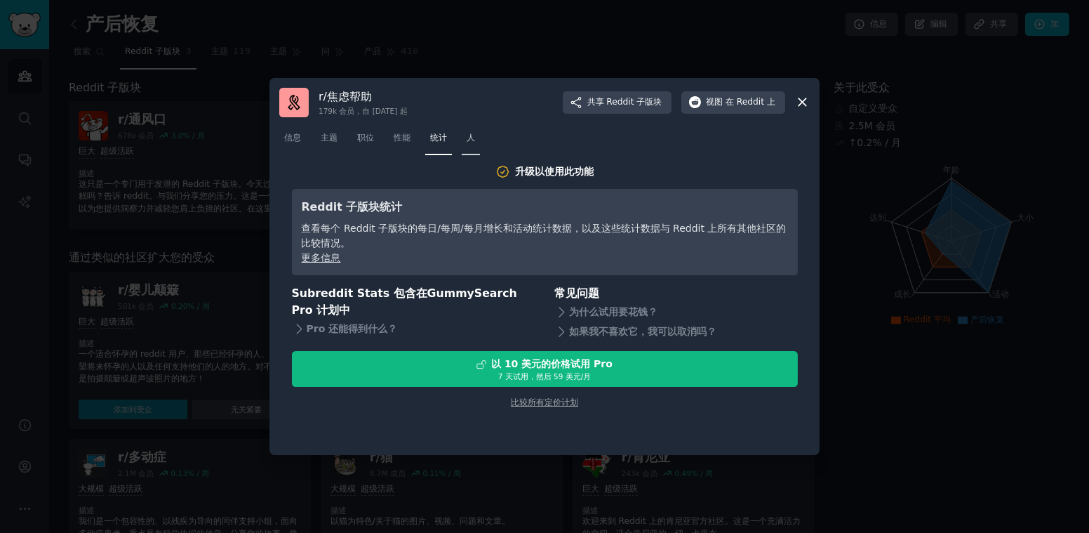
click at [467, 143] on link "人" at bounding box center [471, 141] width 18 height 29
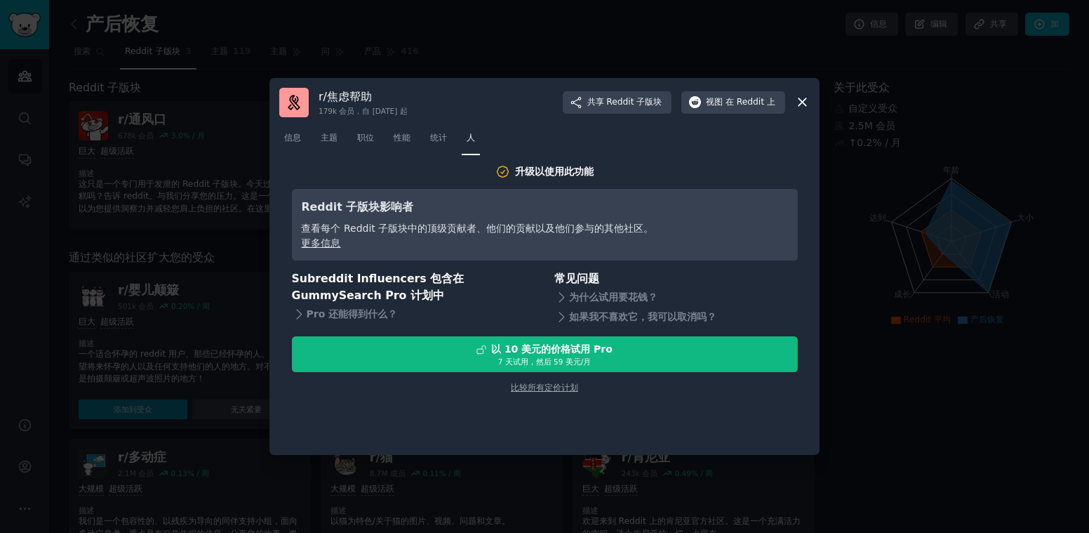
click at [804, 102] on icon at bounding box center [802, 102] width 15 height 15
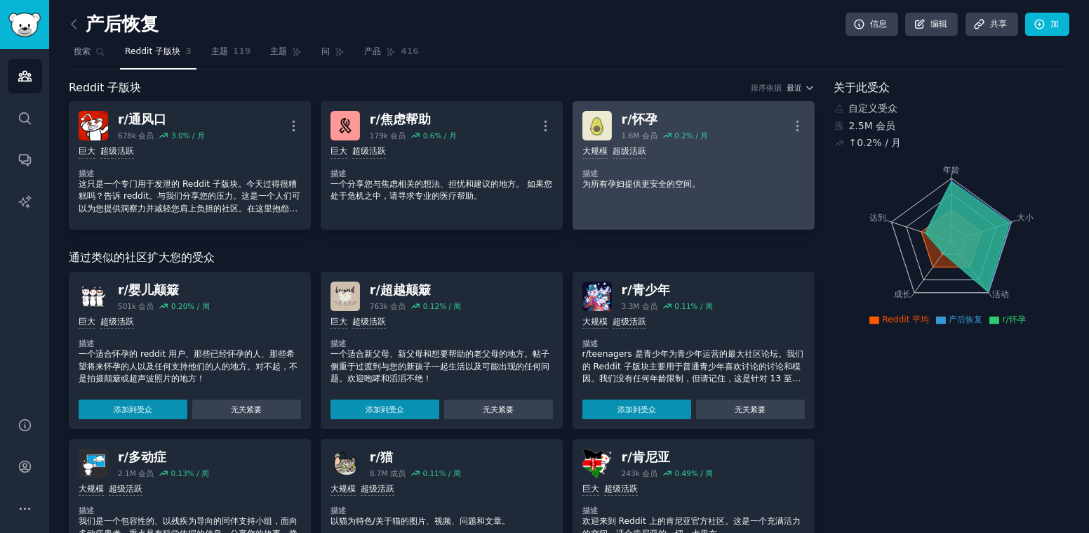
click at [675, 189] on p "为所有孕妇提供更安全的空间。" at bounding box center [694, 184] width 223 height 13
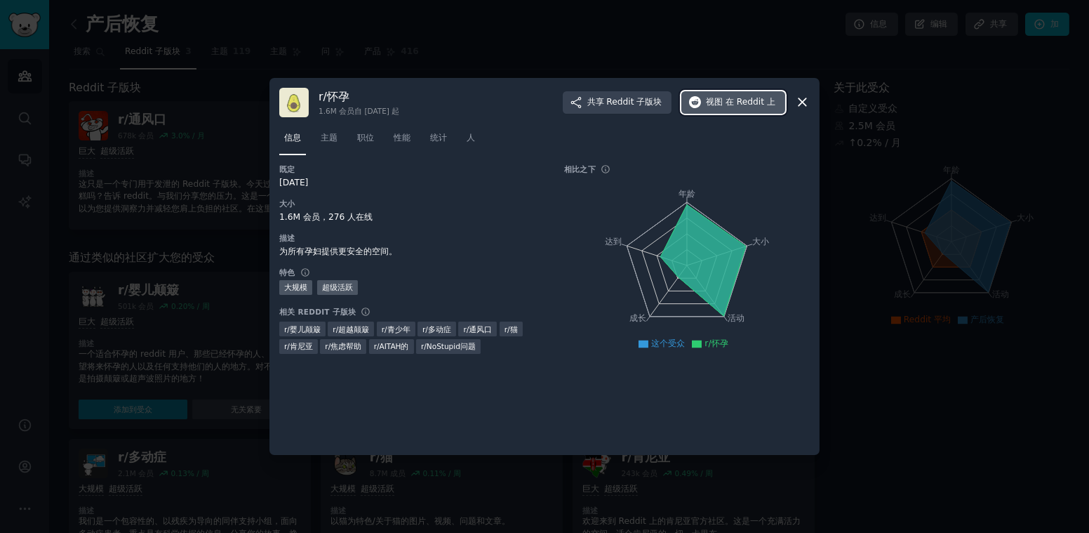
click at [748, 109] on button "视图 在 Reddit 上" at bounding box center [734, 102] width 104 height 22
click at [799, 99] on icon at bounding box center [803, 103] width 8 height 8
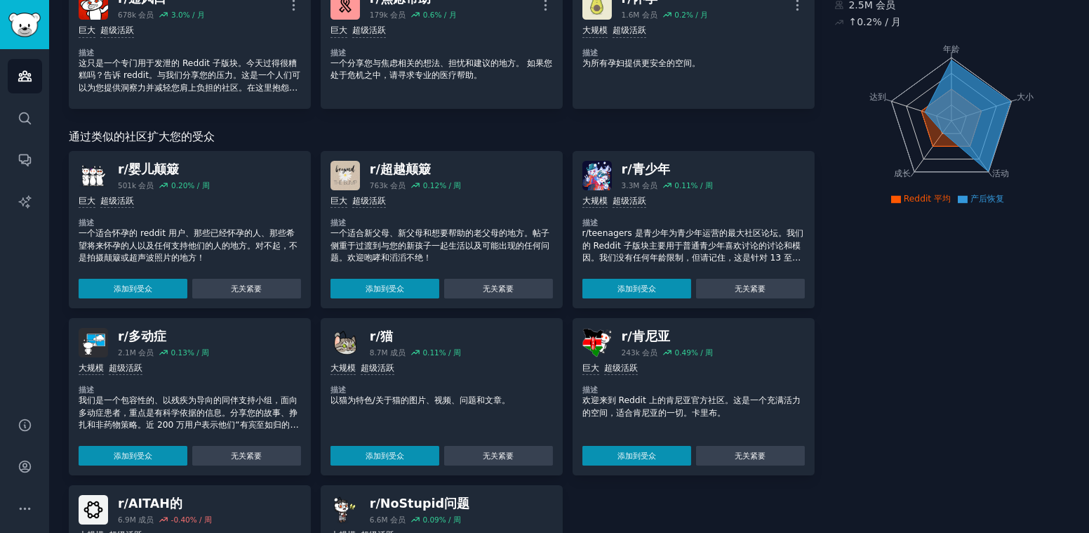
scroll to position [140, 0]
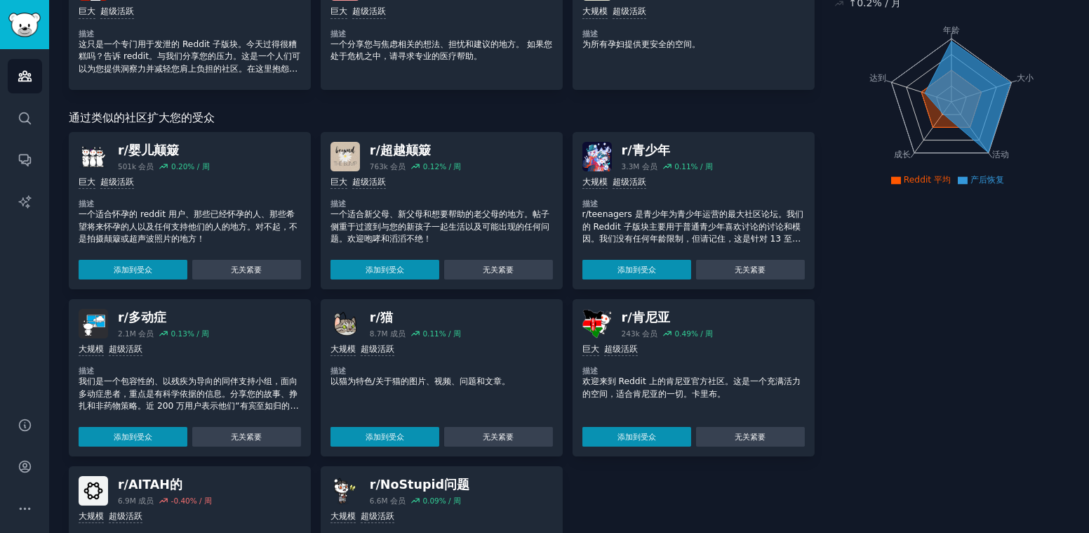
click at [411, 382] on p "以猫为特色/关于猫的图片、视频、问题和文章。" at bounding box center [442, 382] width 223 height 13
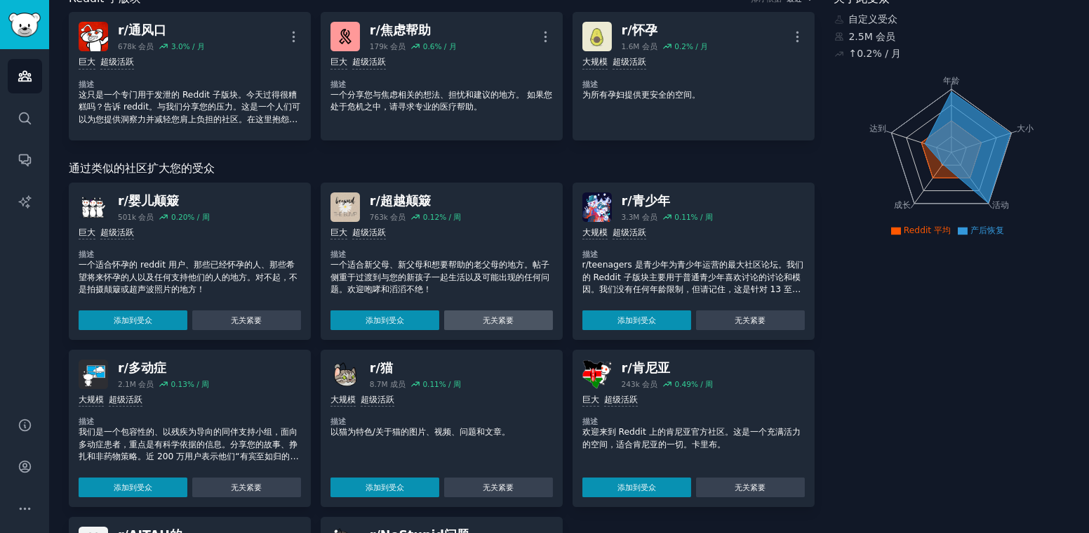
scroll to position [38, 0]
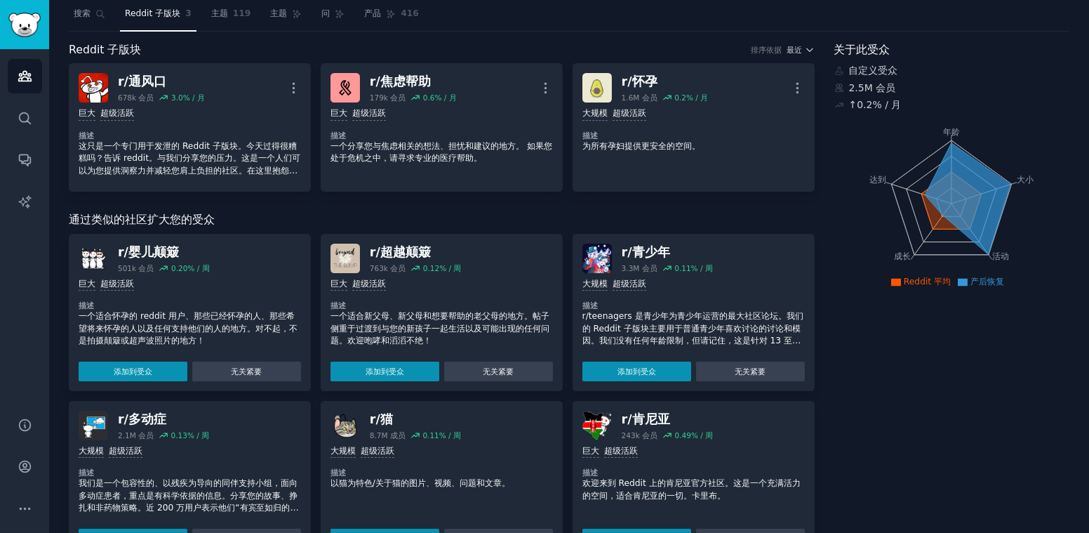
click at [376, 420] on div "r/猫" at bounding box center [415, 420] width 91 height 18
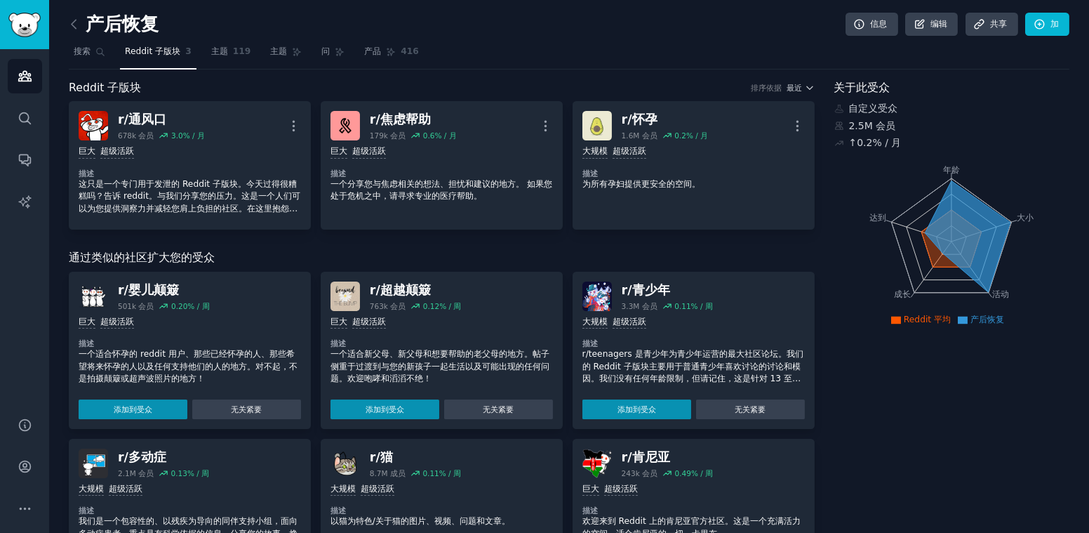
scroll to position [0, 0]
click at [423, 328] on div "巨大 超级活跃 描述 一个适合新父母、新父母和想要帮助的老父母的地方。帖子侧重于过渡到与您的新孩子一起生活以及可能出现的任何问题。欢迎咆哮和滔滔不绝！ 添加到…" at bounding box center [442, 365] width 223 height 108
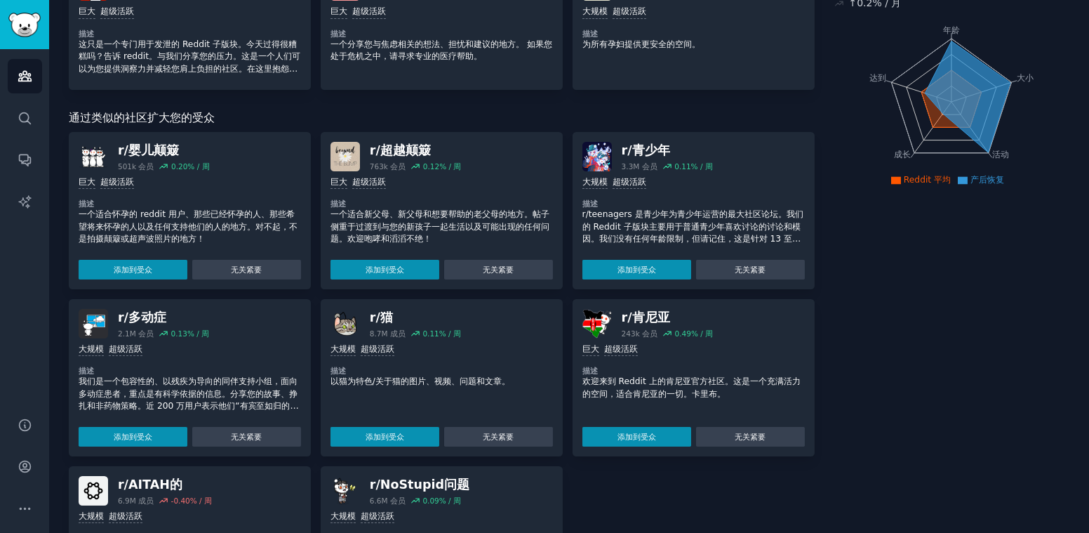
scroll to position [248, 0]
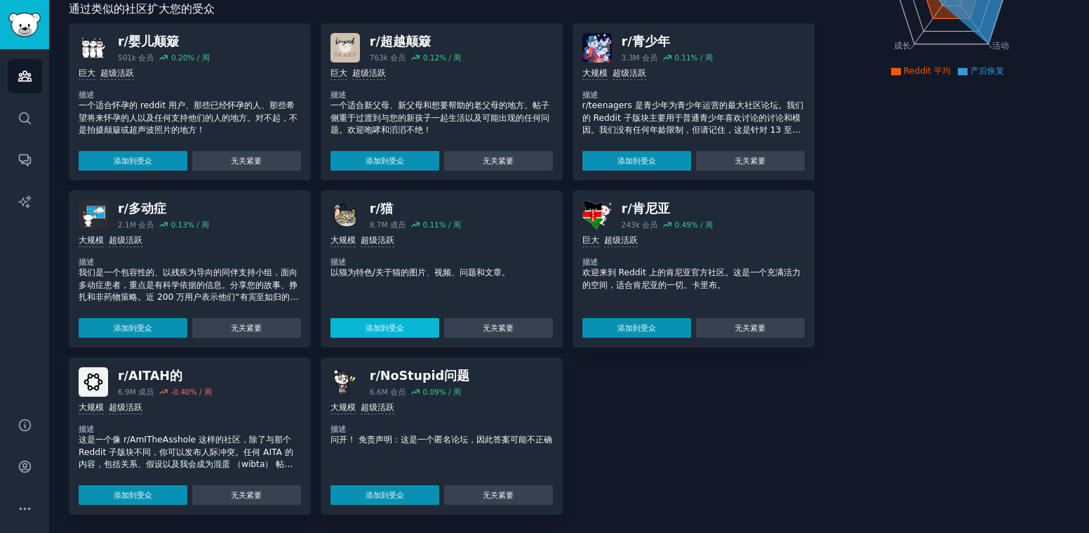
click at [386, 328] on button "添加到受众" at bounding box center [385, 328] width 109 height 20
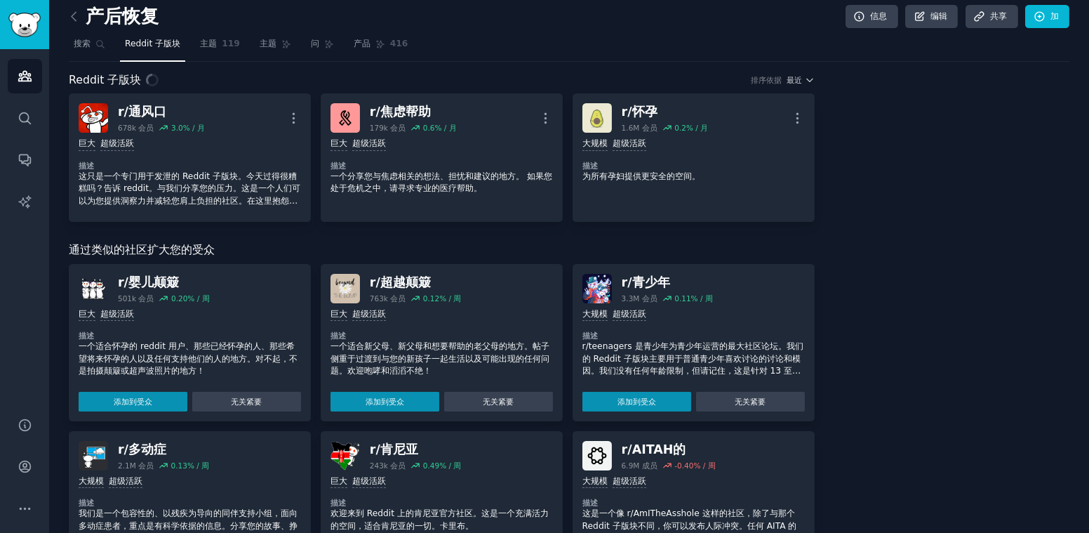
scroll to position [0, 0]
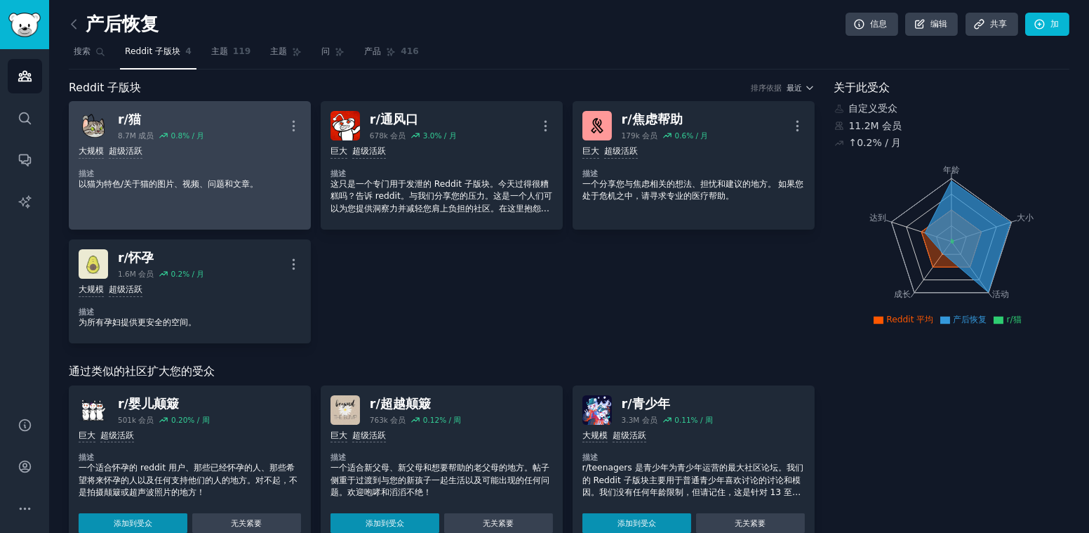
click at [174, 173] on dt "描述" at bounding box center [190, 173] width 223 height 10
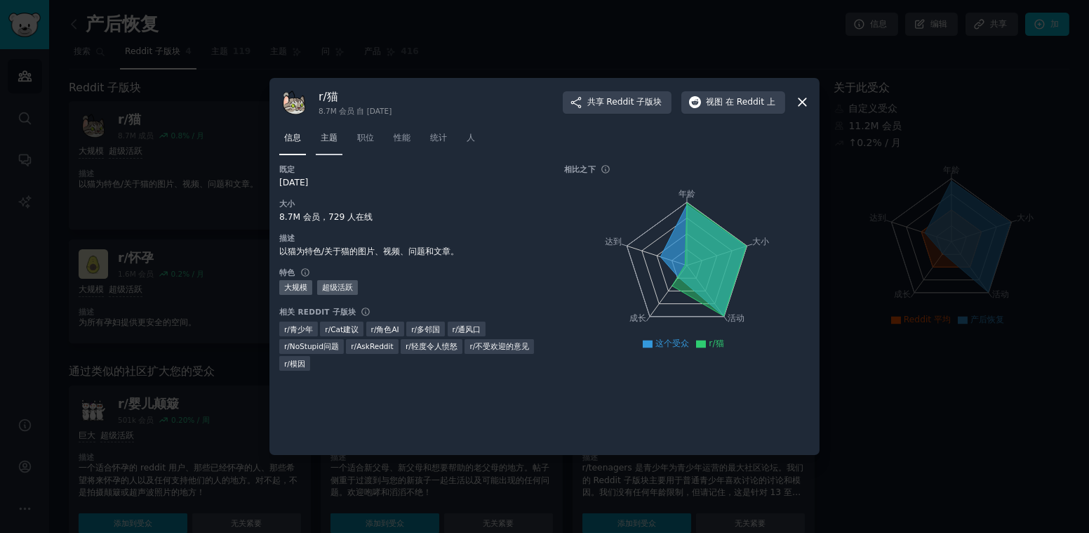
click at [333, 135] on span "主题" at bounding box center [329, 138] width 17 height 13
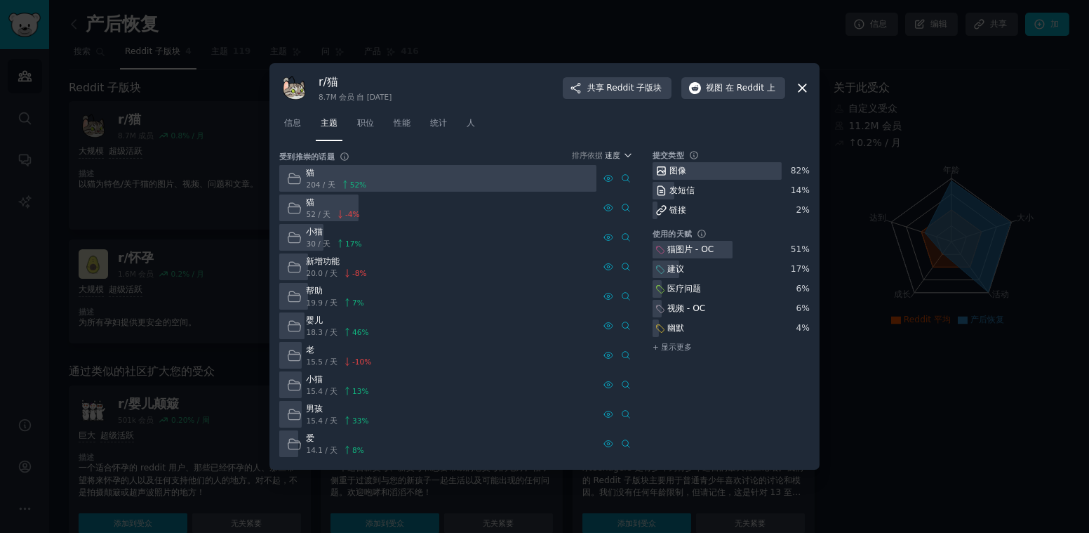
click at [676, 192] on div "发短信" at bounding box center [682, 191] width 25 height 13
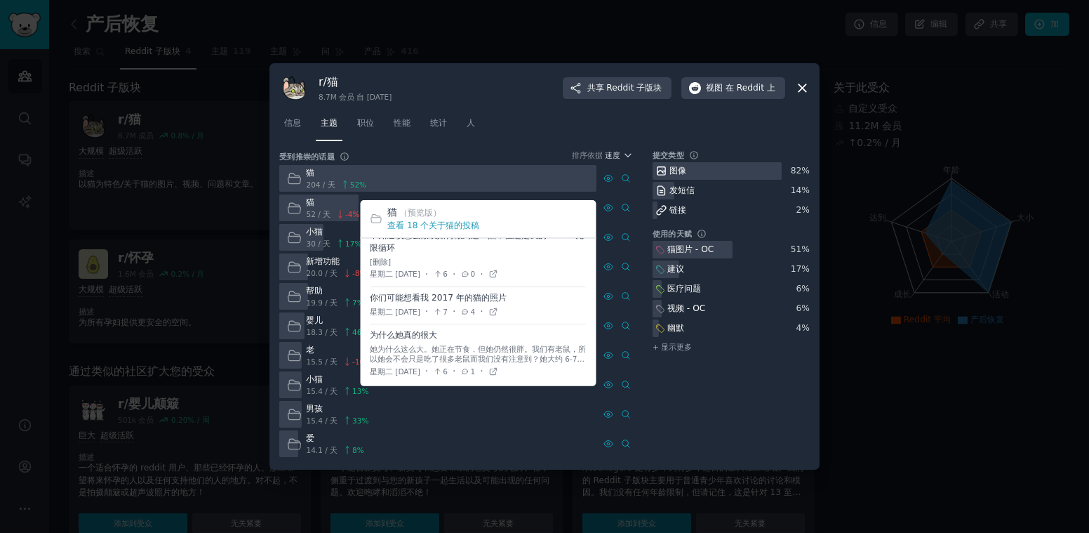
scroll to position [342, 0]
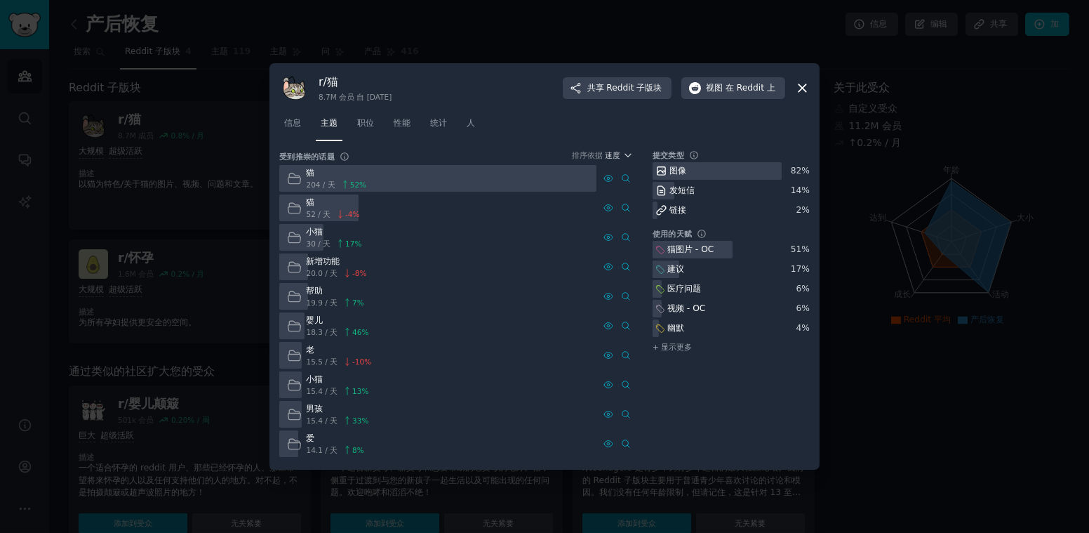
click at [293, 178] on icon at bounding box center [294, 178] width 15 height 15
click at [293, 128] on span "信息" at bounding box center [292, 123] width 17 height 13
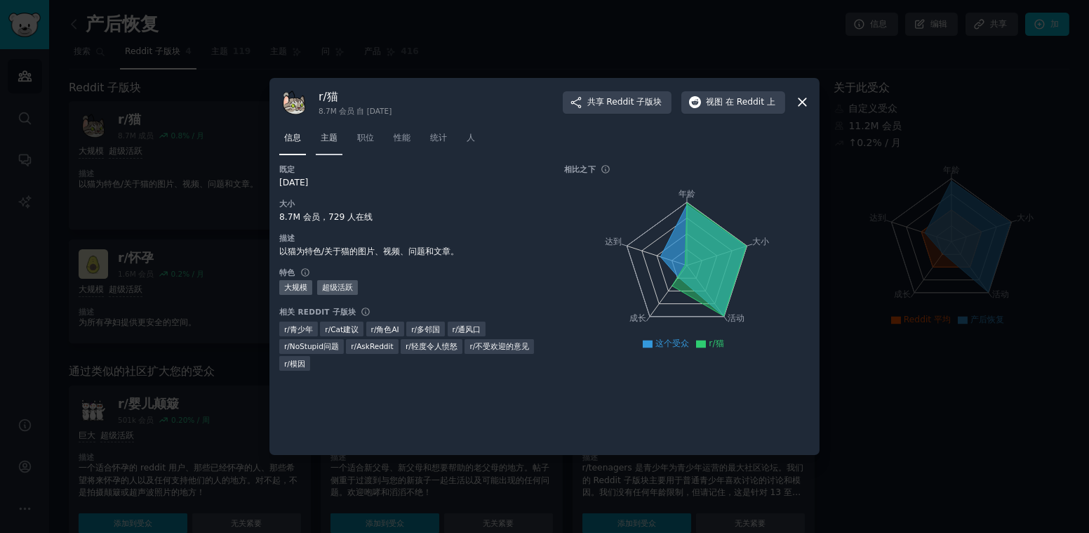
click at [327, 128] on link "主题" at bounding box center [329, 141] width 27 height 29
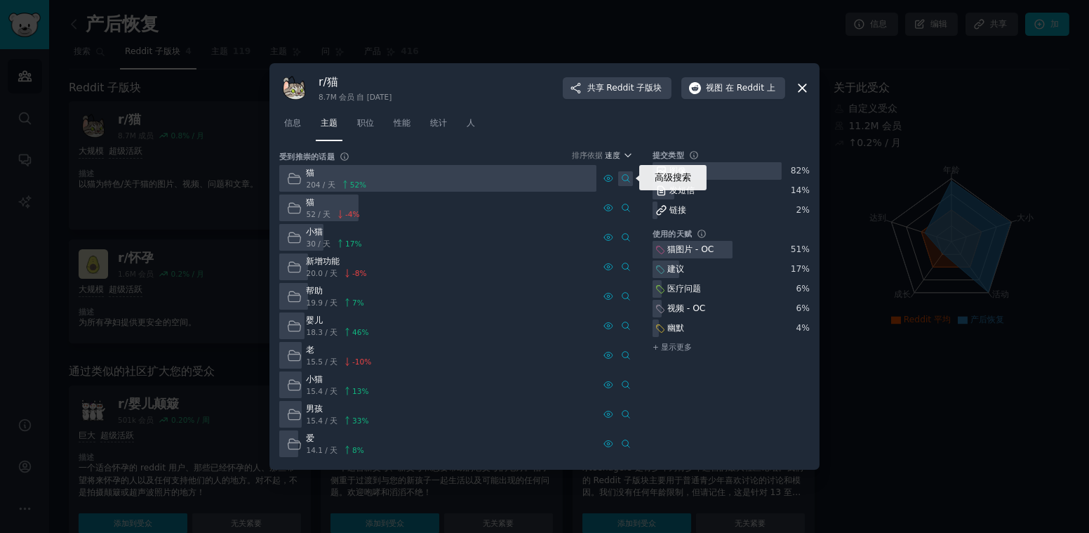
click at [626, 180] on icon at bounding box center [626, 178] width 10 height 10
